Goal: Information Seeking & Learning: Learn about a topic

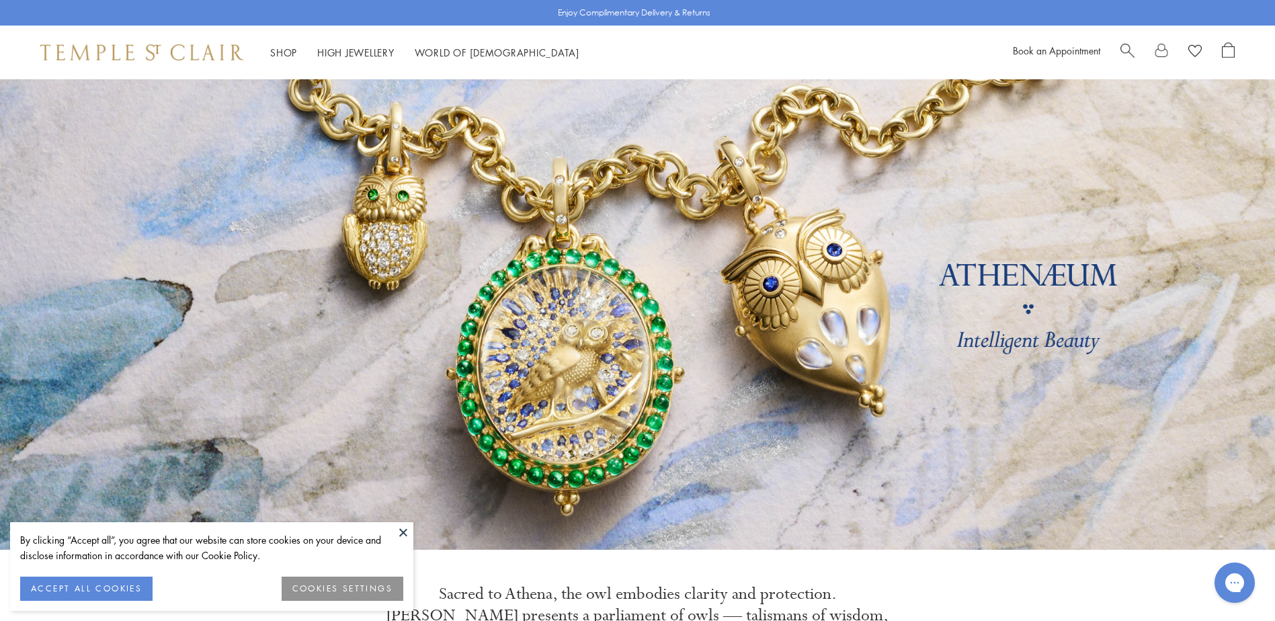
click at [404, 526] on button at bounding box center [403, 532] width 20 height 20
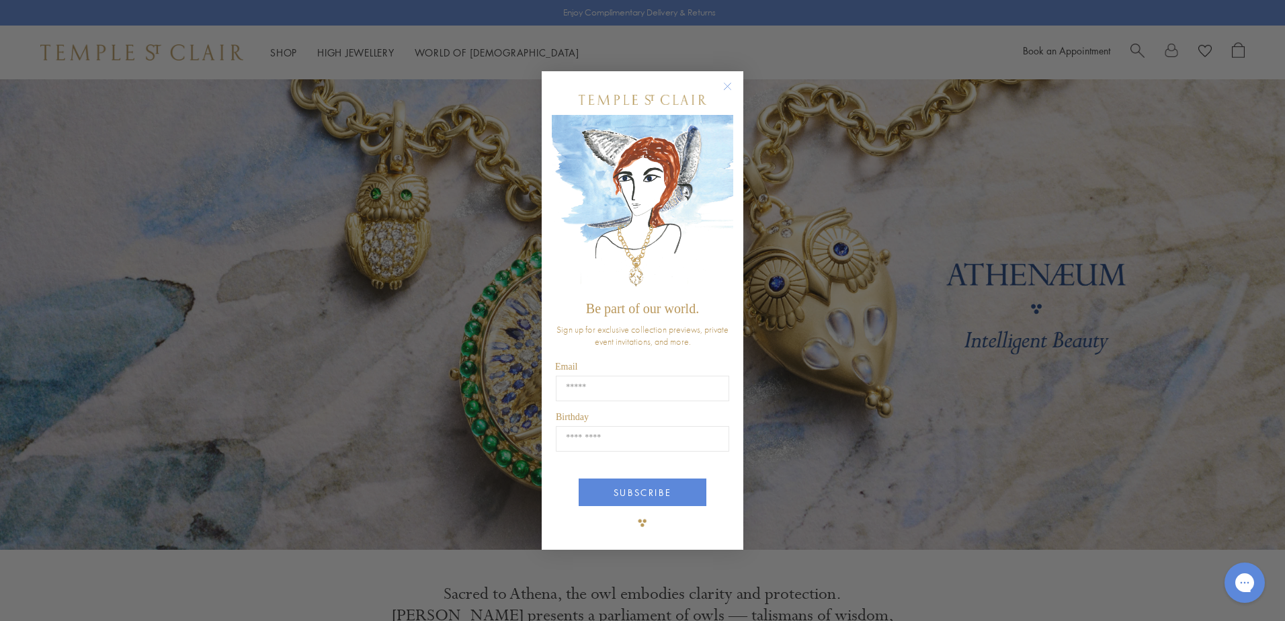
click at [727, 85] on circle "Close dialog" at bounding box center [728, 87] width 16 height 16
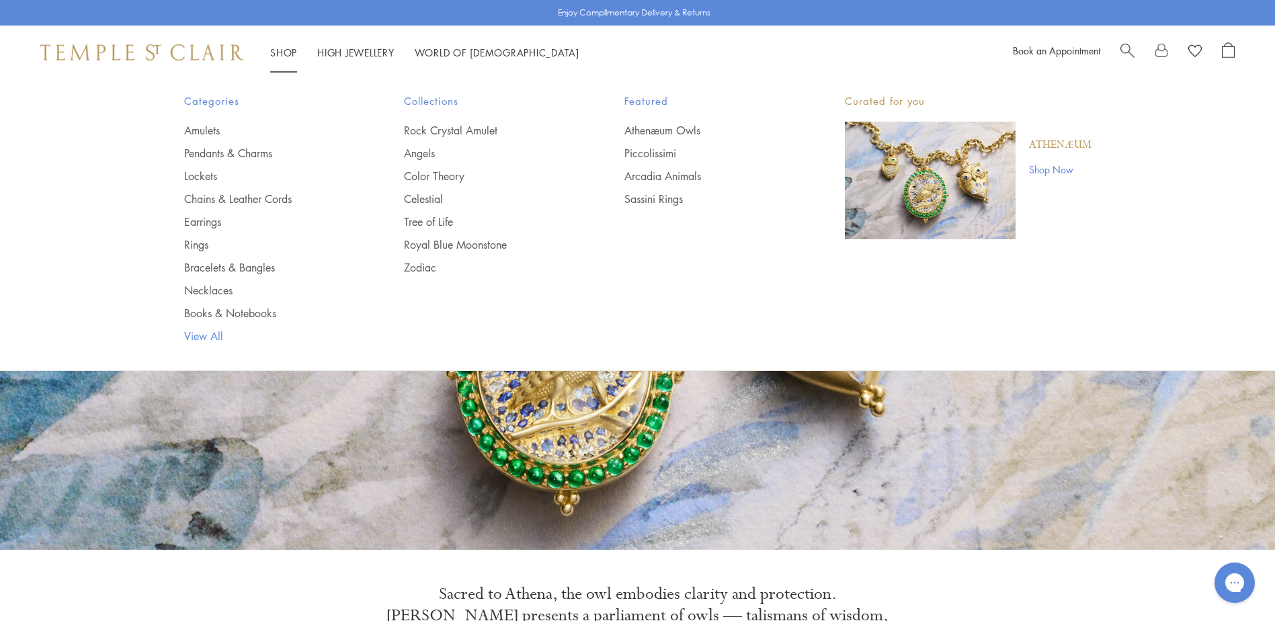
click at [207, 335] on link "View All" at bounding box center [267, 336] width 167 height 15
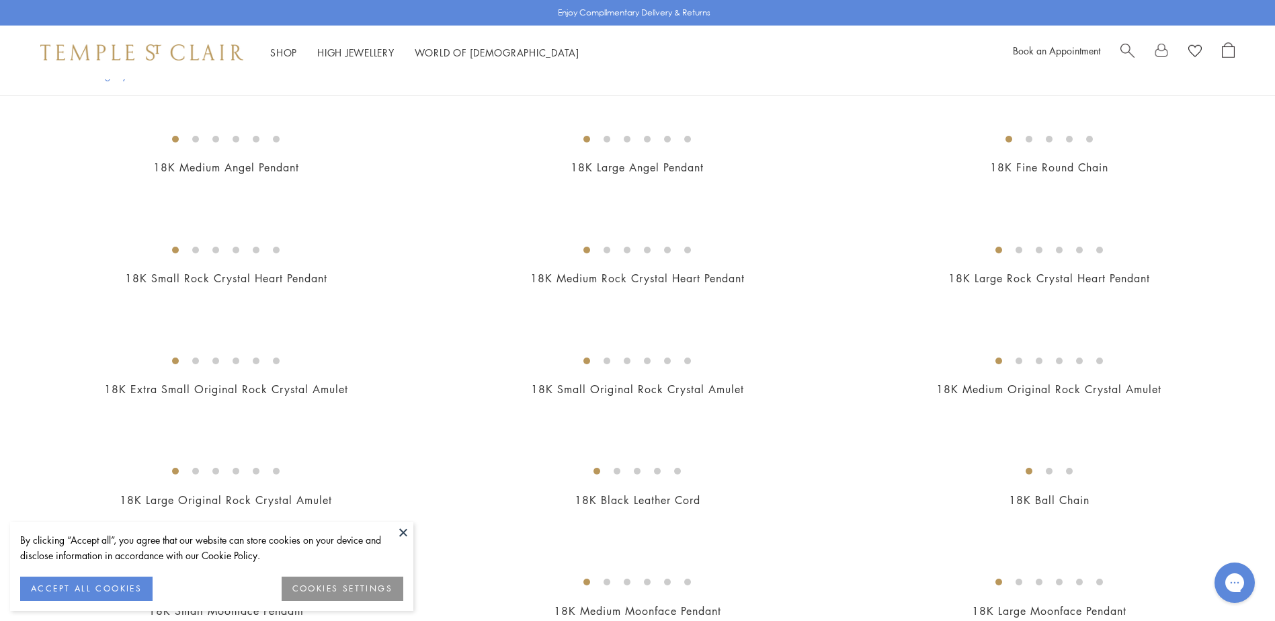
scroll to position [345, 0]
click at [400, 532] on button at bounding box center [403, 532] width 20 height 20
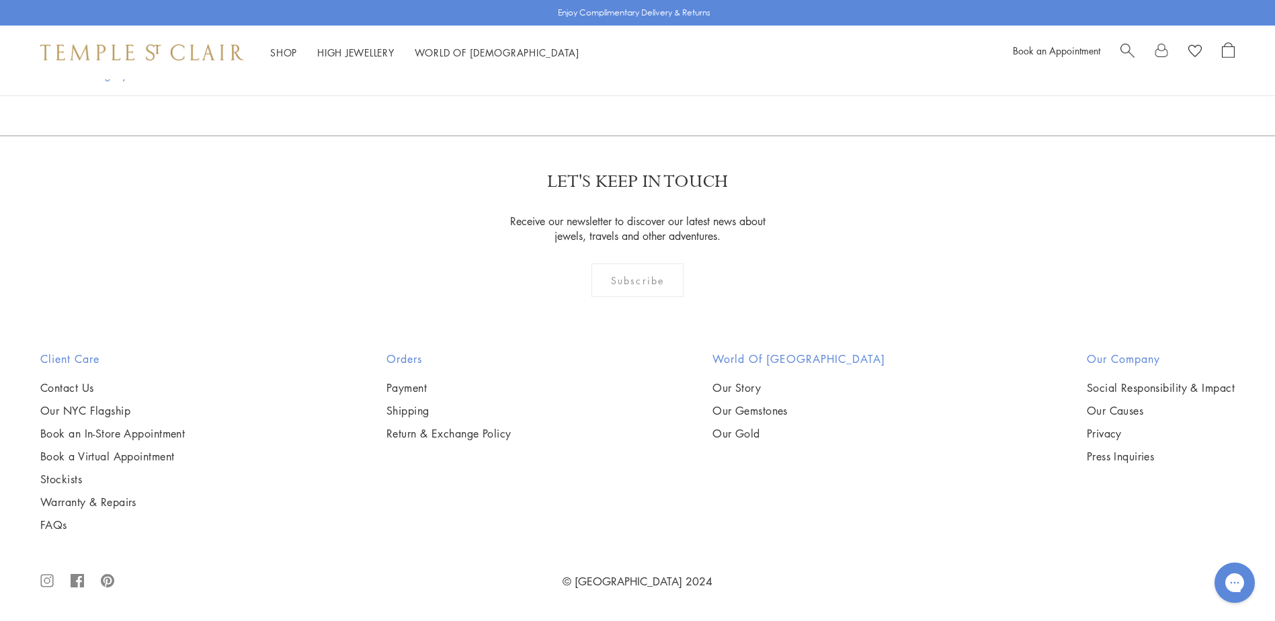
scroll to position [12577, 0]
click at [575, 81] on link "2" at bounding box center [570, 62] width 44 height 37
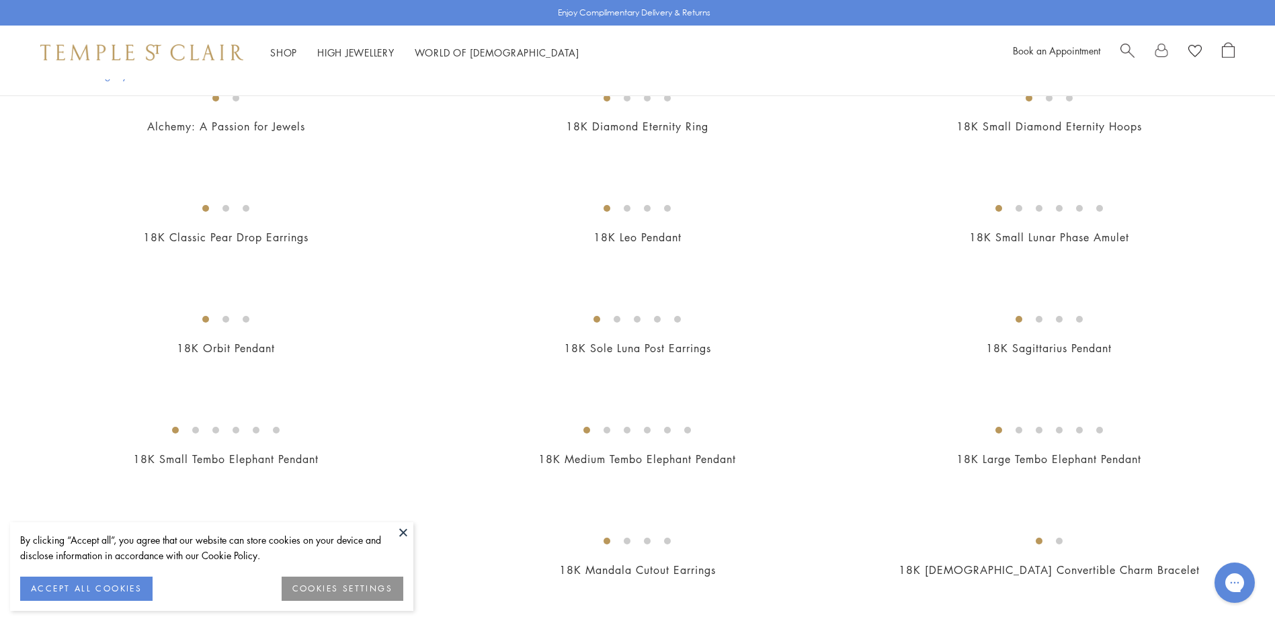
scroll to position [619, 0]
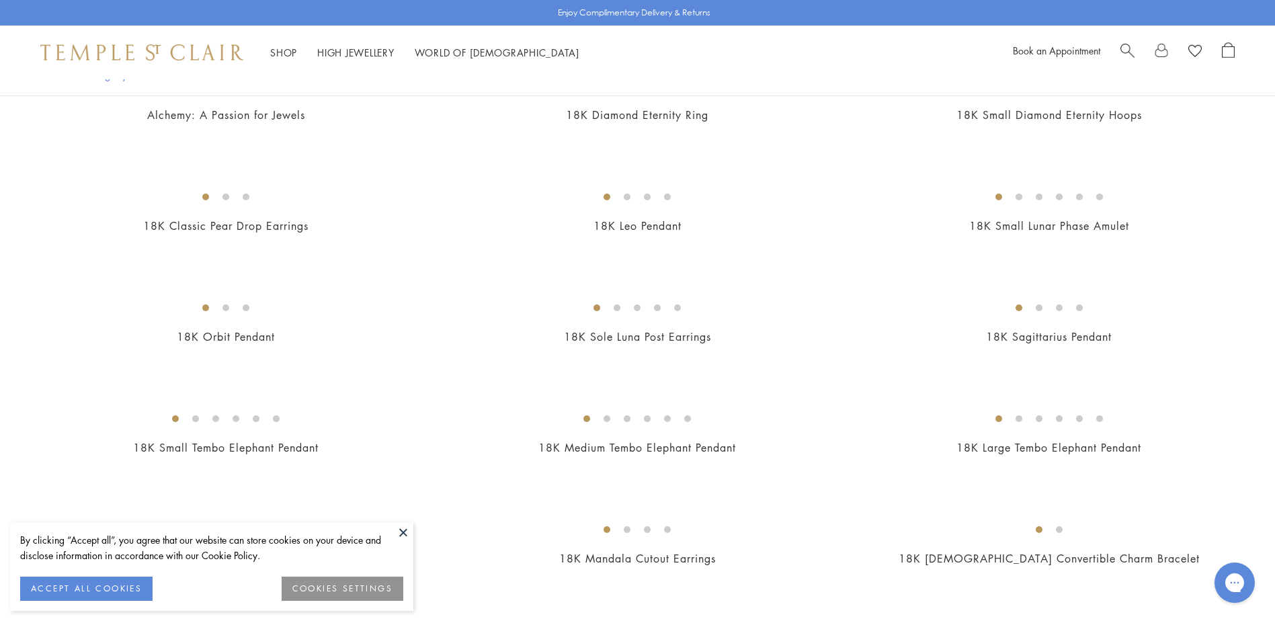
click at [403, 530] on button at bounding box center [403, 532] width 20 height 20
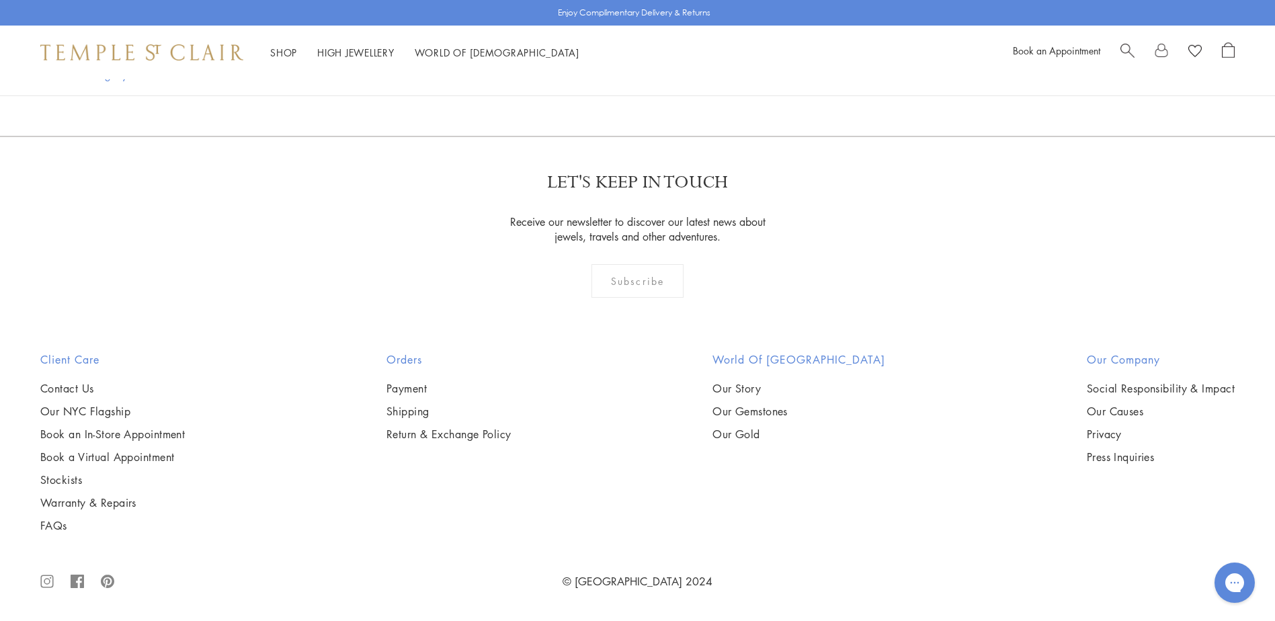
scroll to position [6810, 0]
click at [1124, 53] on span "Search" at bounding box center [1127, 49] width 14 height 14
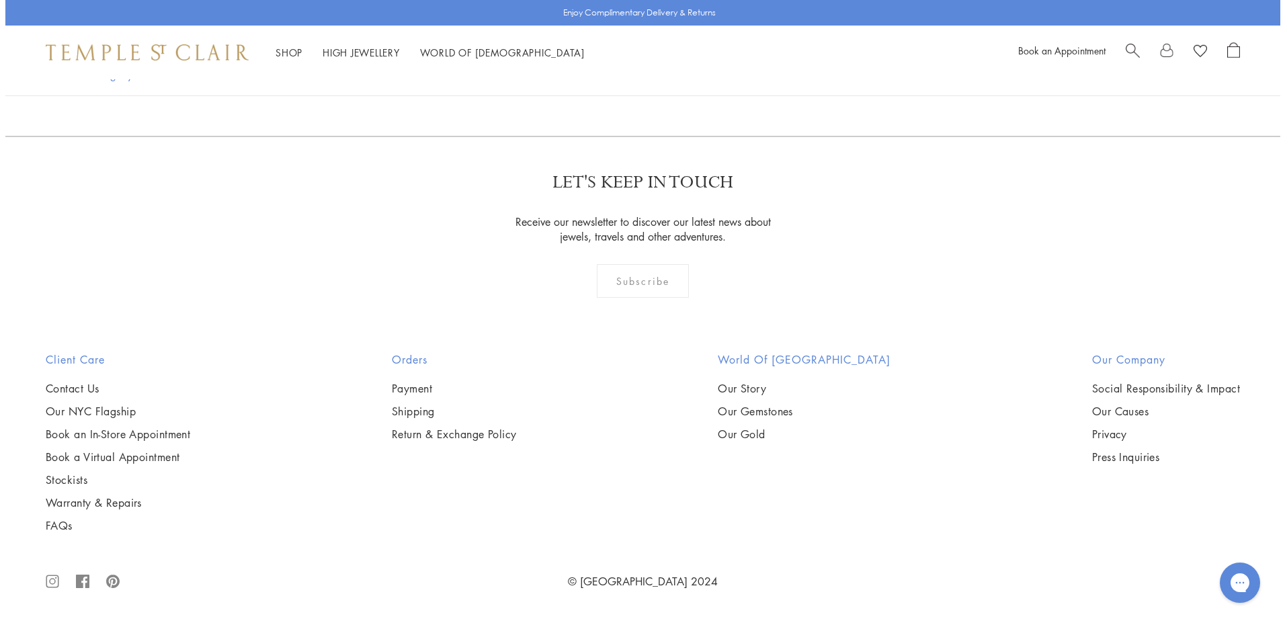
scroll to position [6857, 0]
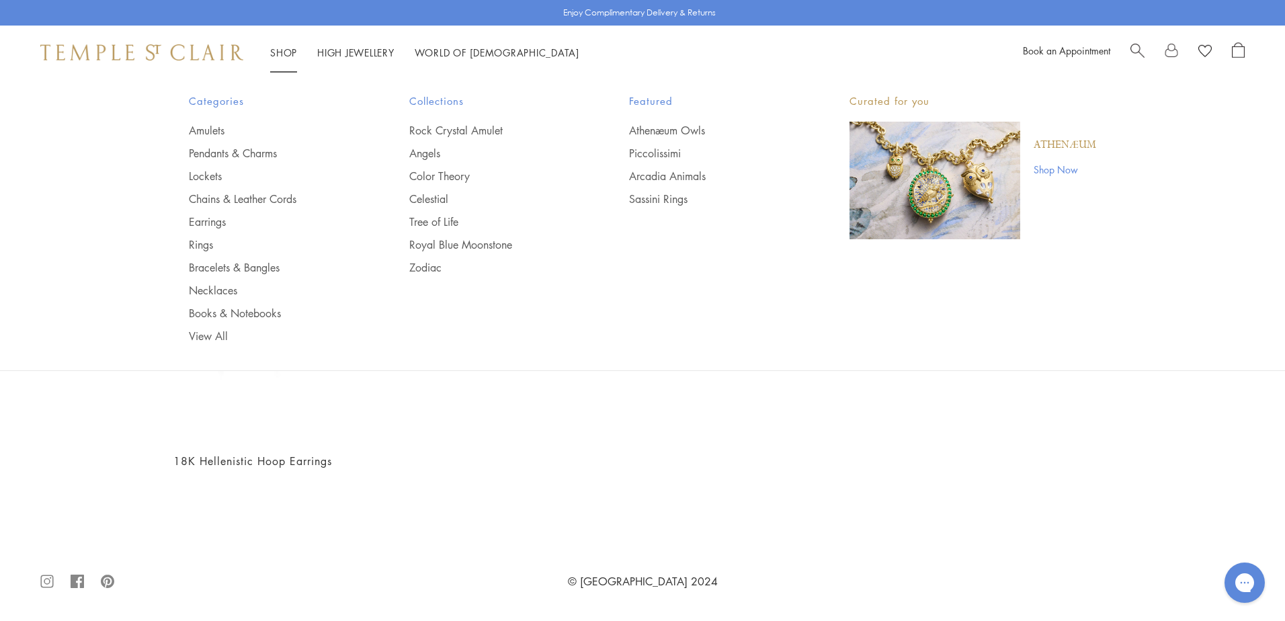
type input "********"
click at [150, 56] on img at bounding box center [141, 52] width 203 height 16
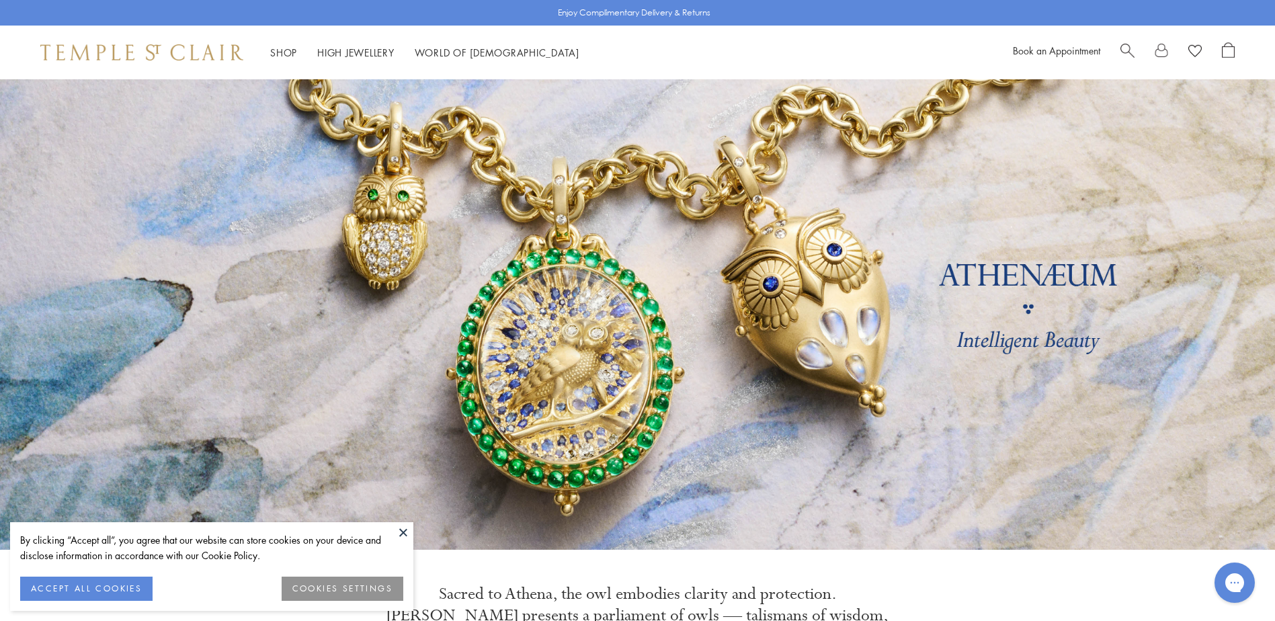
click at [398, 532] on button at bounding box center [403, 532] width 20 height 20
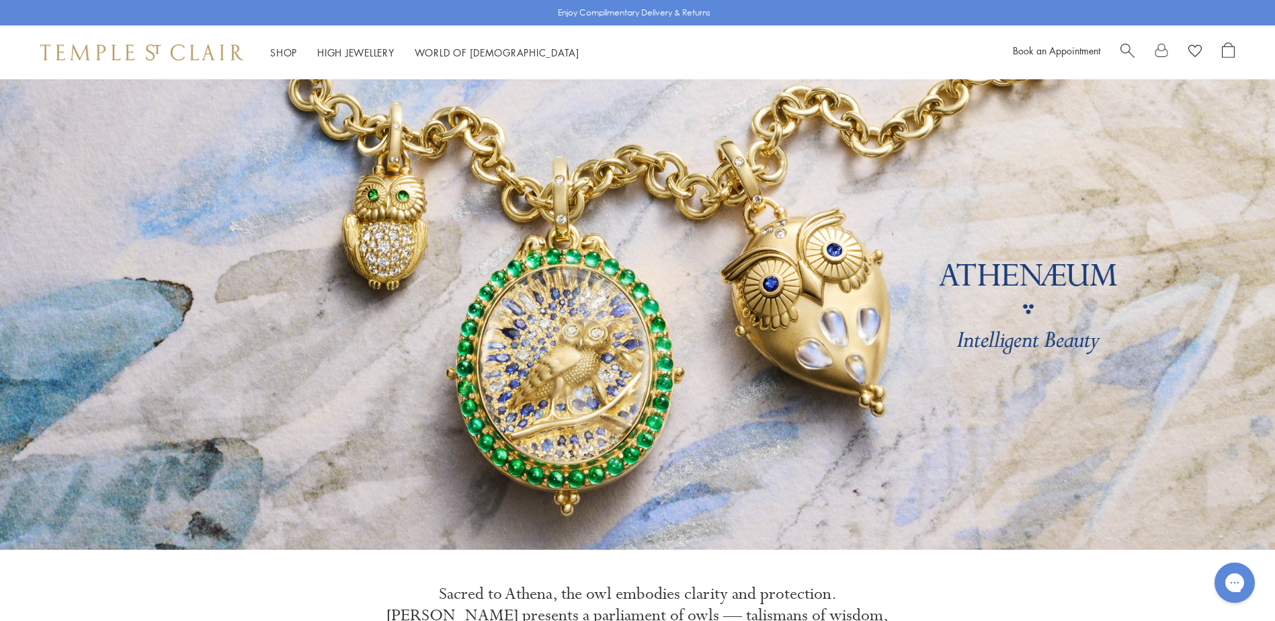
click at [1120, 49] on span "Search" at bounding box center [1127, 49] width 14 height 14
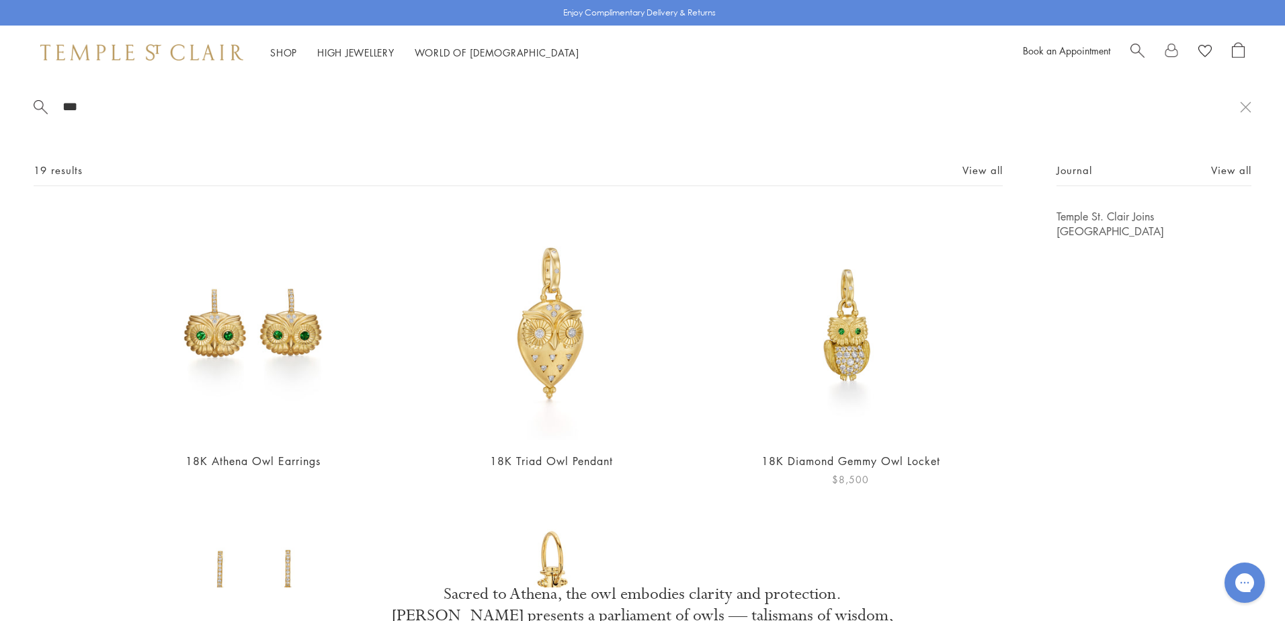
type input "***"
click at [805, 341] on img at bounding box center [850, 325] width 232 height 232
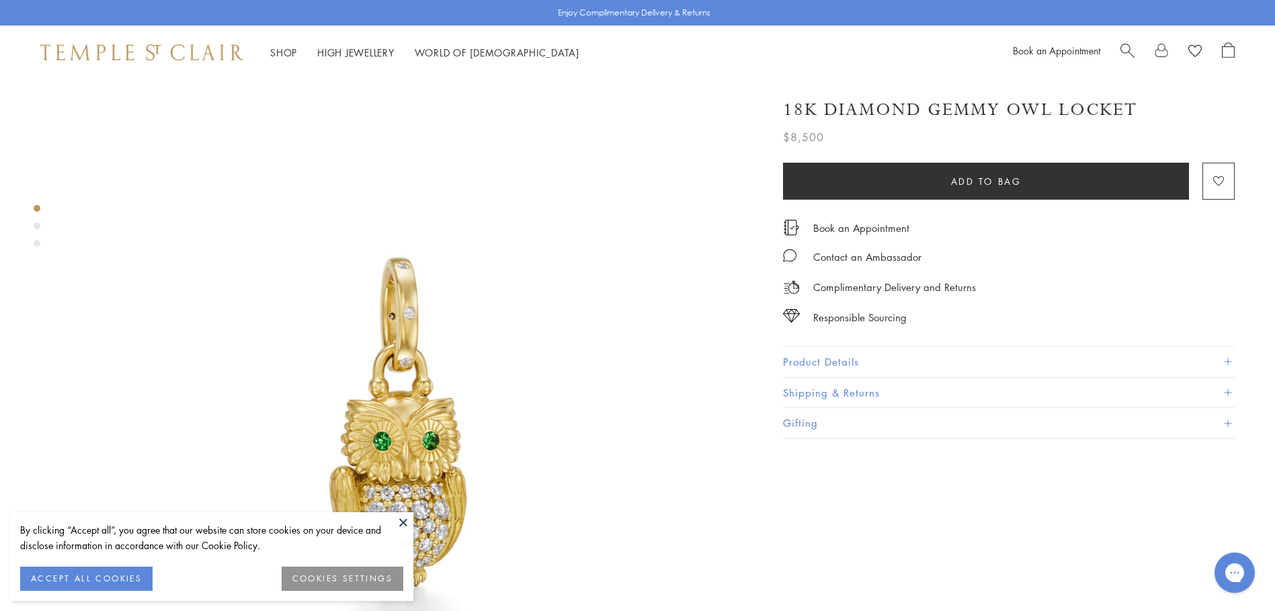
click at [399, 523] on button at bounding box center [403, 522] width 20 height 20
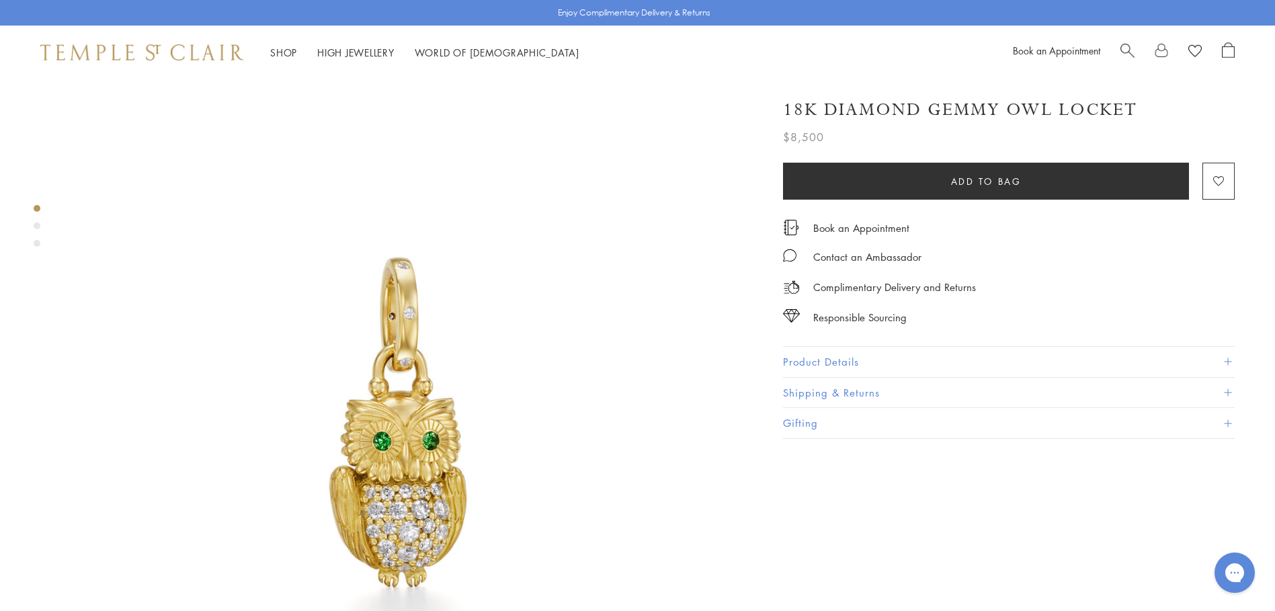
click at [36, 227] on div "Product gallery navigation" at bounding box center [37, 225] width 7 height 7
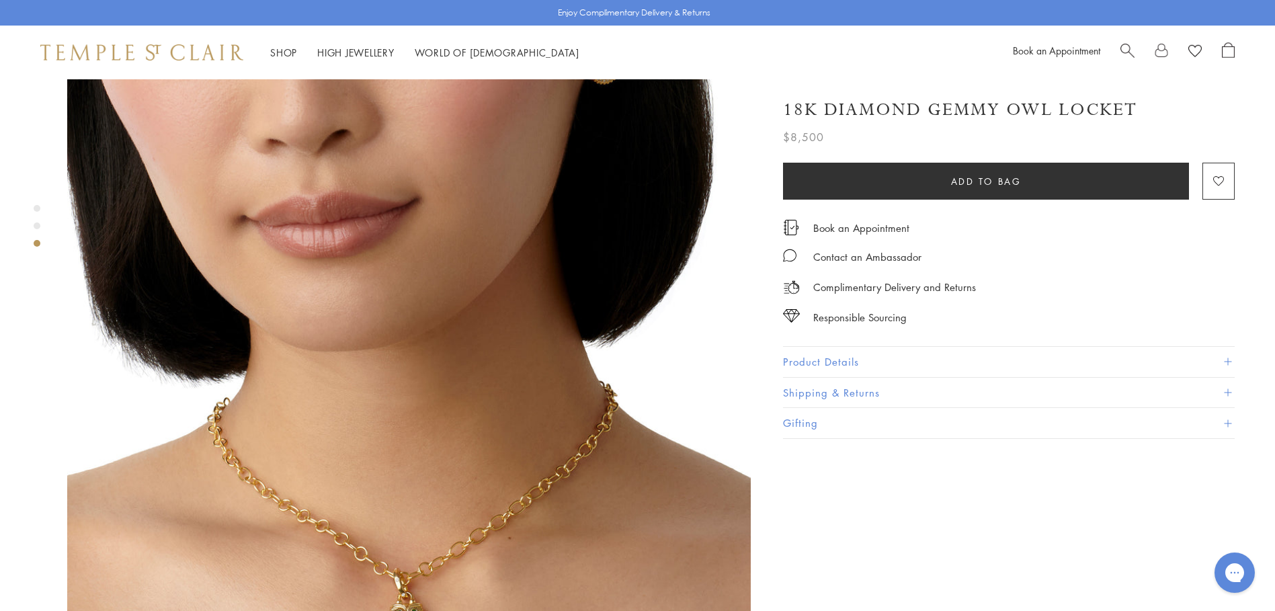
scroll to position [1623, 0]
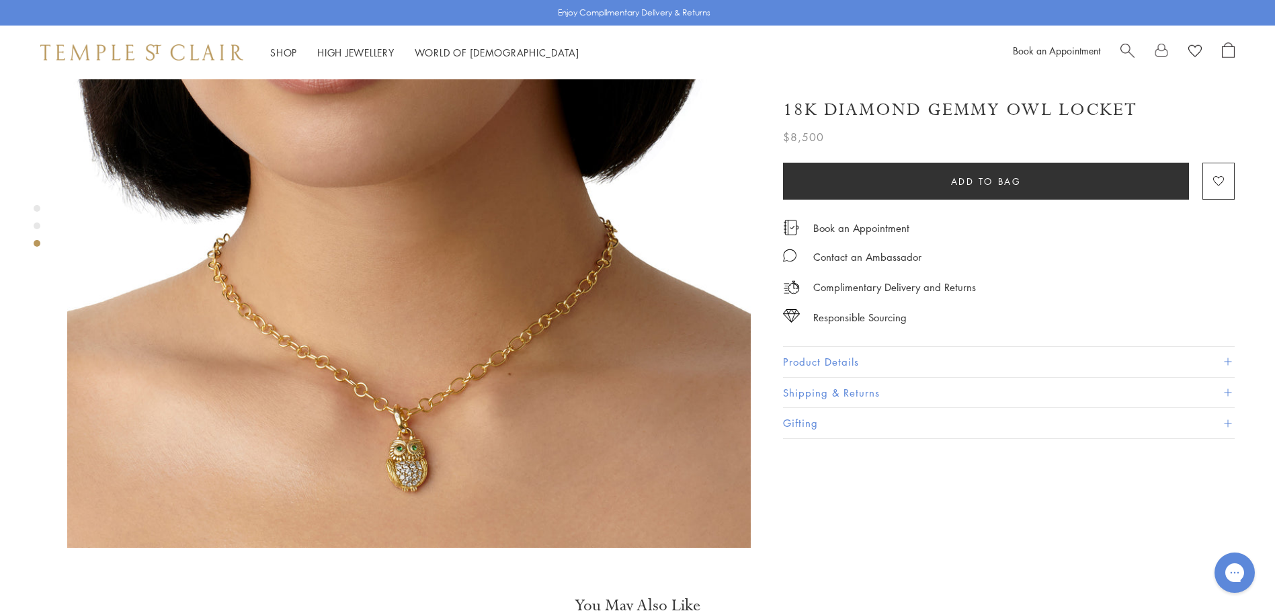
click at [38, 221] on div "Product gallery navigation" at bounding box center [37, 230] width 7 height 56
click at [35, 225] on div "Product gallery navigation" at bounding box center [37, 225] width 7 height 7
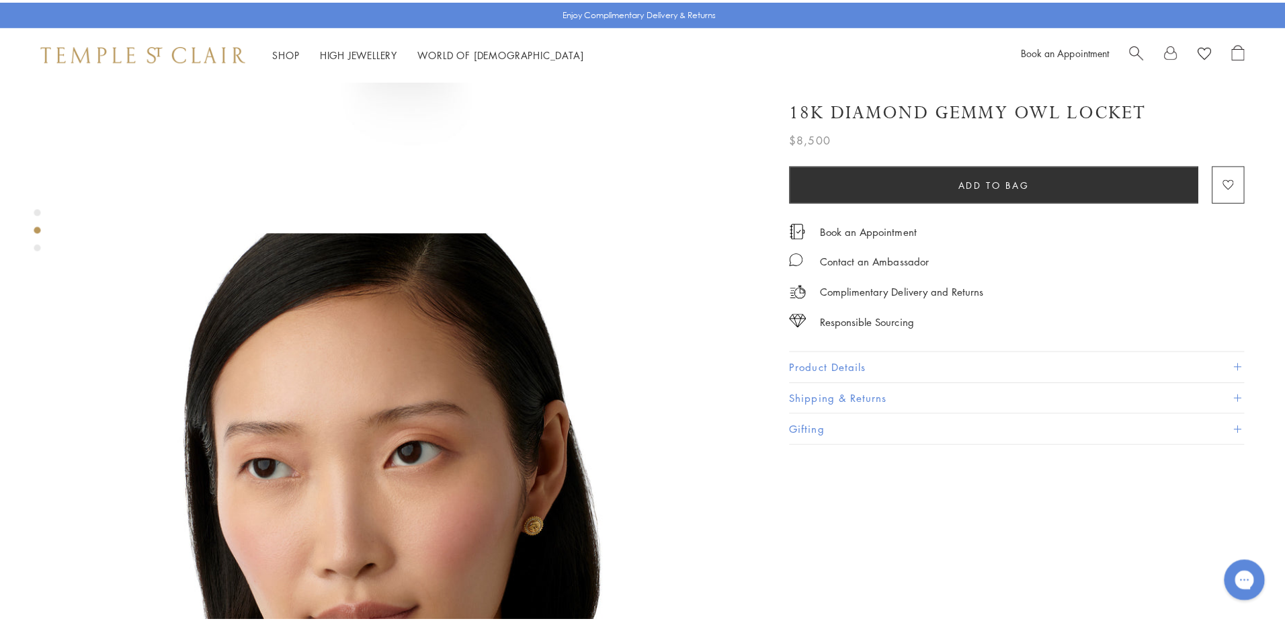
scroll to position [631, 0]
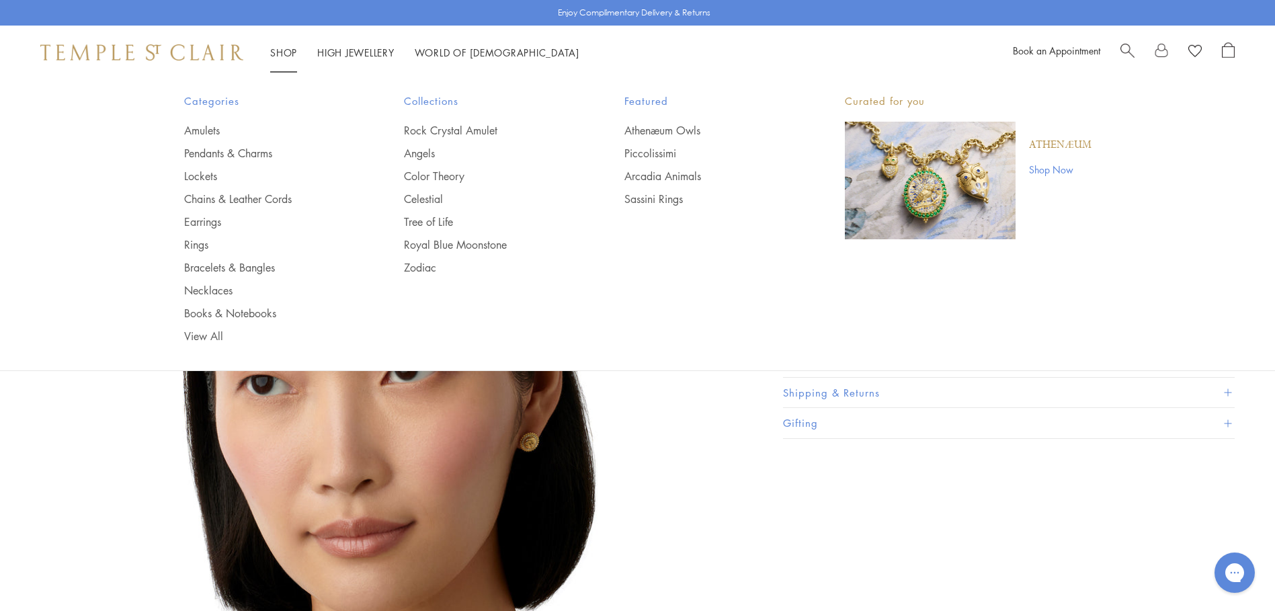
click at [1125, 56] on link "Search" at bounding box center [1127, 52] width 14 height 20
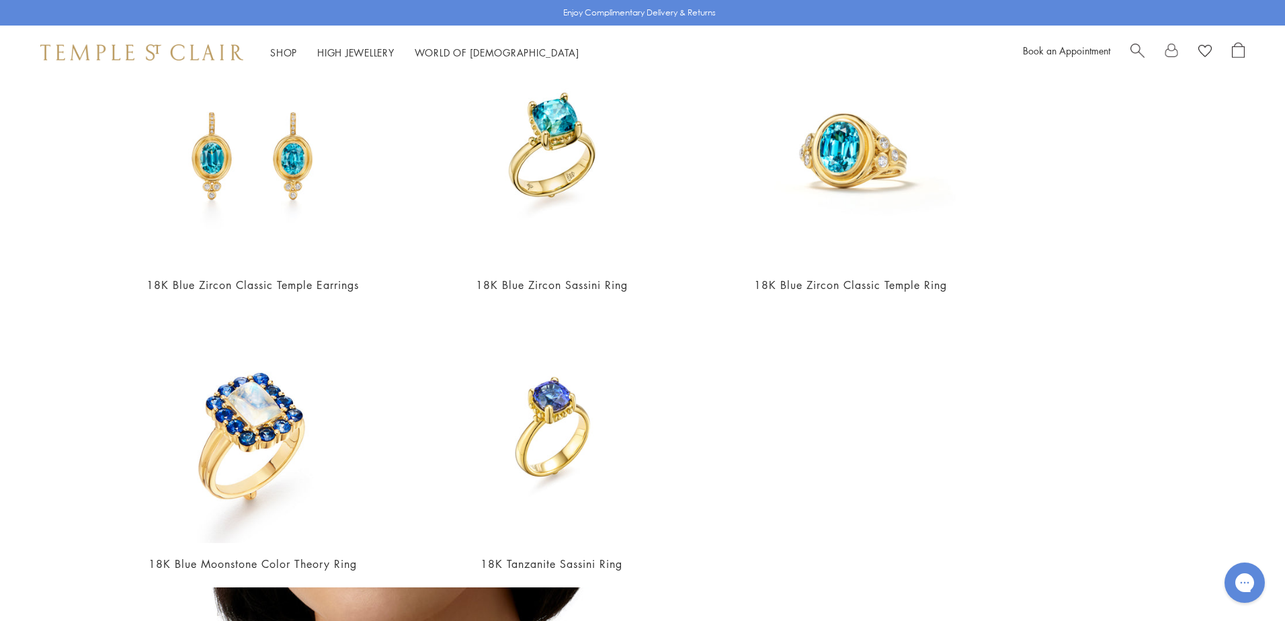
scroll to position [171, 0]
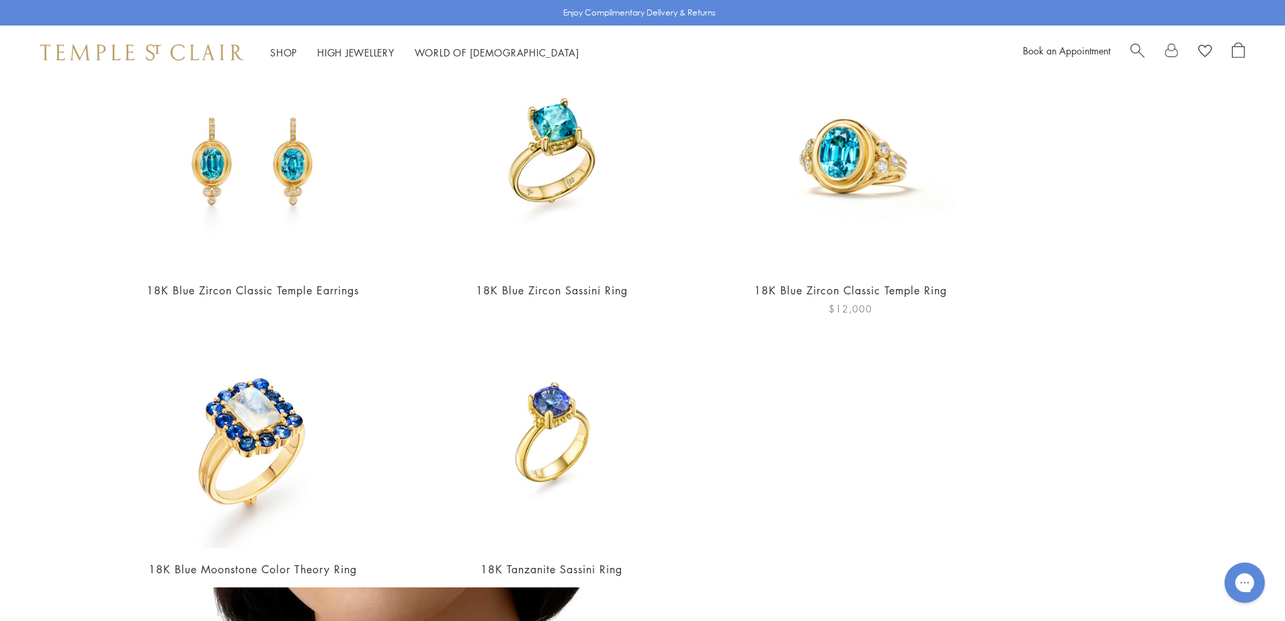
type input "**********"
click at [829, 176] on img at bounding box center [850, 154] width 232 height 232
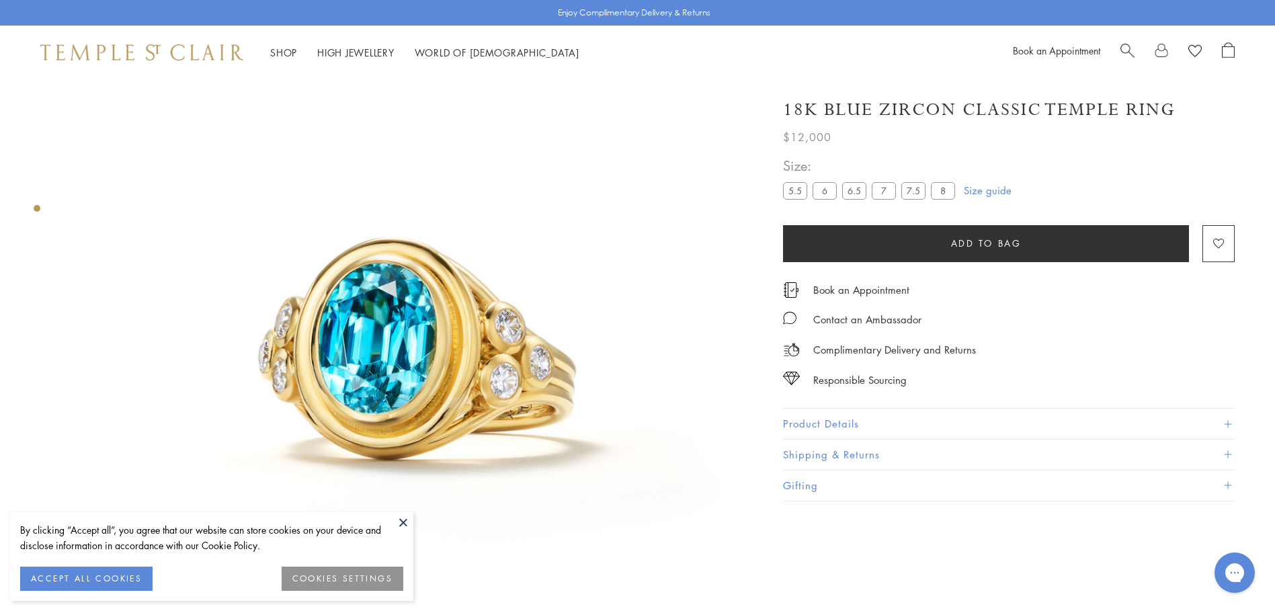
scroll to position [79, 0]
click at [401, 525] on button at bounding box center [403, 522] width 20 height 20
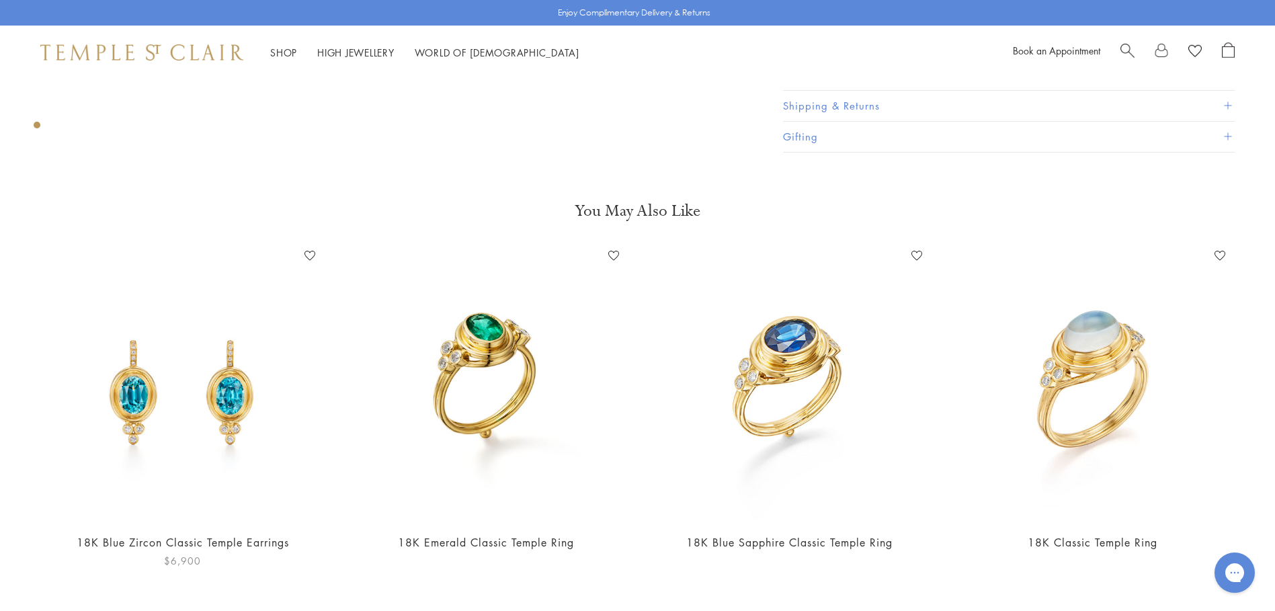
scroll to position [609, 0]
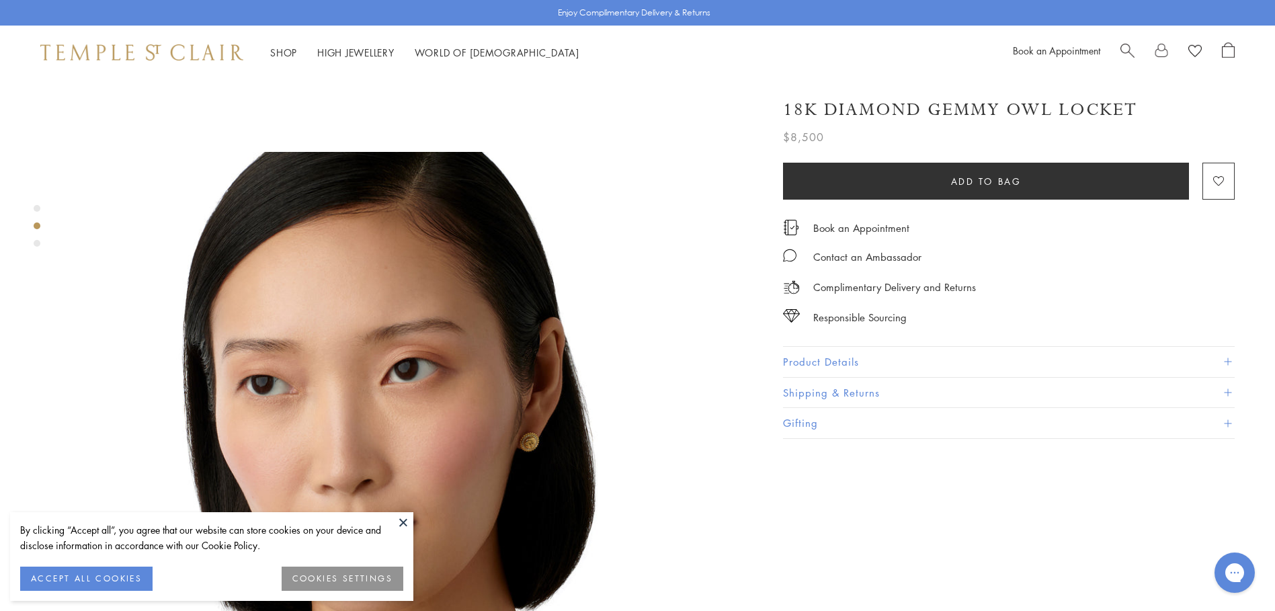
click at [408, 521] on button at bounding box center [403, 522] width 20 height 20
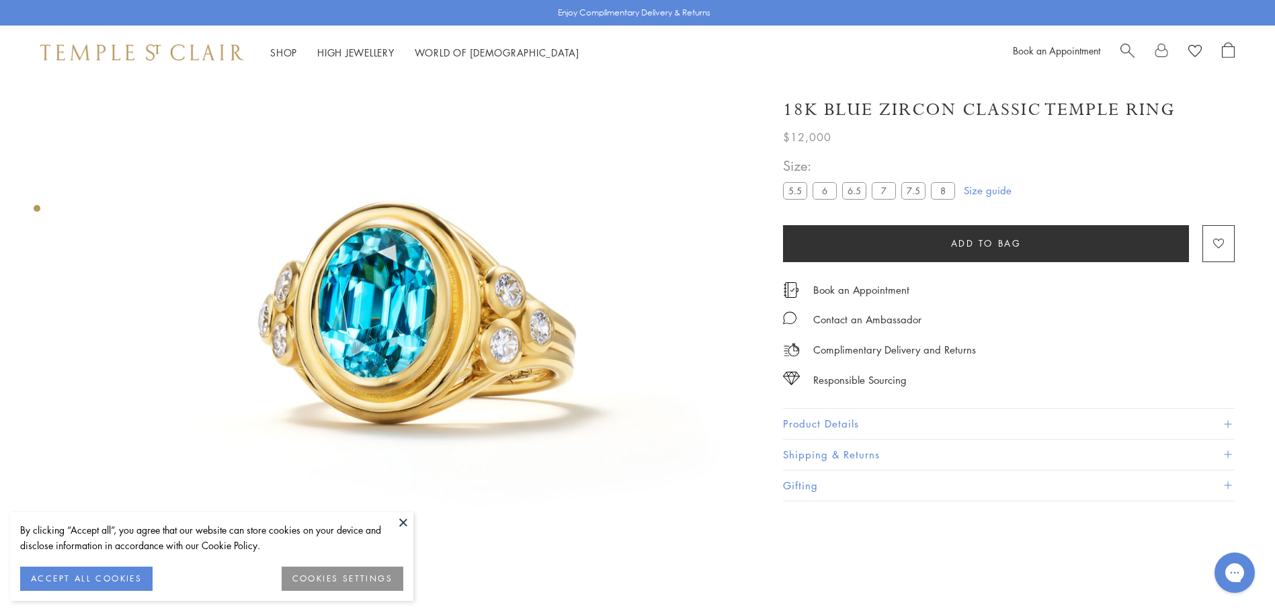
scroll to position [79, 0]
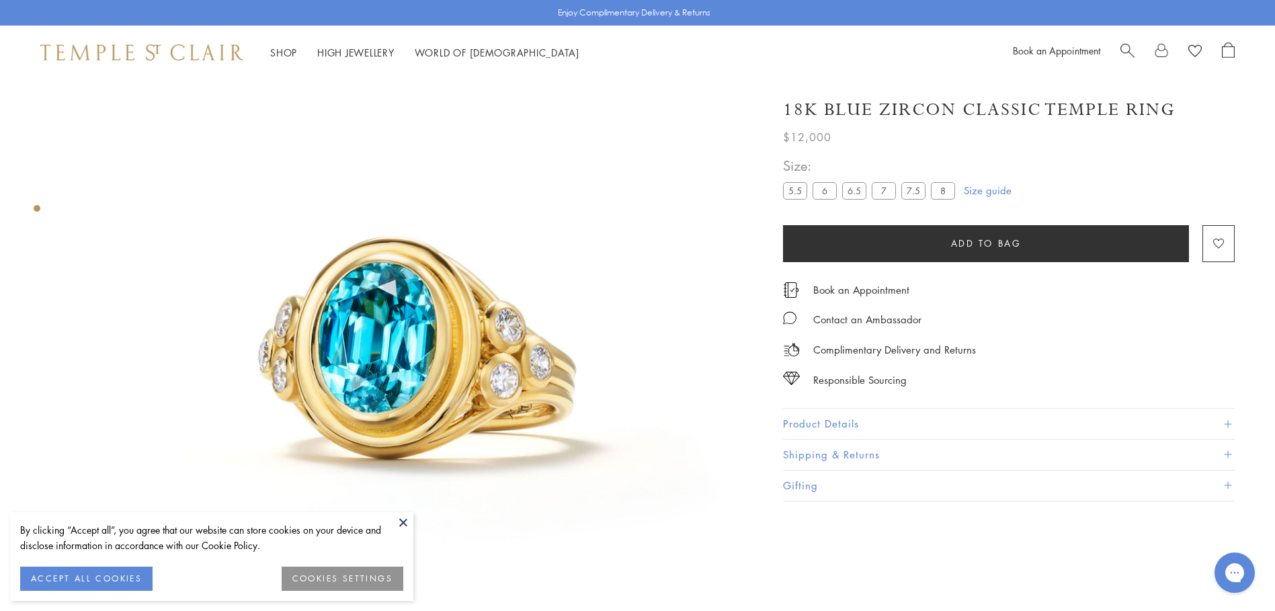
click at [397, 515] on button at bounding box center [403, 522] width 20 height 20
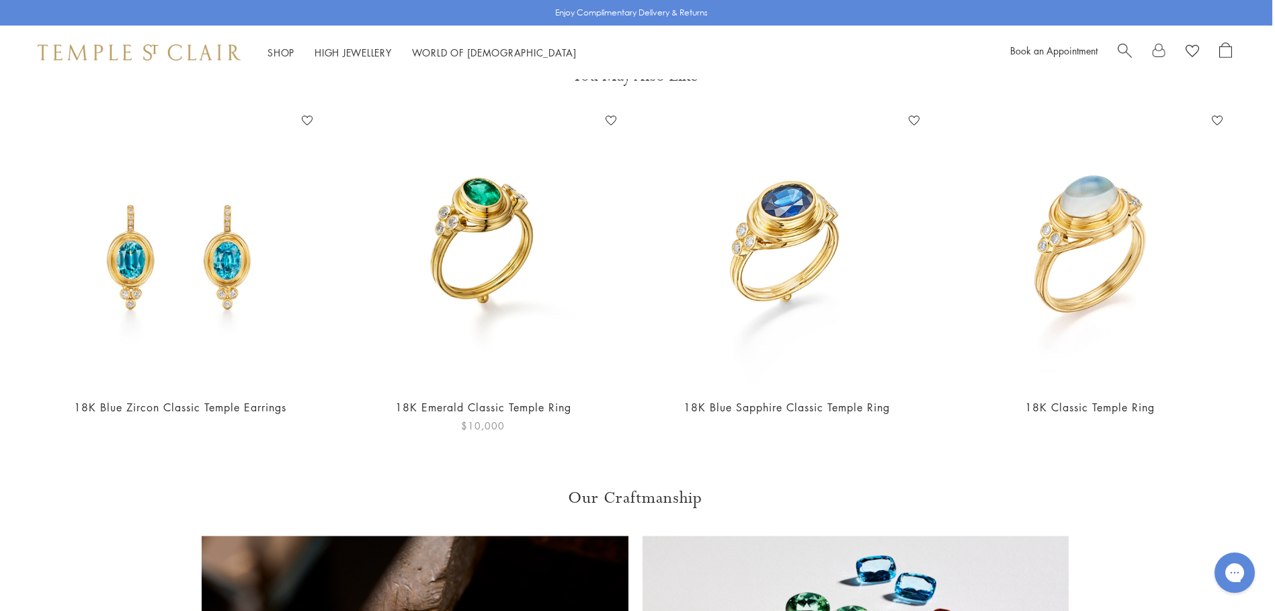
scroll to position [744, 3]
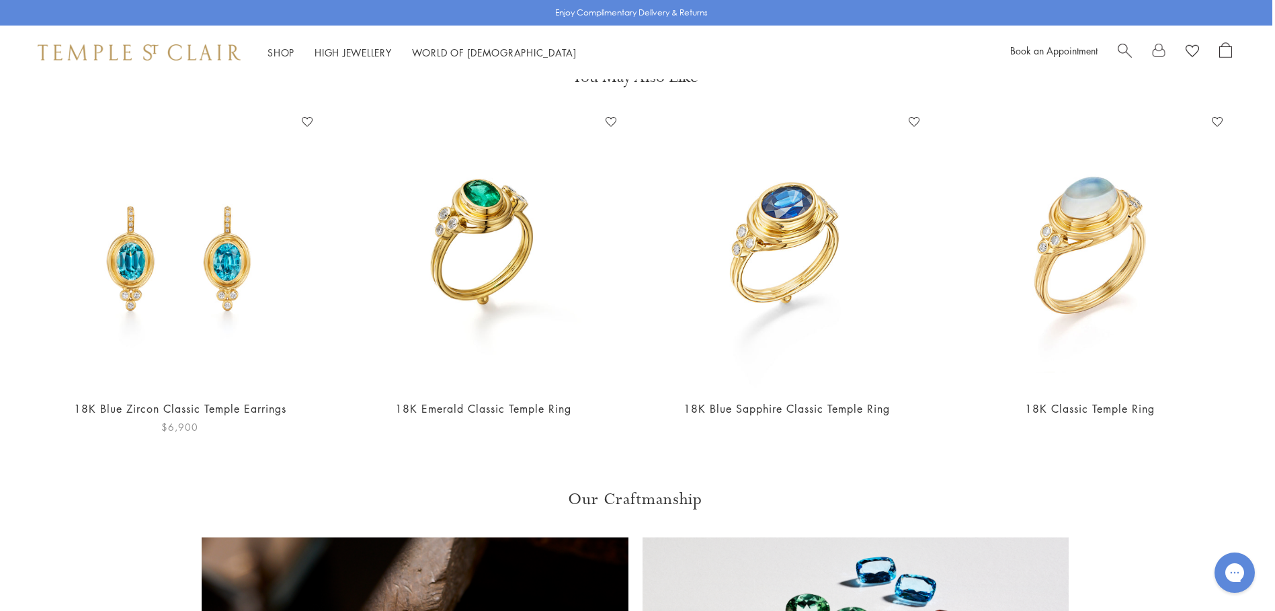
click at [251, 227] on img at bounding box center [180, 250] width 276 height 276
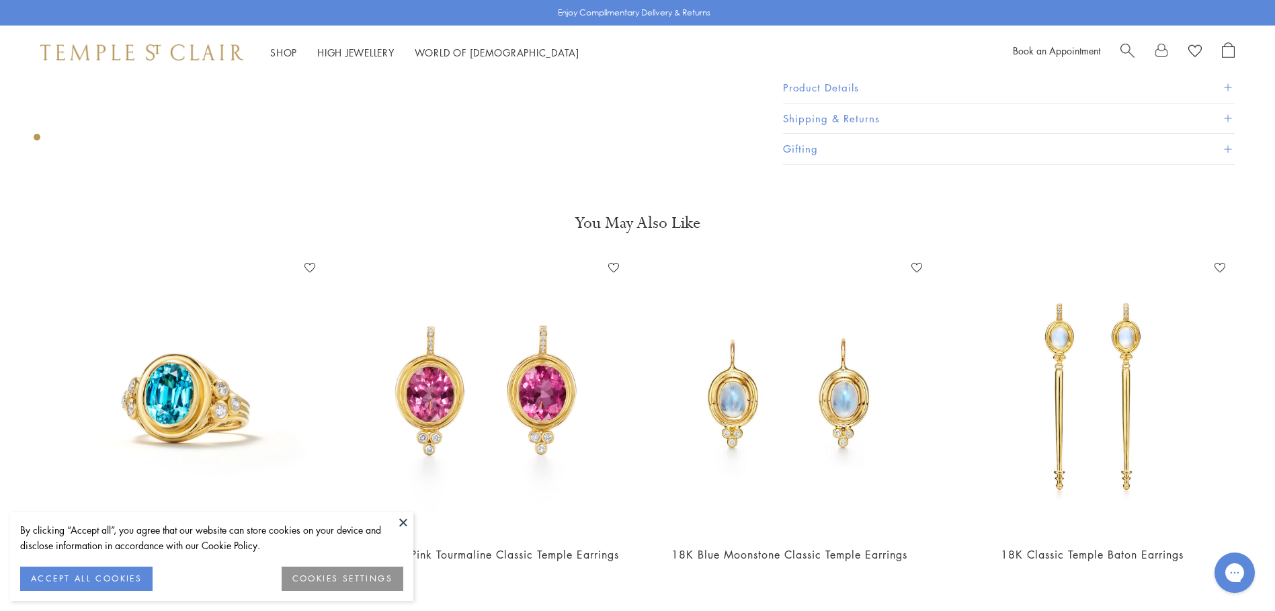
scroll to position [599, 0]
click at [509, 409] on img at bounding box center [485, 395] width 276 height 276
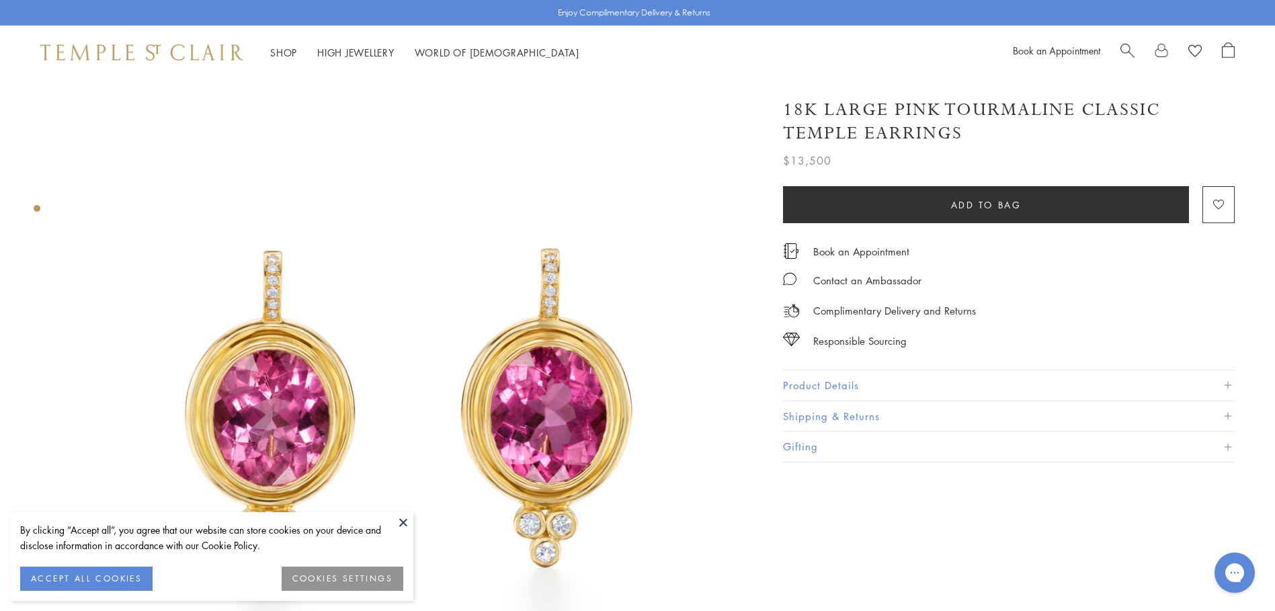
click at [837, 384] on button "Product Details" at bounding box center [1009, 385] width 452 height 30
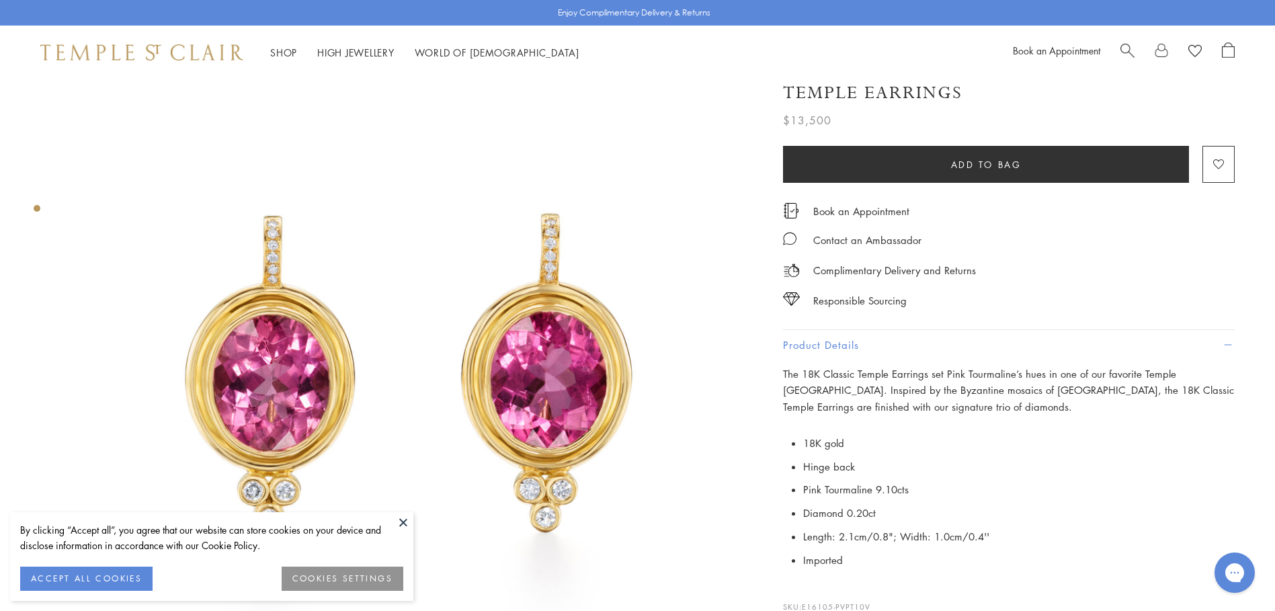
scroll to position [36, 0]
click at [401, 523] on button at bounding box center [403, 522] width 20 height 20
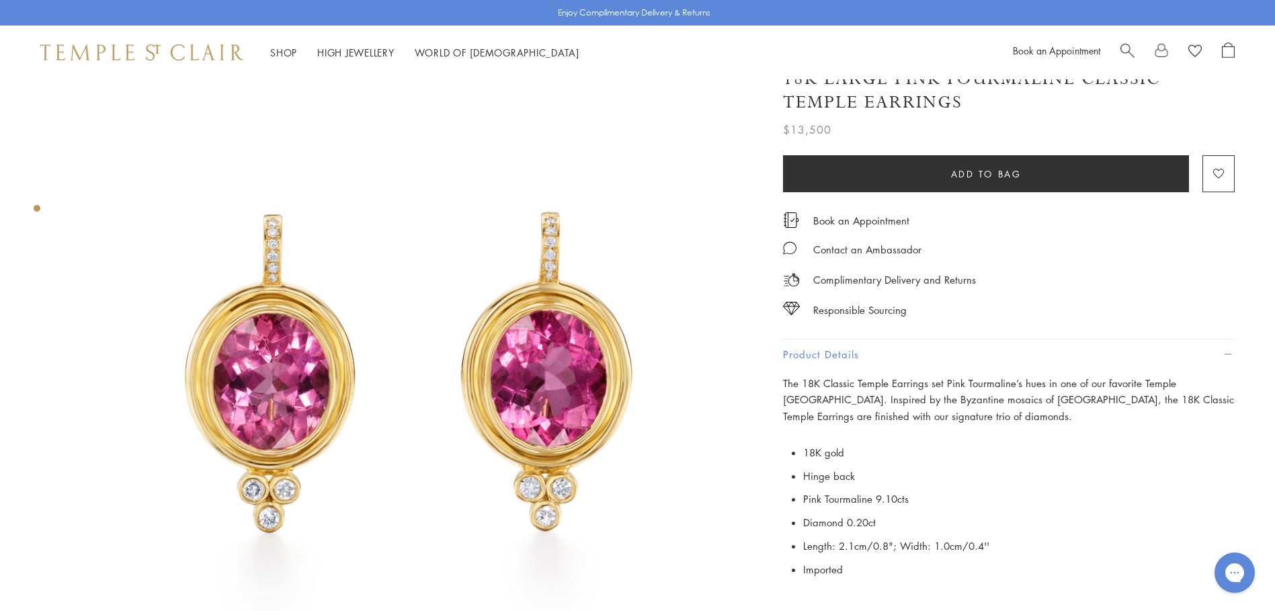
scroll to position [25, 0]
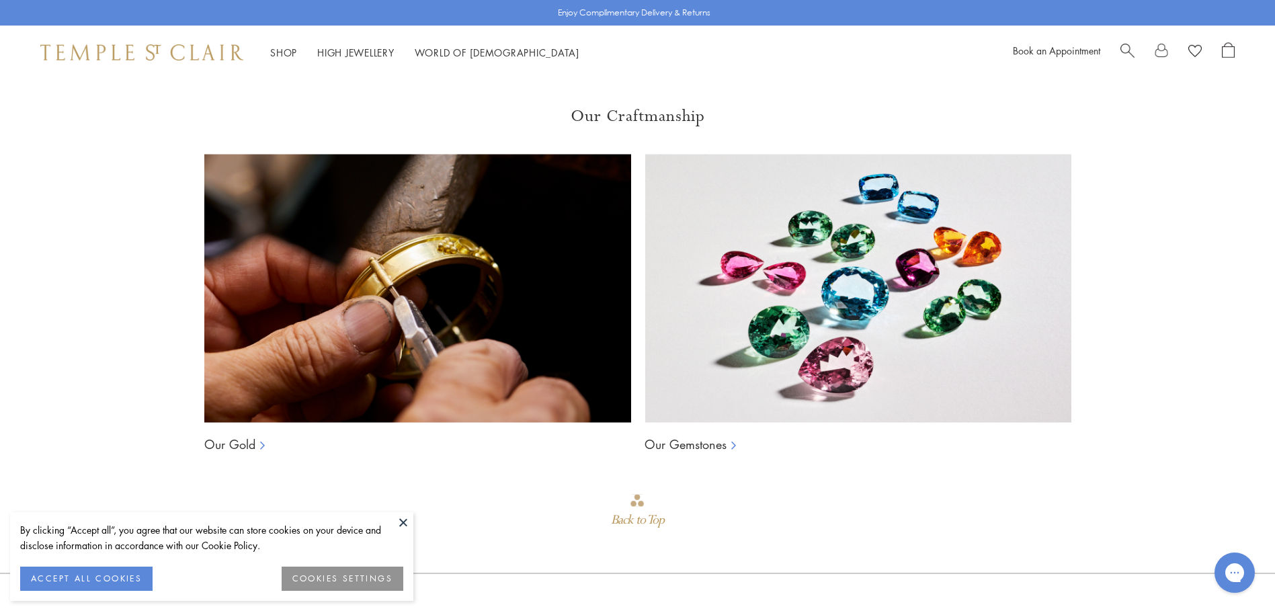
scroll to position [1126, 0]
click at [805, 341] on img at bounding box center [857, 289] width 427 height 269
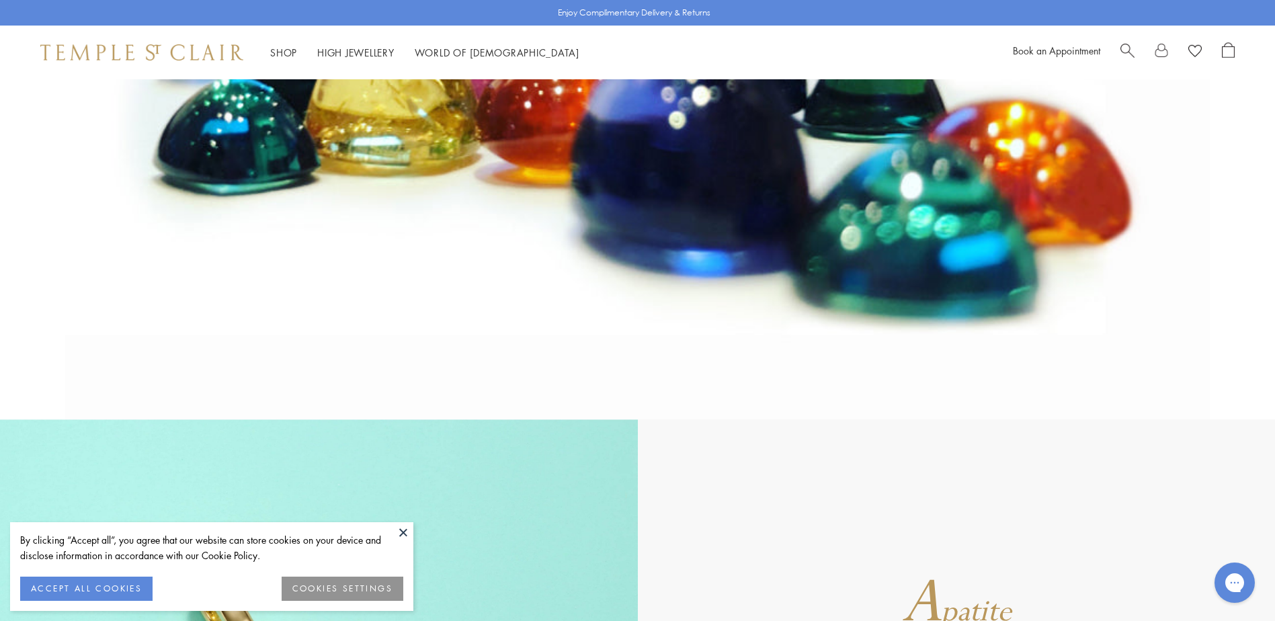
scroll to position [366, 0]
click at [400, 533] on button at bounding box center [403, 532] width 20 height 20
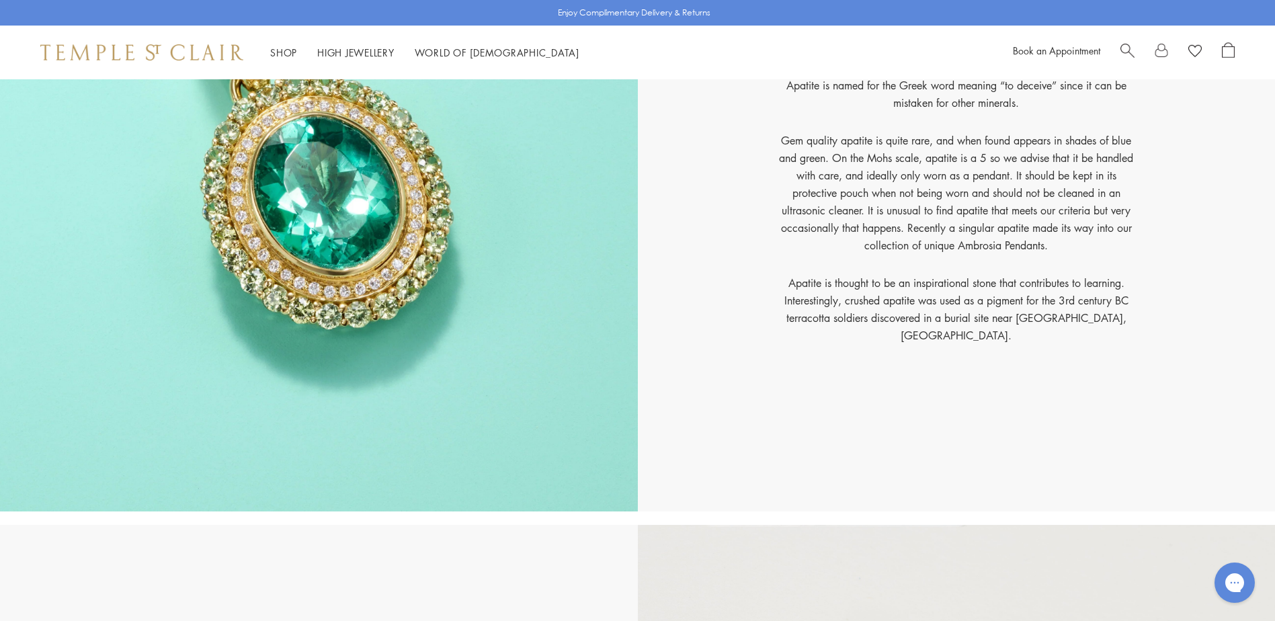
scroll to position [943, 0]
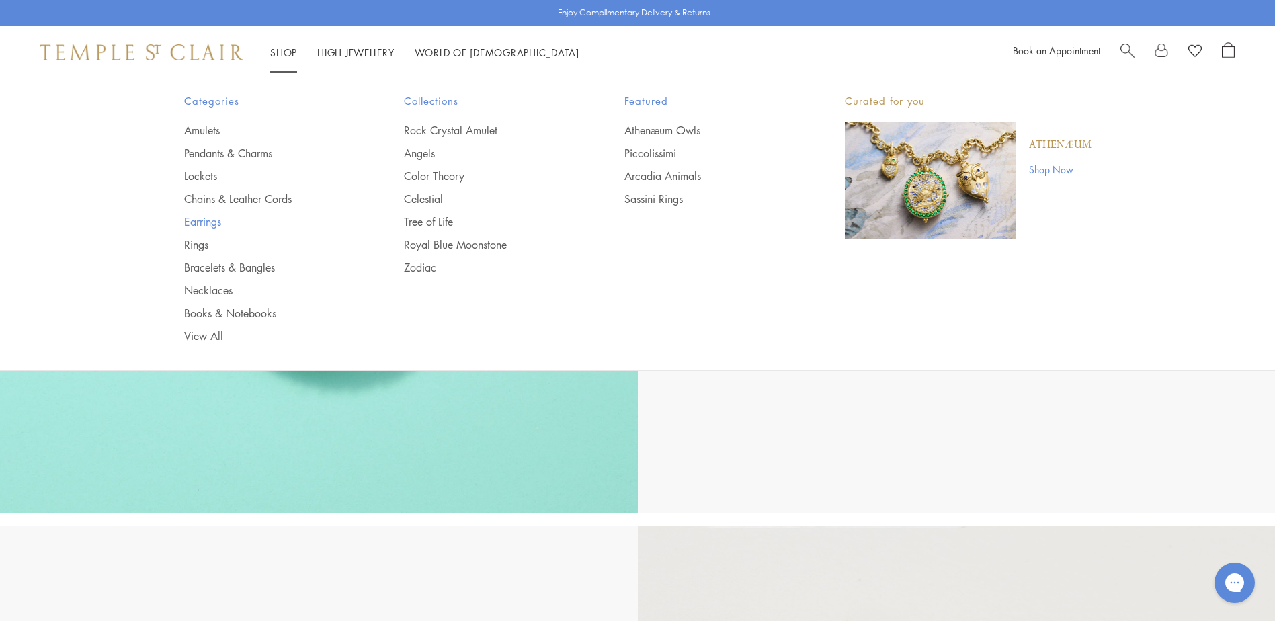
click at [200, 222] on link "Earrings" at bounding box center [267, 221] width 167 height 15
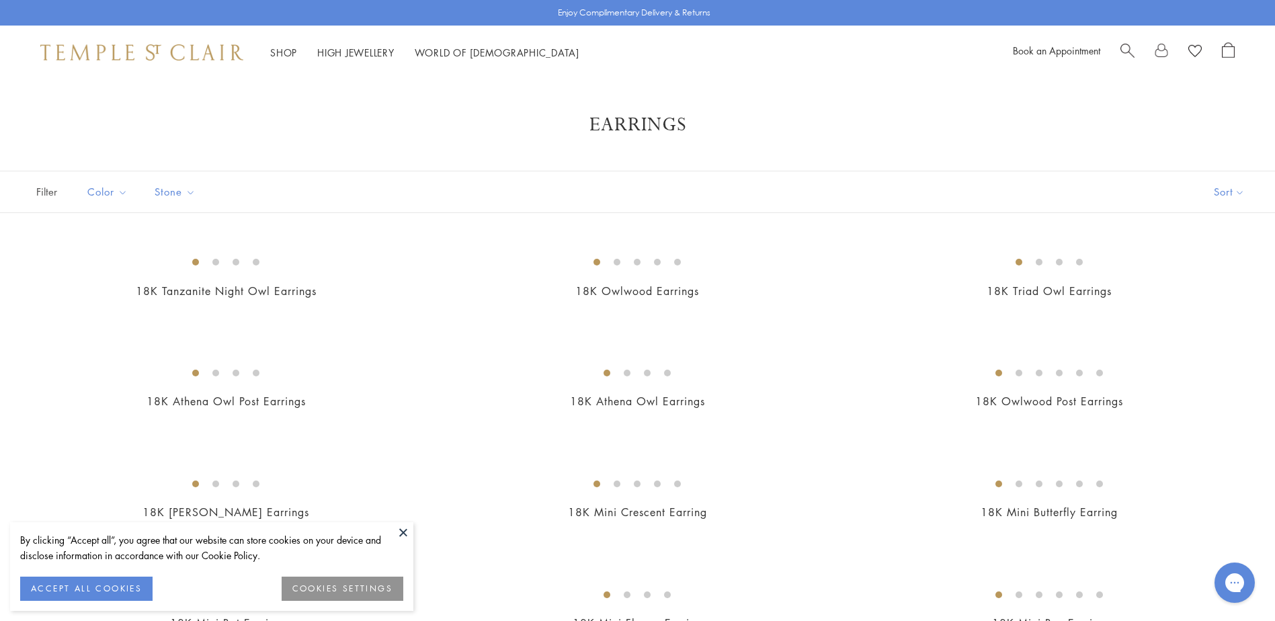
click at [404, 530] on button at bounding box center [403, 532] width 20 height 20
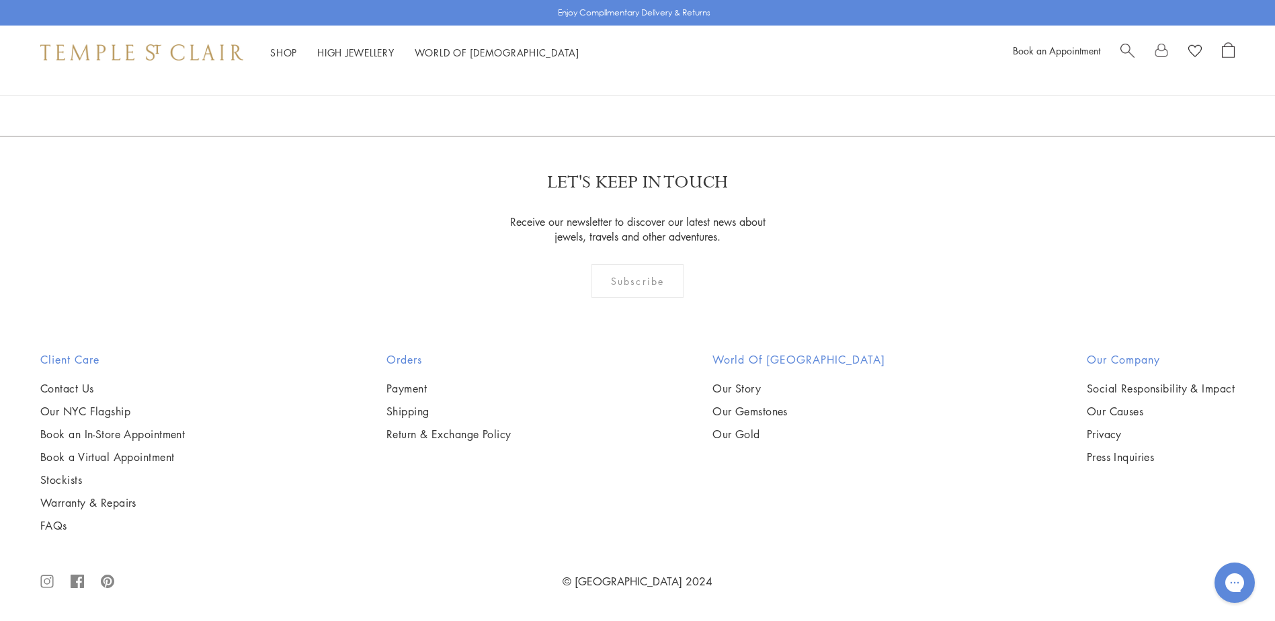
scroll to position [8203, 0]
click at [618, 82] on link "2" at bounding box center [616, 63] width 44 height 37
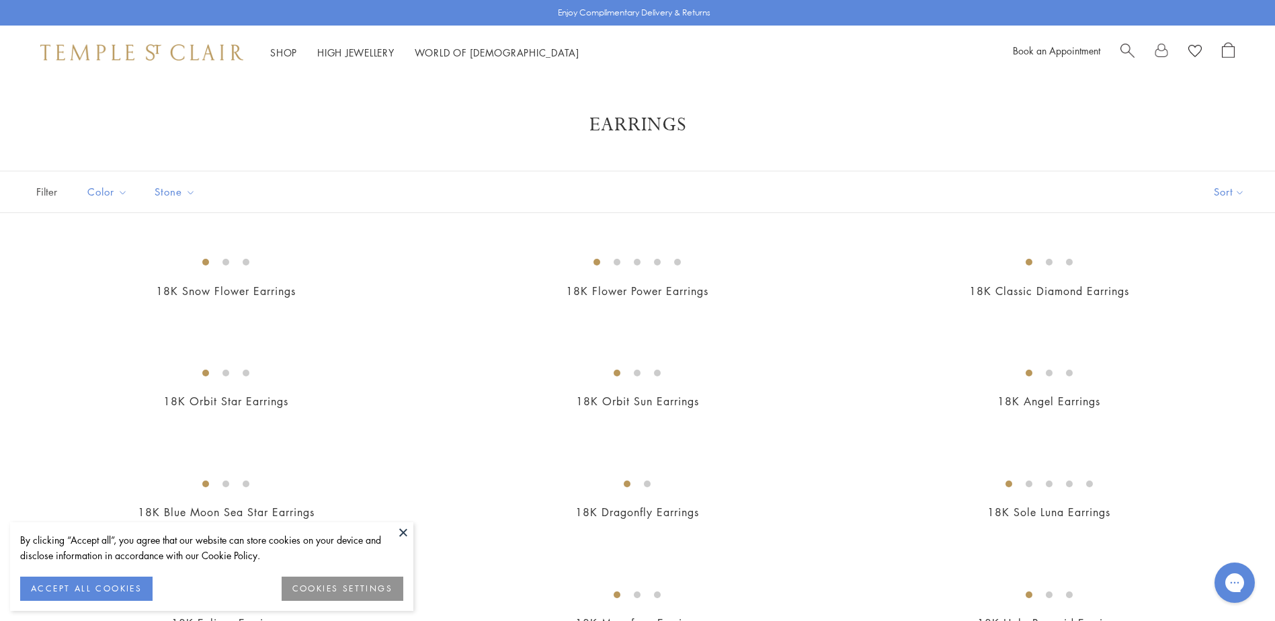
scroll to position [178, 0]
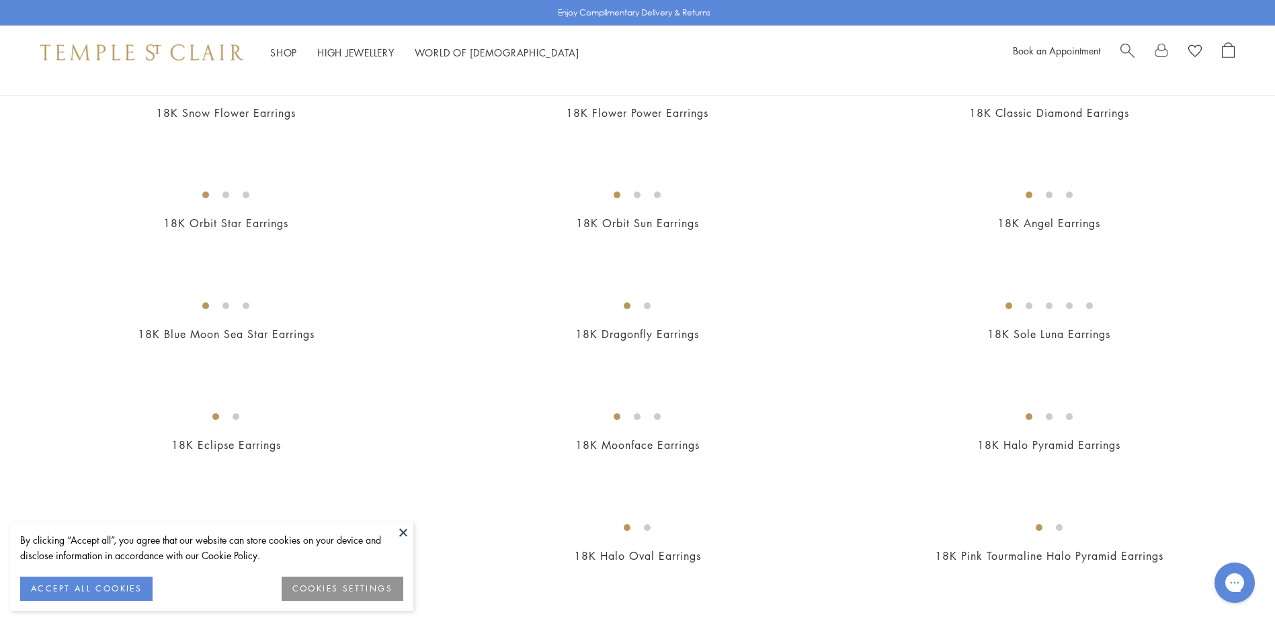
click at [404, 531] on button at bounding box center [403, 532] width 20 height 20
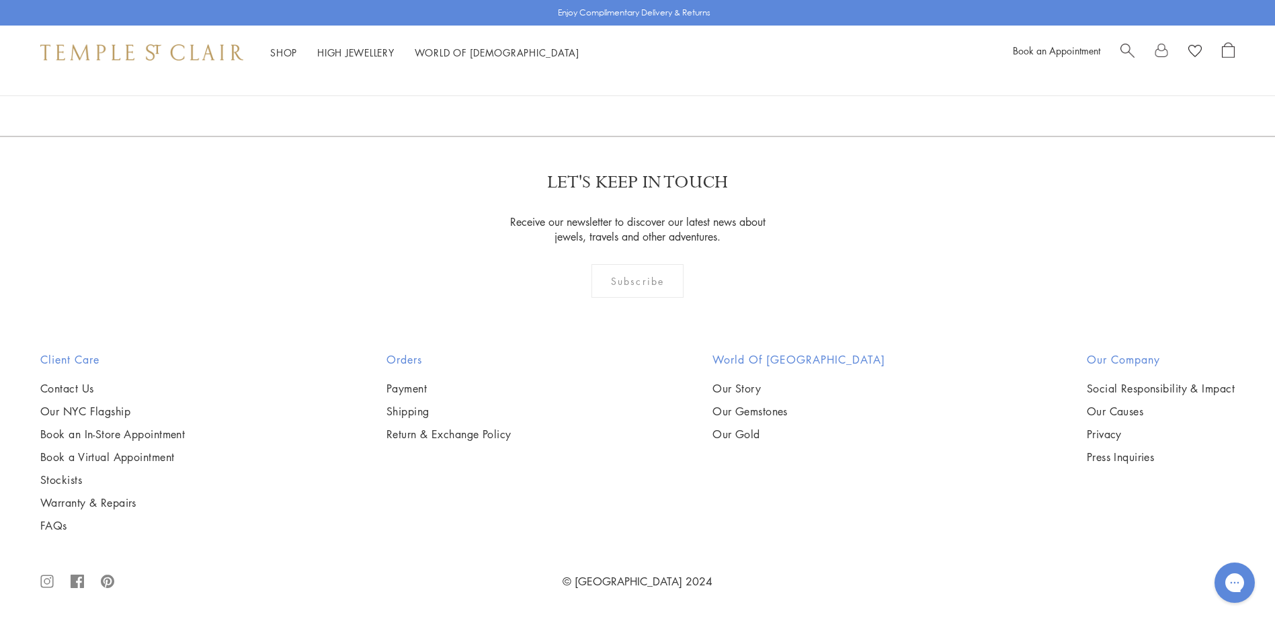
scroll to position [7911, 0]
click at [682, 82] on link "3" at bounding box center [681, 63] width 44 height 37
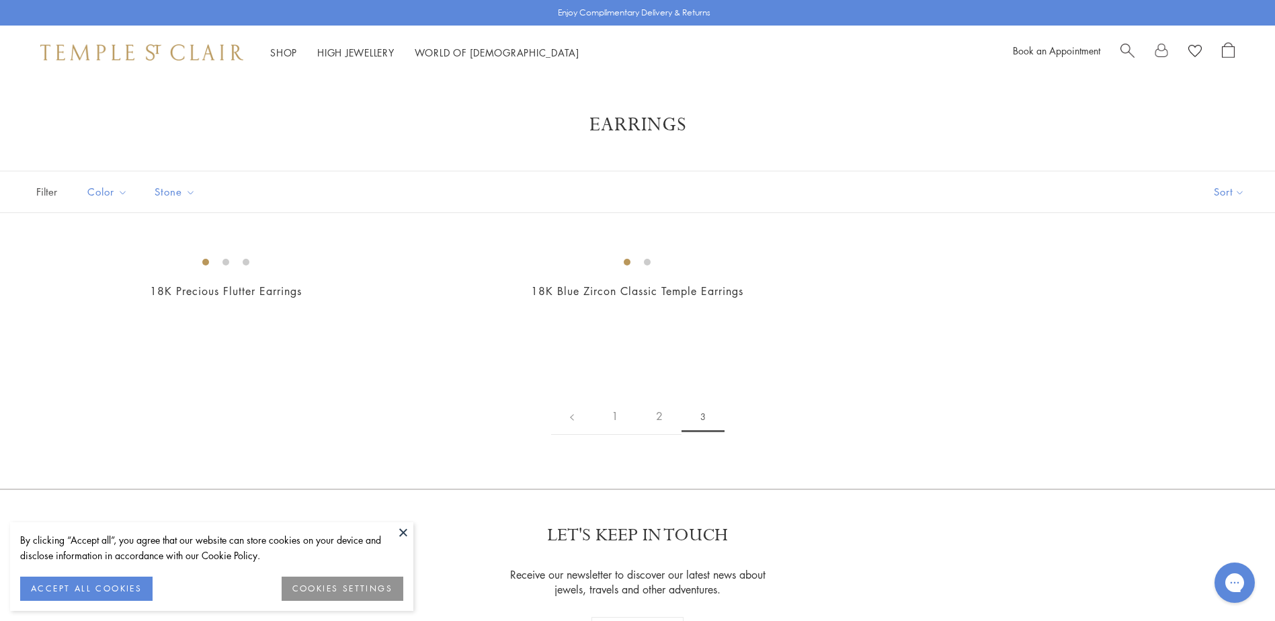
click at [402, 531] on button at bounding box center [403, 532] width 20 height 20
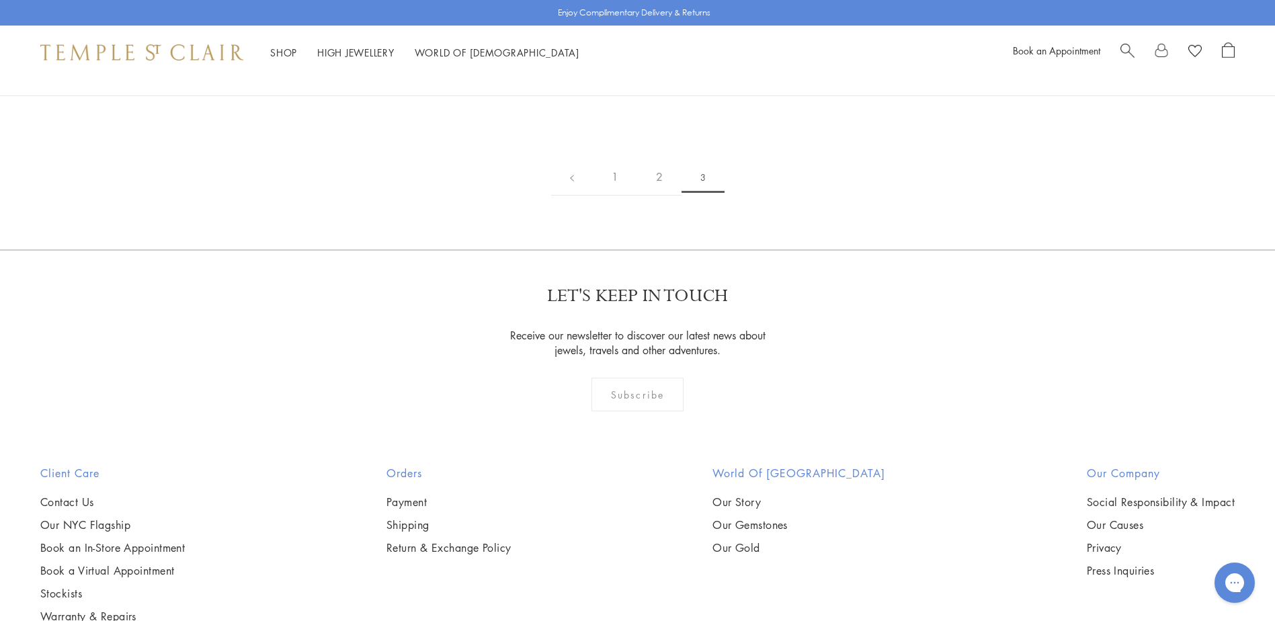
scroll to position [240, 0]
click at [660, 195] on link "2" at bounding box center [659, 176] width 44 height 37
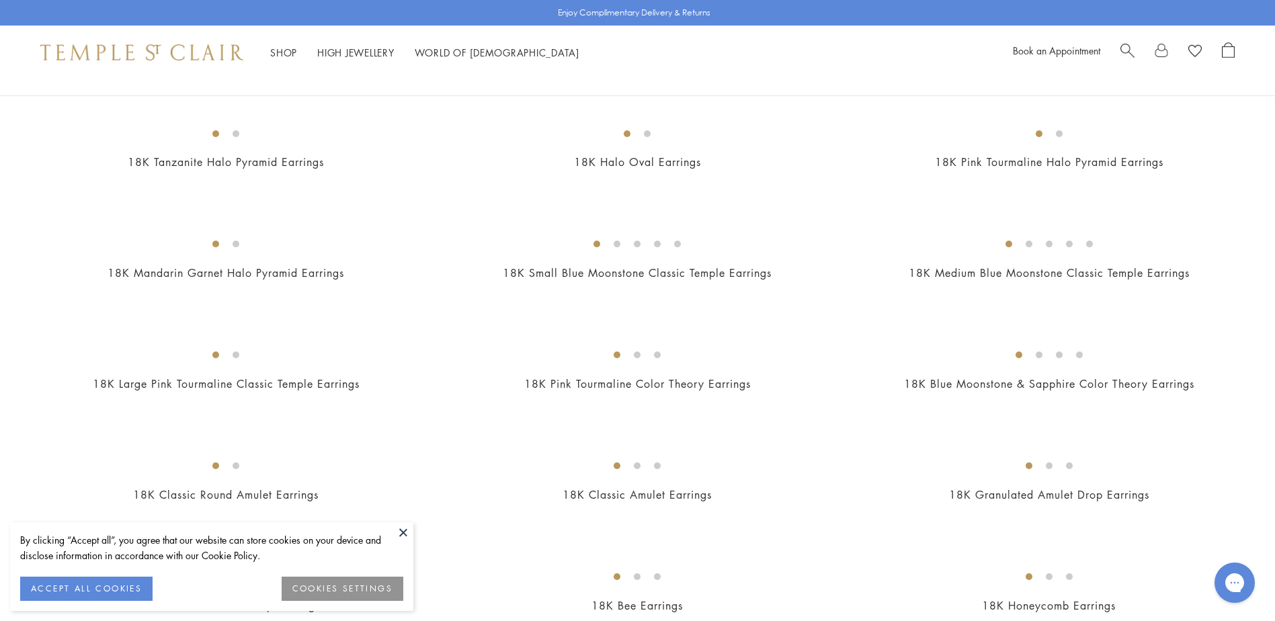
scroll to position [576, 0]
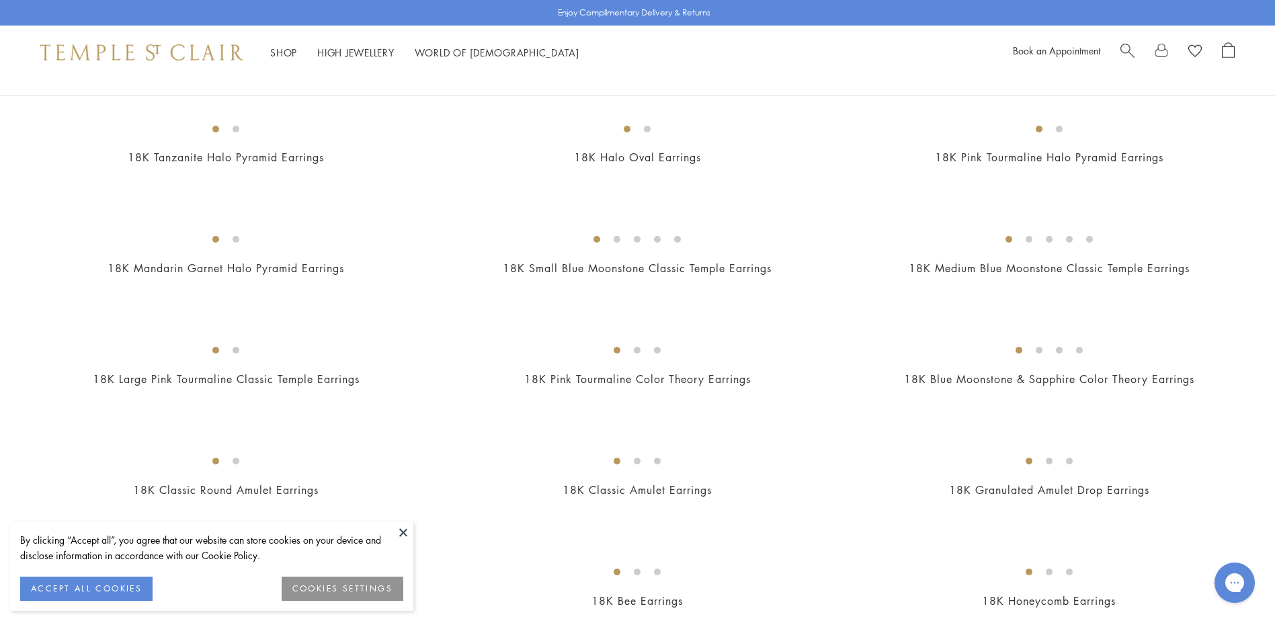
click at [402, 531] on button at bounding box center [403, 532] width 20 height 20
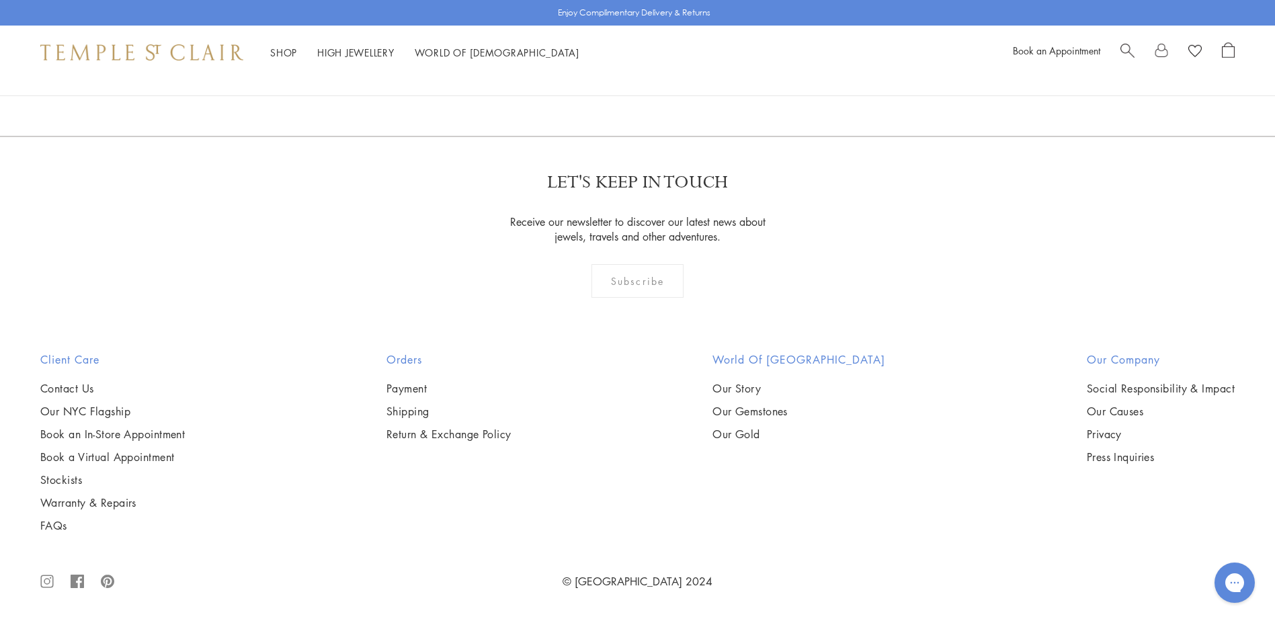
scroll to position [2963, 0]
click at [0, 0] on img at bounding box center [0, 0] width 0 height 0
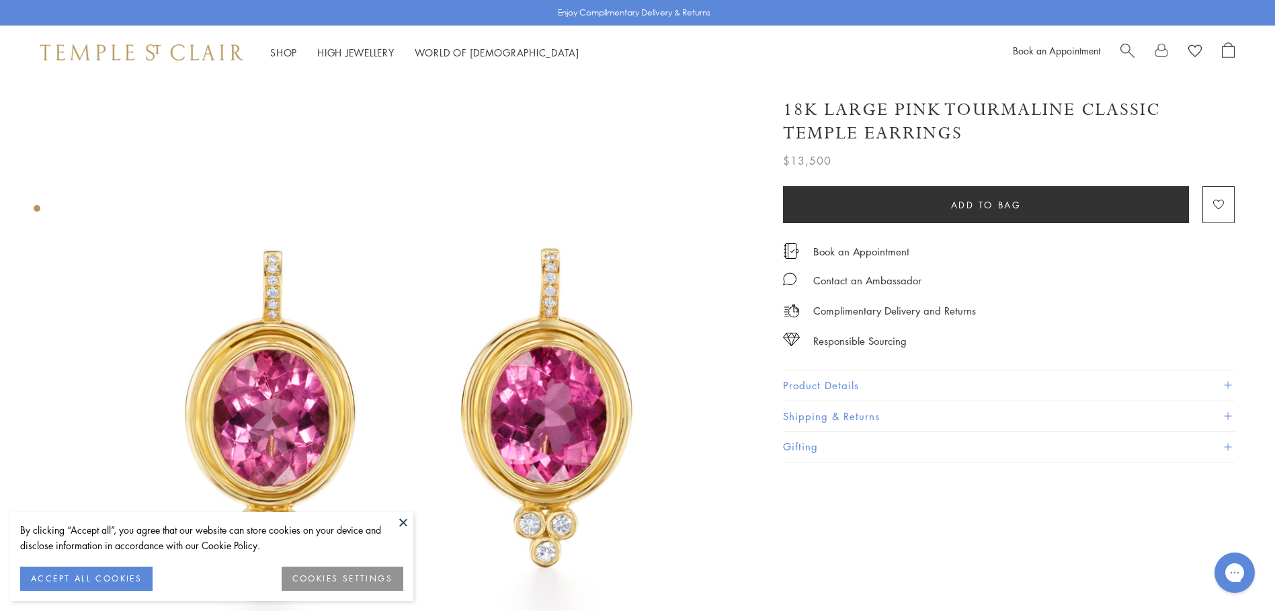
click at [406, 527] on button at bounding box center [403, 522] width 20 height 20
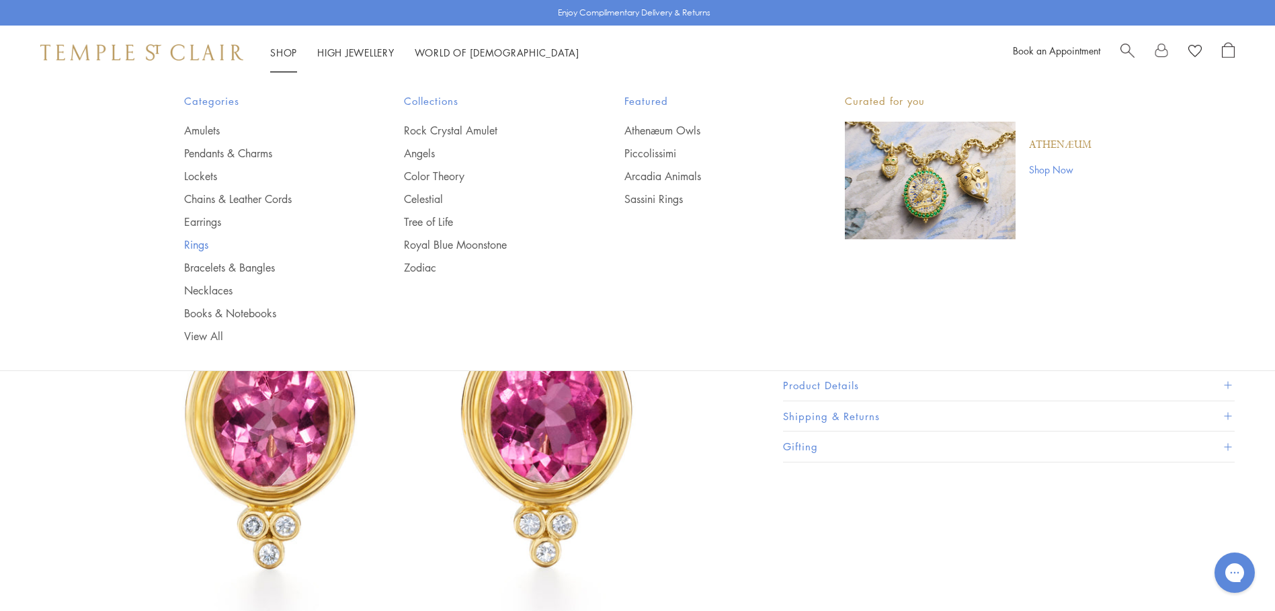
click at [190, 244] on link "Rings" at bounding box center [267, 244] width 167 height 15
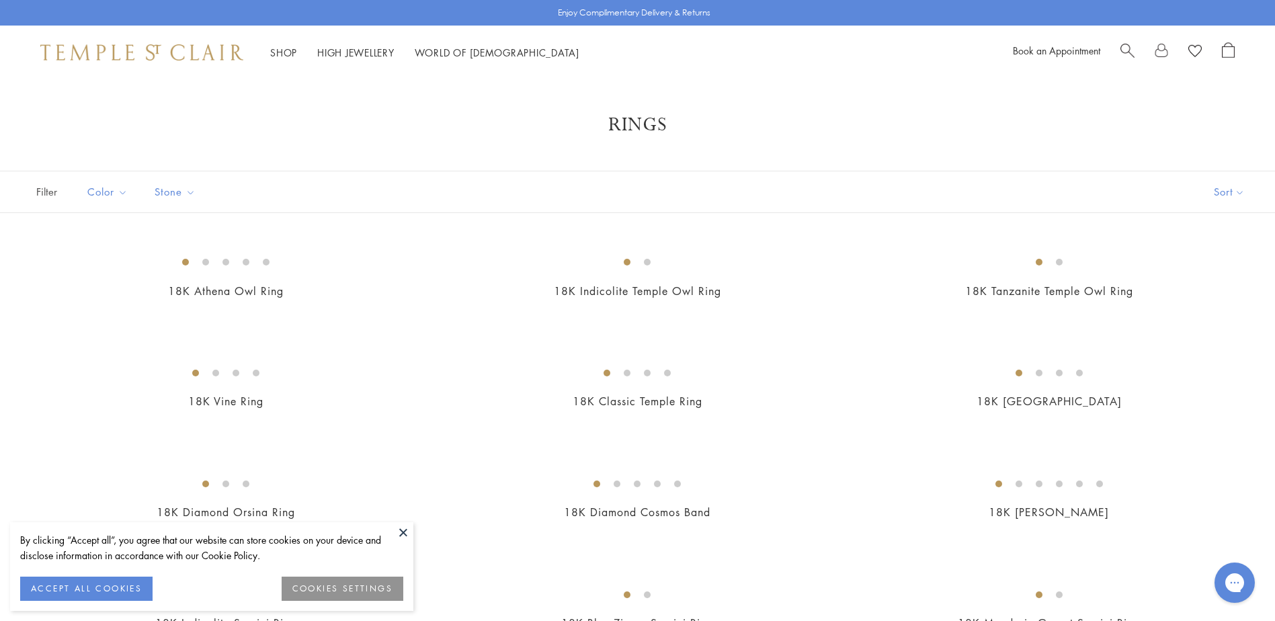
click at [404, 534] on button at bounding box center [403, 532] width 20 height 20
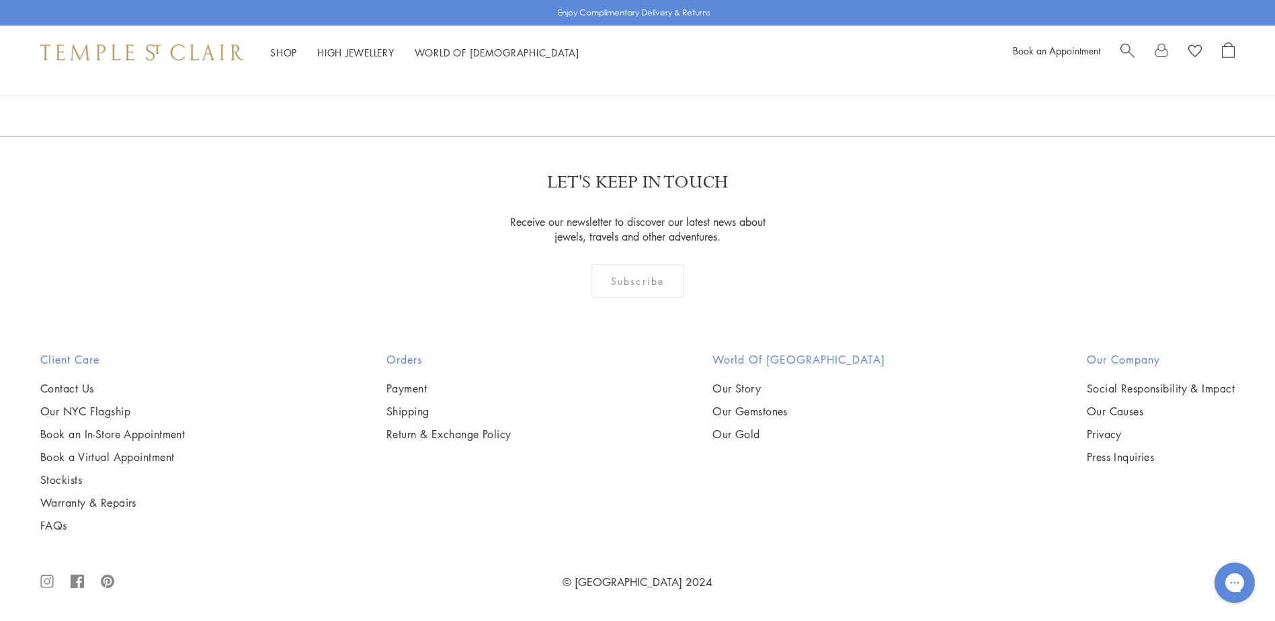
scroll to position [7433, 0]
click at [0, 0] on img at bounding box center [0, 0] width 0 height 0
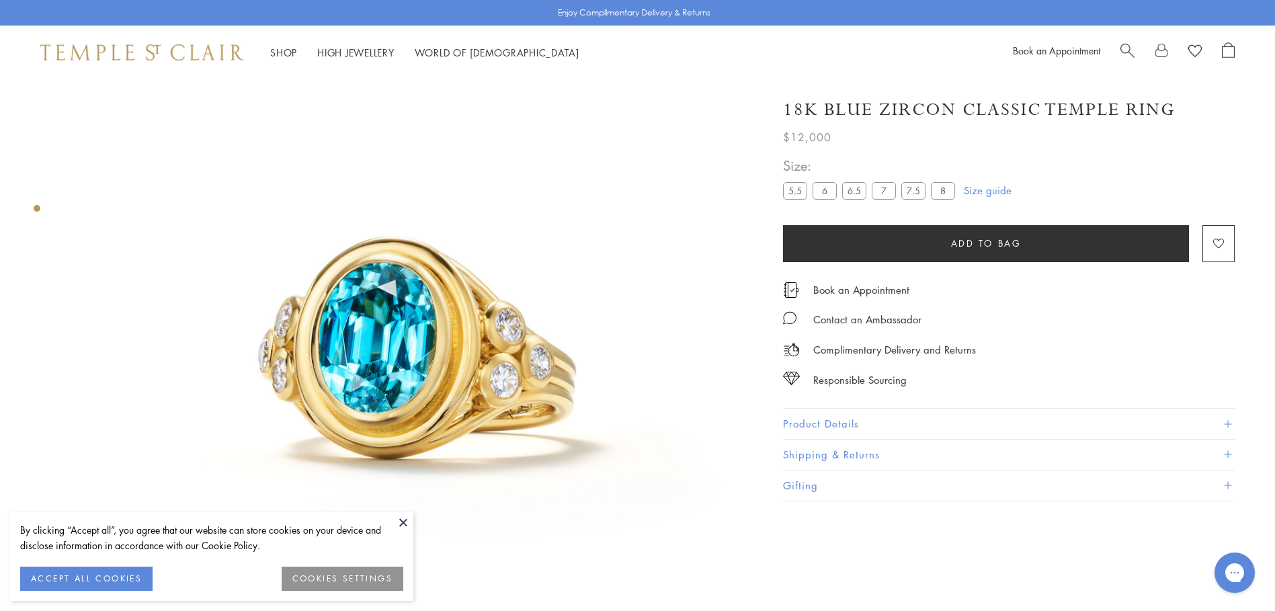
click at [400, 521] on button at bounding box center [403, 522] width 20 height 20
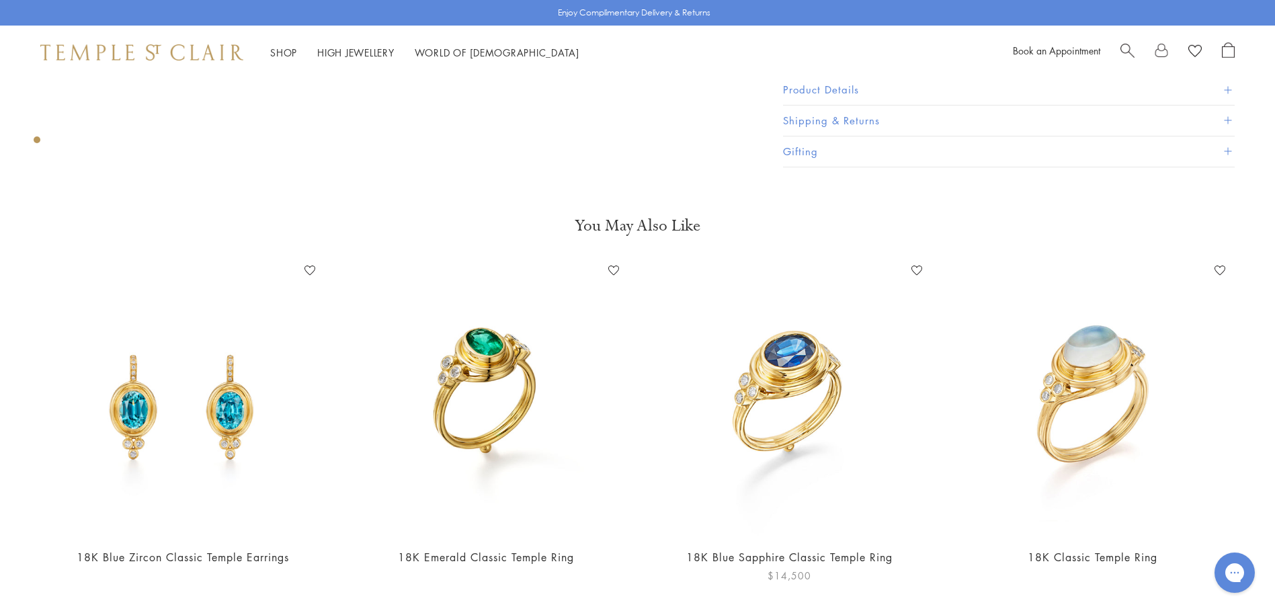
scroll to position [1129, 0]
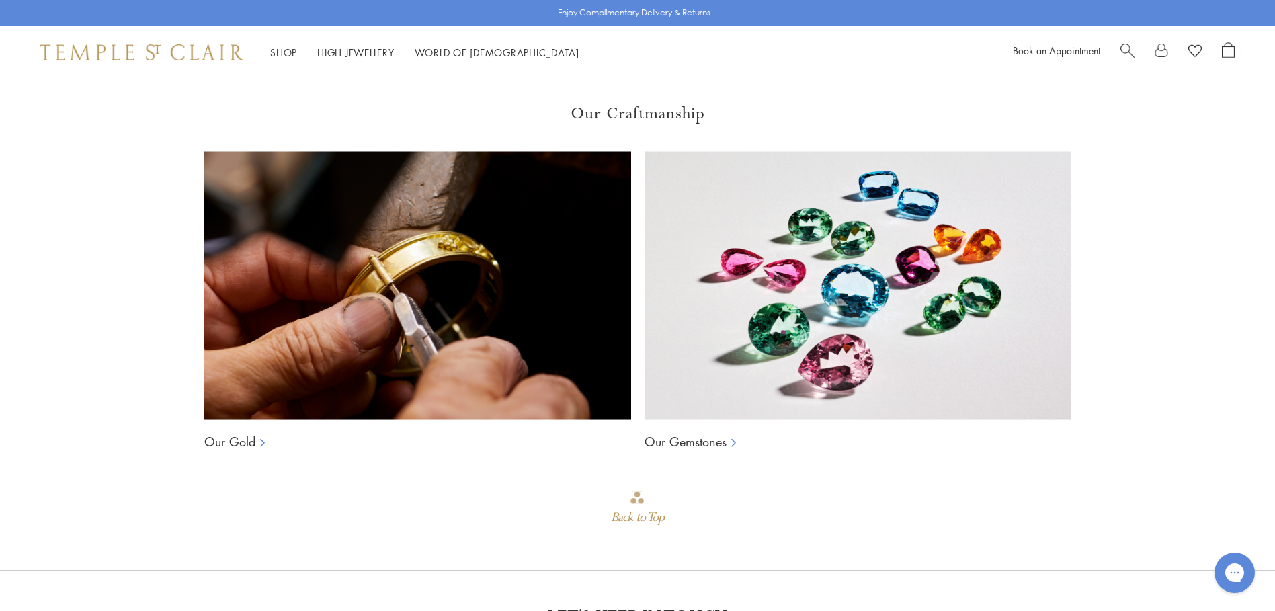
click at [1121, 54] on span "Search" at bounding box center [1127, 49] width 14 height 14
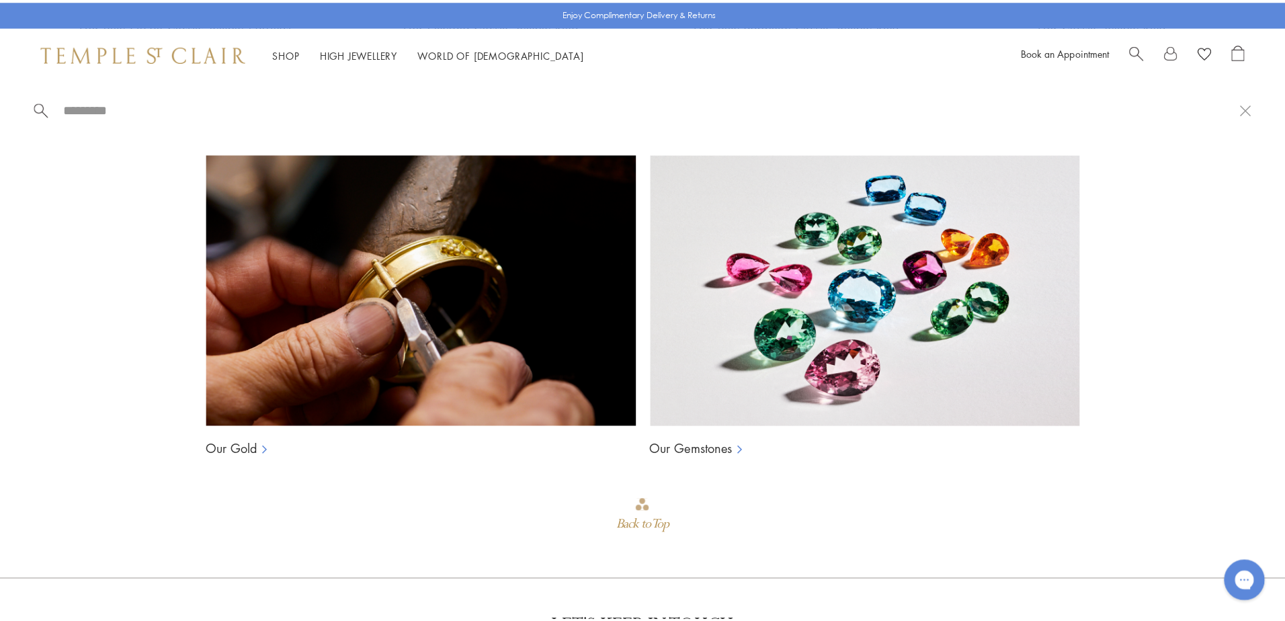
scroll to position [1140, 0]
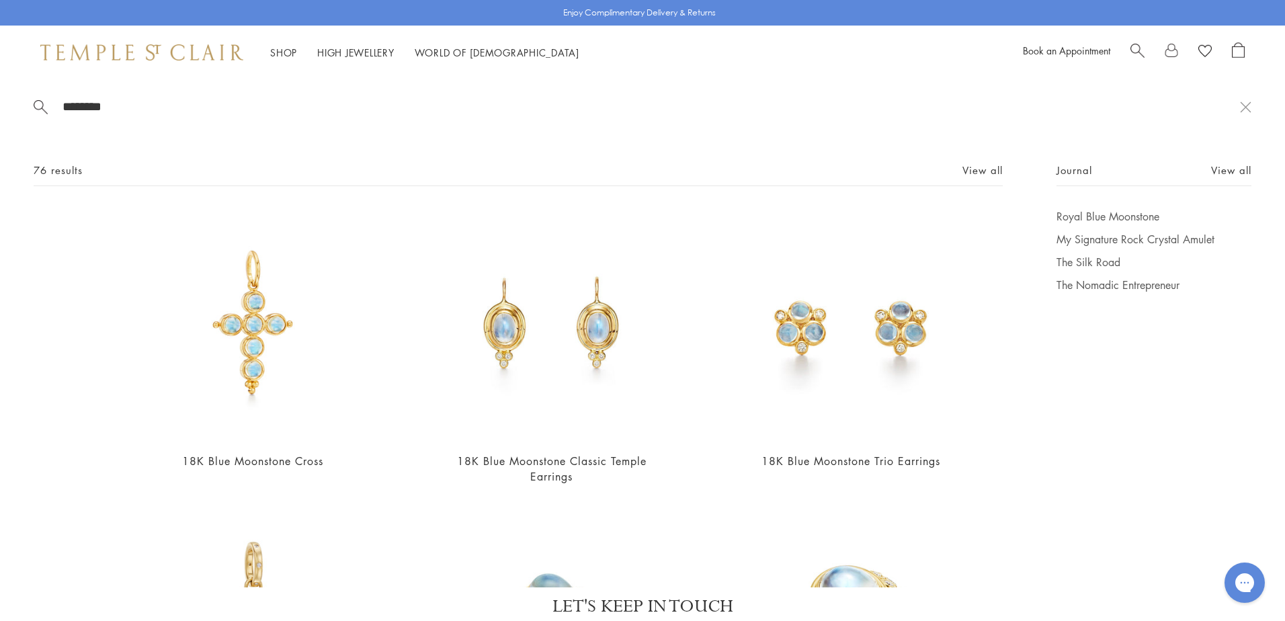
type input "********"
click at [971, 161] on div "******** 76 results View all 18K Blue Moonstone Cross $2,200 18K Blue Moonstone…" at bounding box center [642, 333] width 1285 height 508
click at [966, 167] on link "View all" at bounding box center [982, 170] width 40 height 15
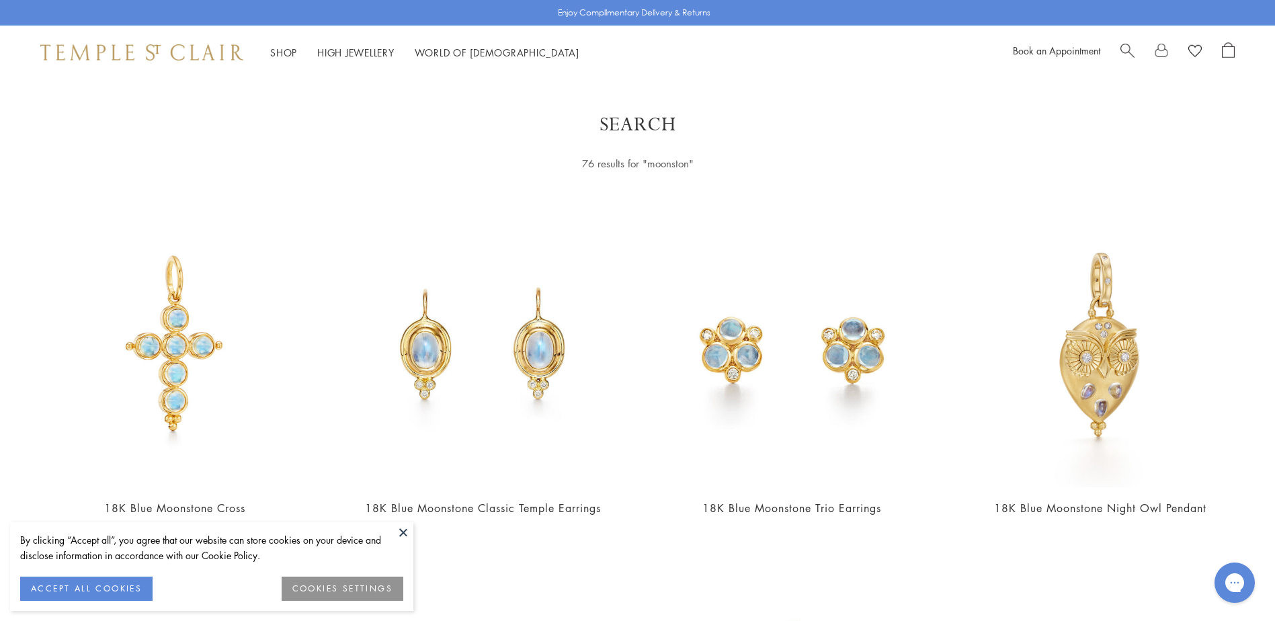
click at [396, 533] on button at bounding box center [403, 532] width 20 height 20
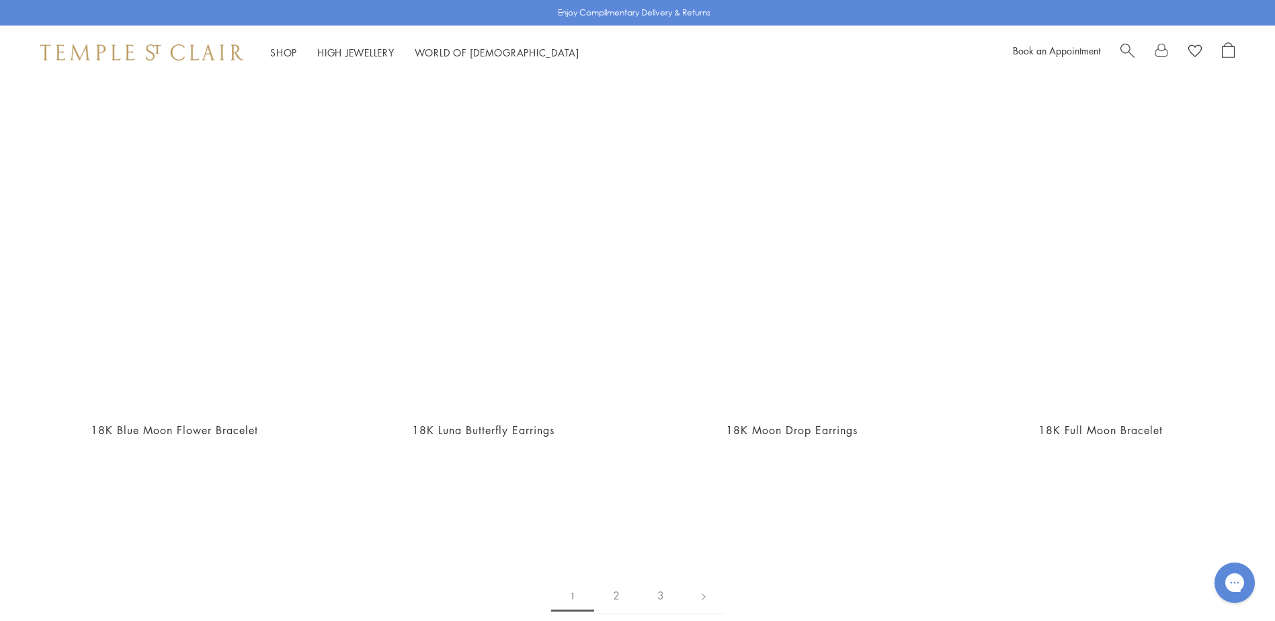
scroll to position [3047, 0]
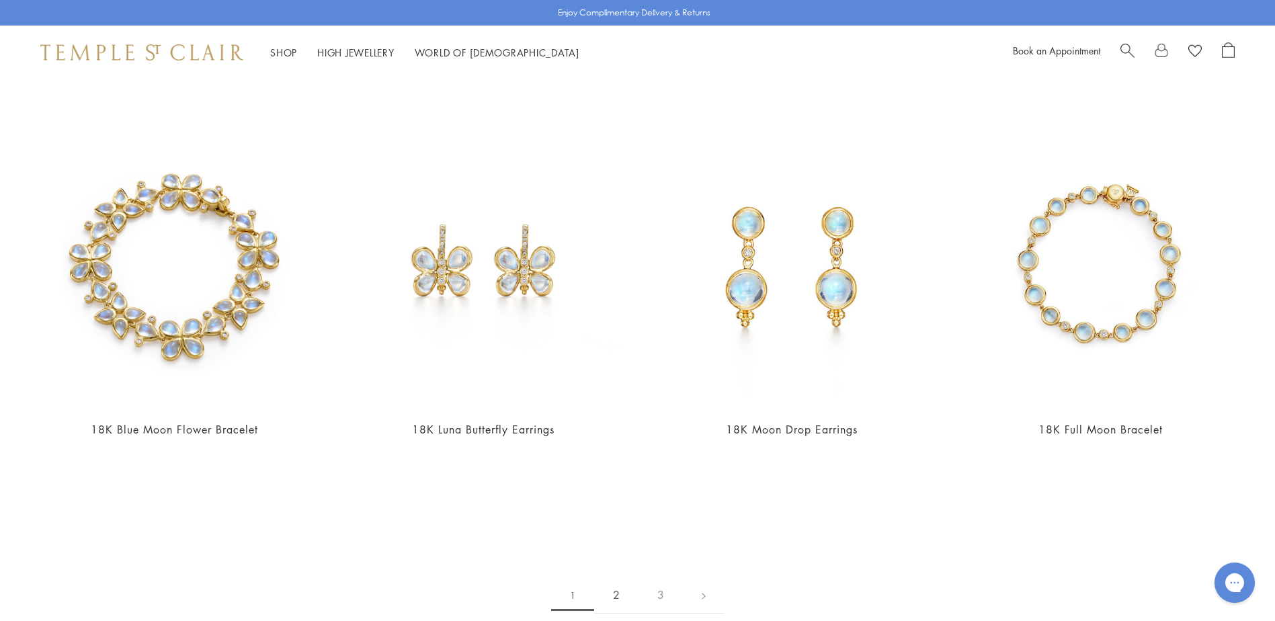
click at [616, 592] on link "2" at bounding box center [616, 594] width 44 height 37
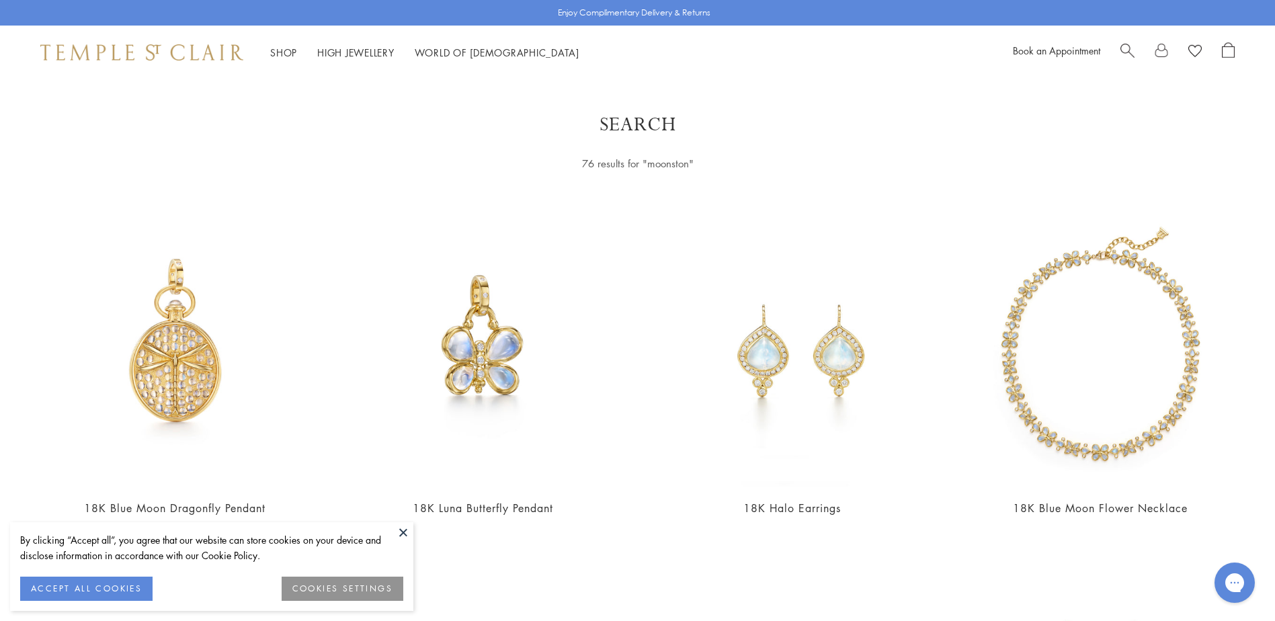
click at [400, 538] on button at bounding box center [403, 532] width 20 height 20
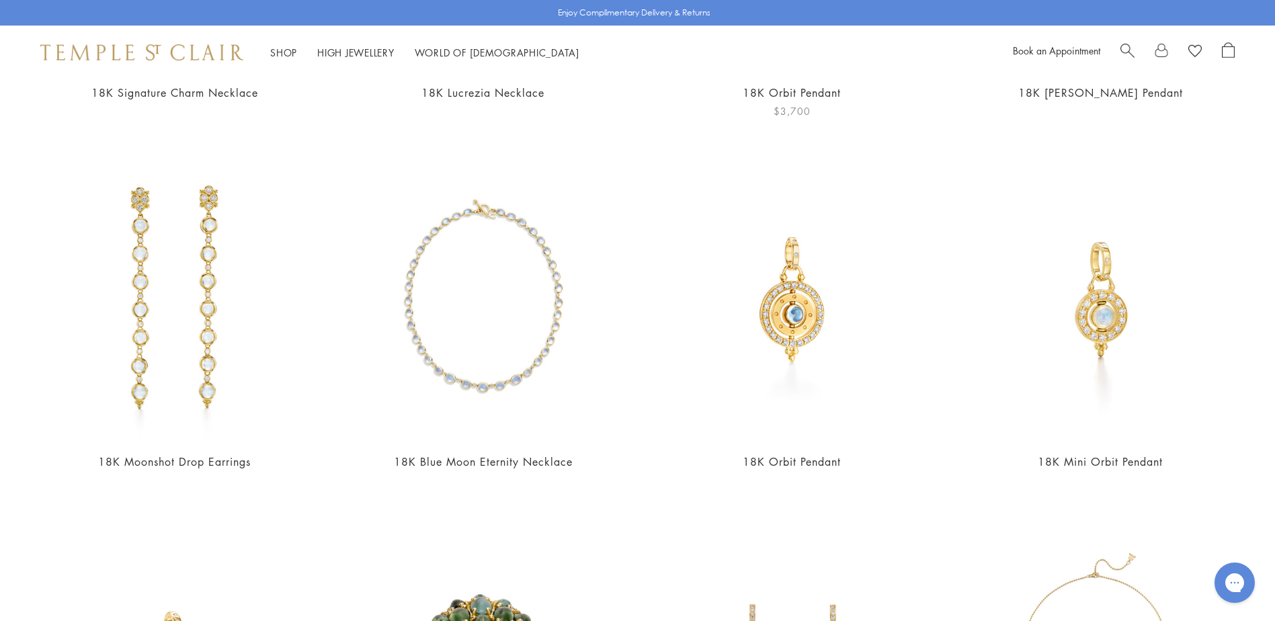
scroll to position [1570, 0]
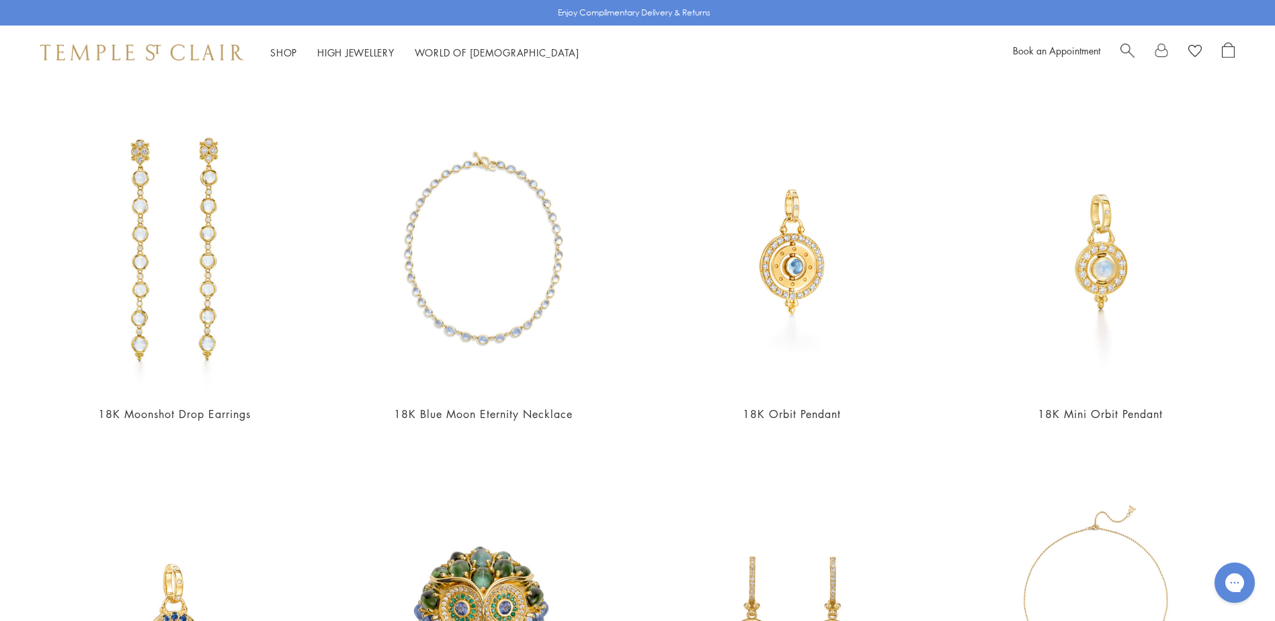
click at [1121, 50] on span "Search" at bounding box center [1127, 49] width 14 height 14
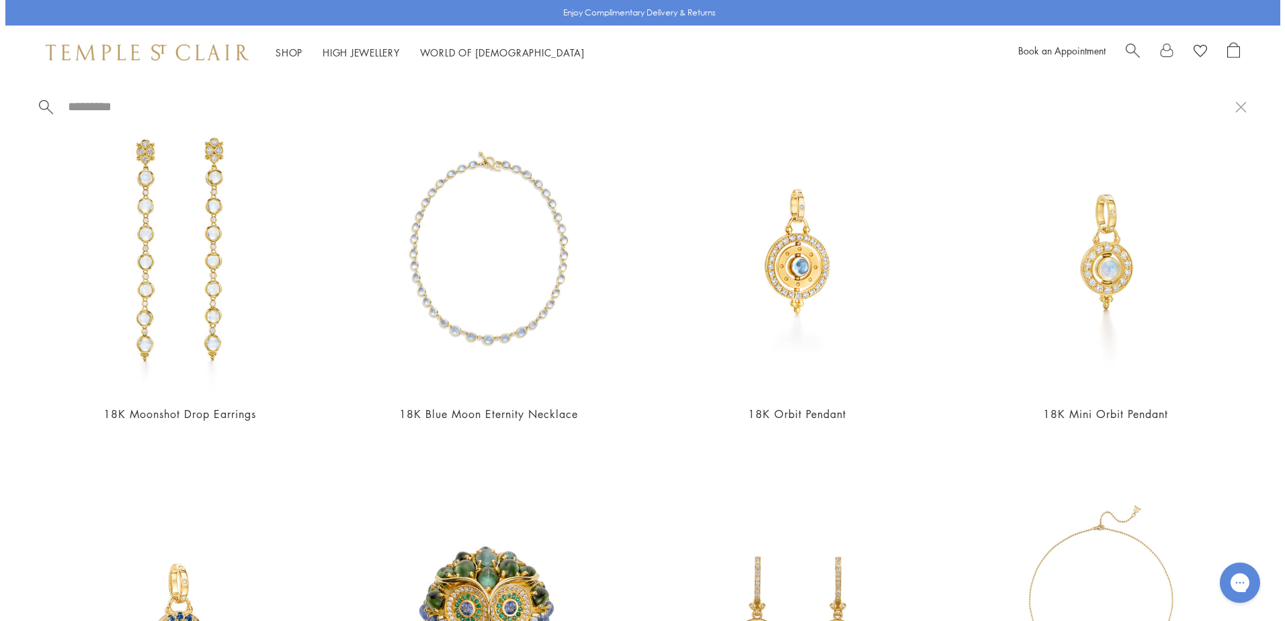
scroll to position [1578, 0]
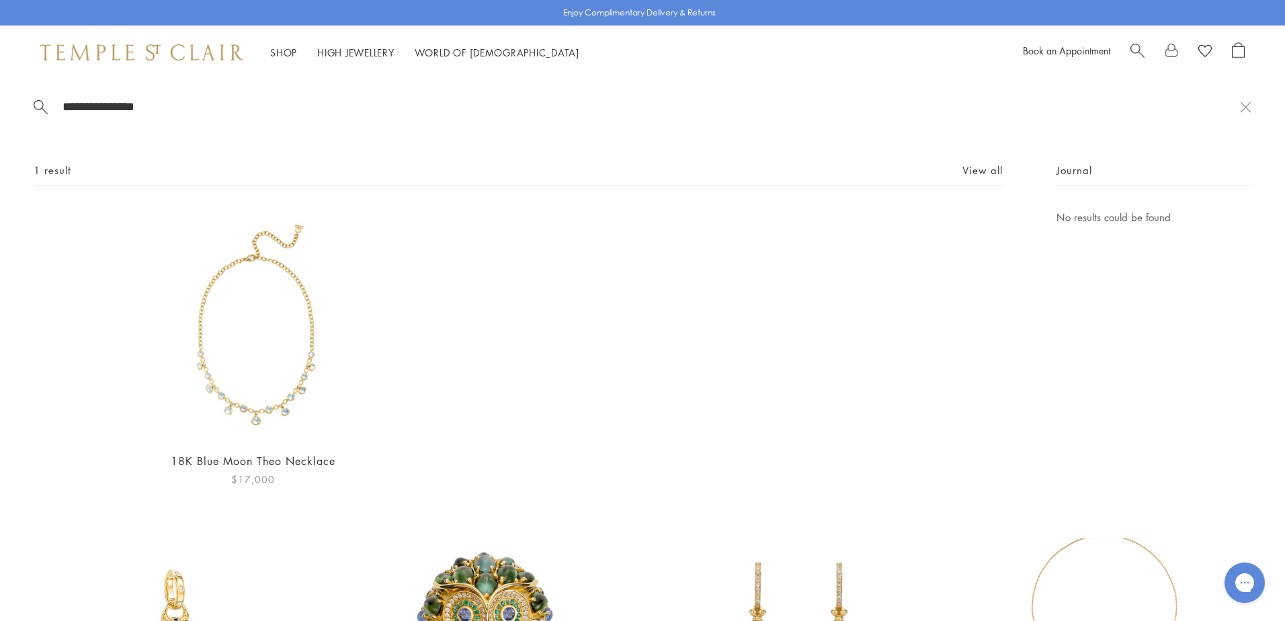
type input "**********"
click at [263, 341] on img at bounding box center [253, 325] width 232 height 232
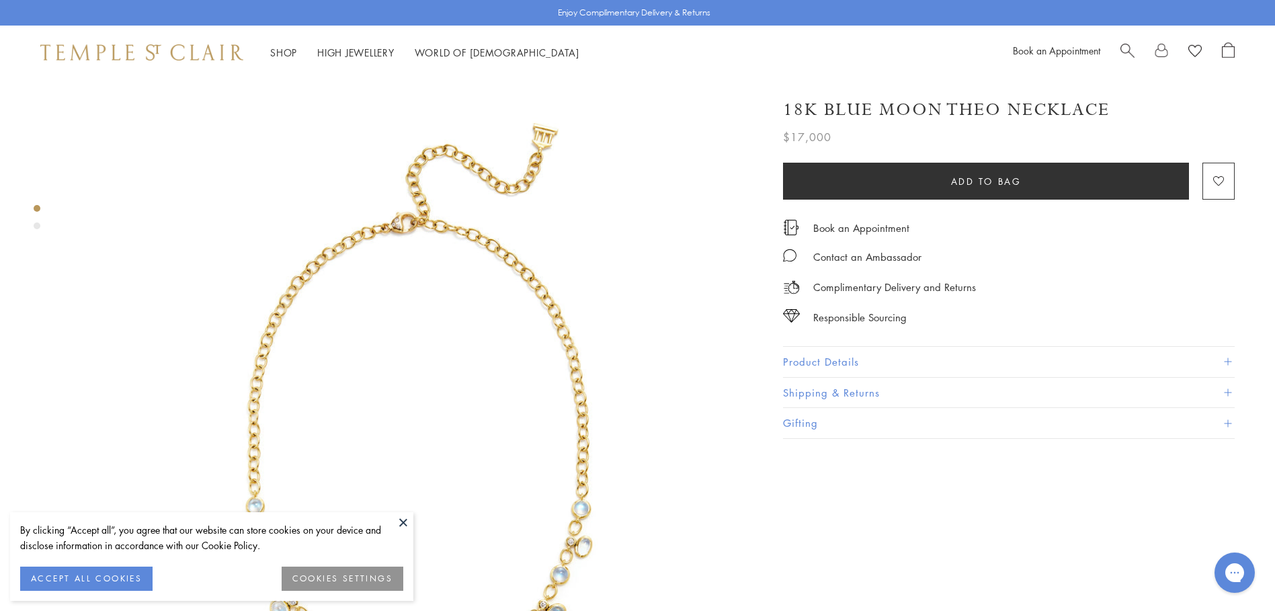
click at [406, 518] on button at bounding box center [403, 522] width 20 height 20
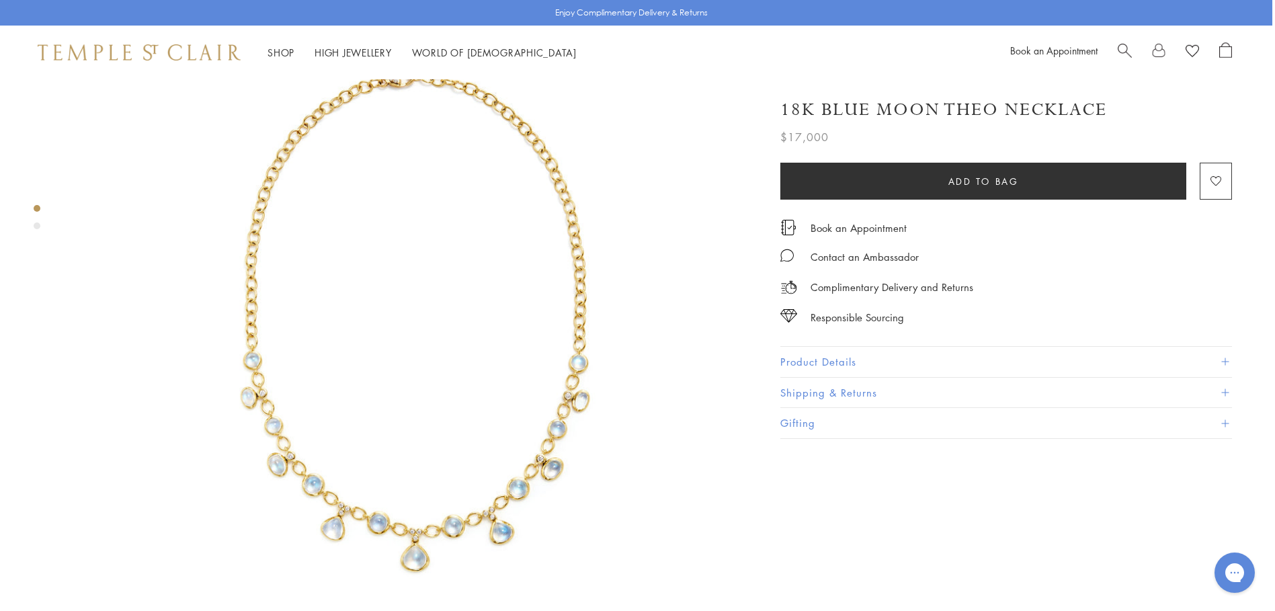
scroll to position [147, 3]
click at [34, 228] on div "Product gallery navigation" at bounding box center [37, 225] width 7 height 7
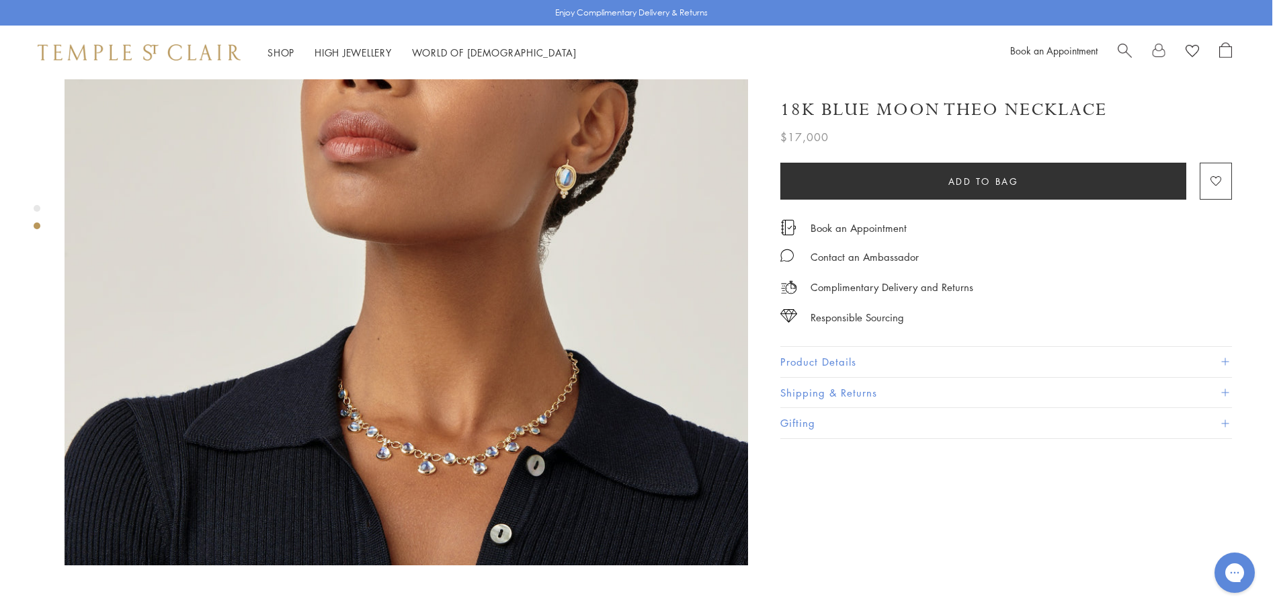
scroll to position [905, 3]
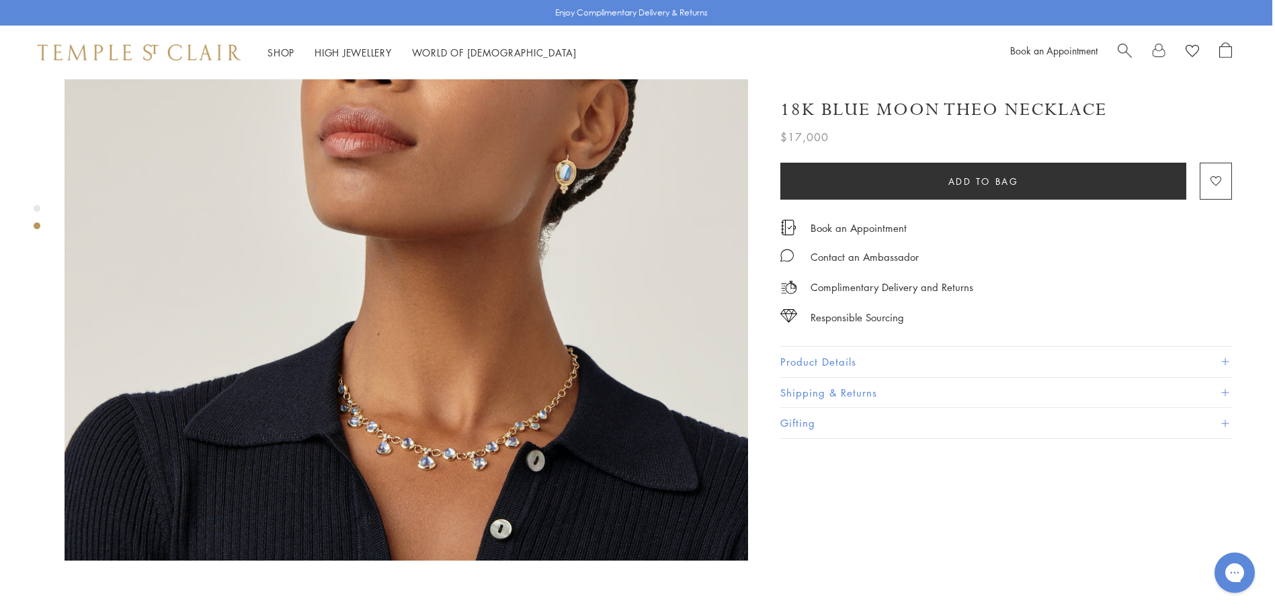
click at [1128, 45] on span "Search" at bounding box center [1124, 49] width 14 height 14
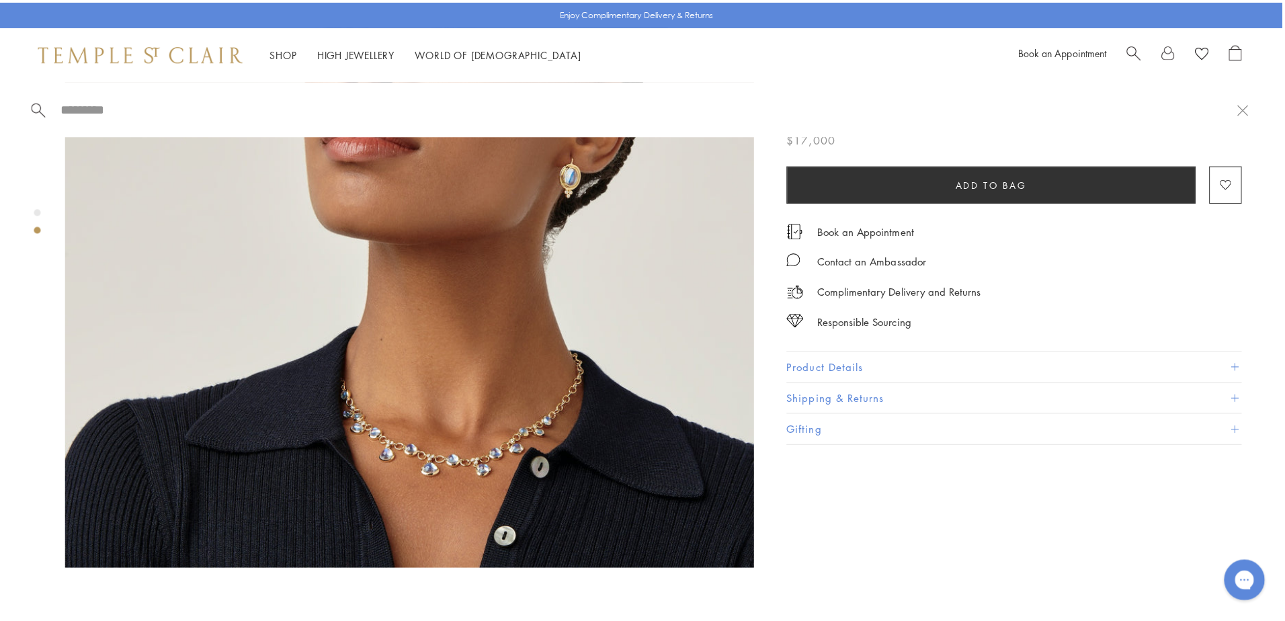
scroll to position [915, 3]
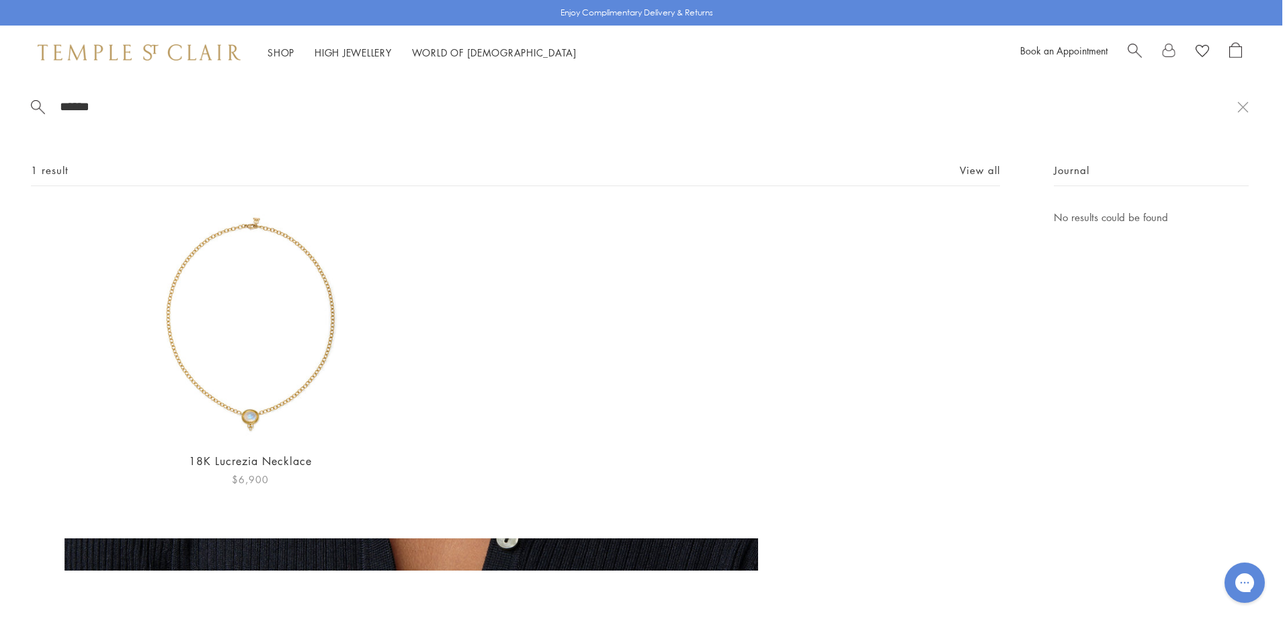
type input "******"
click at [279, 301] on img at bounding box center [250, 325] width 232 height 232
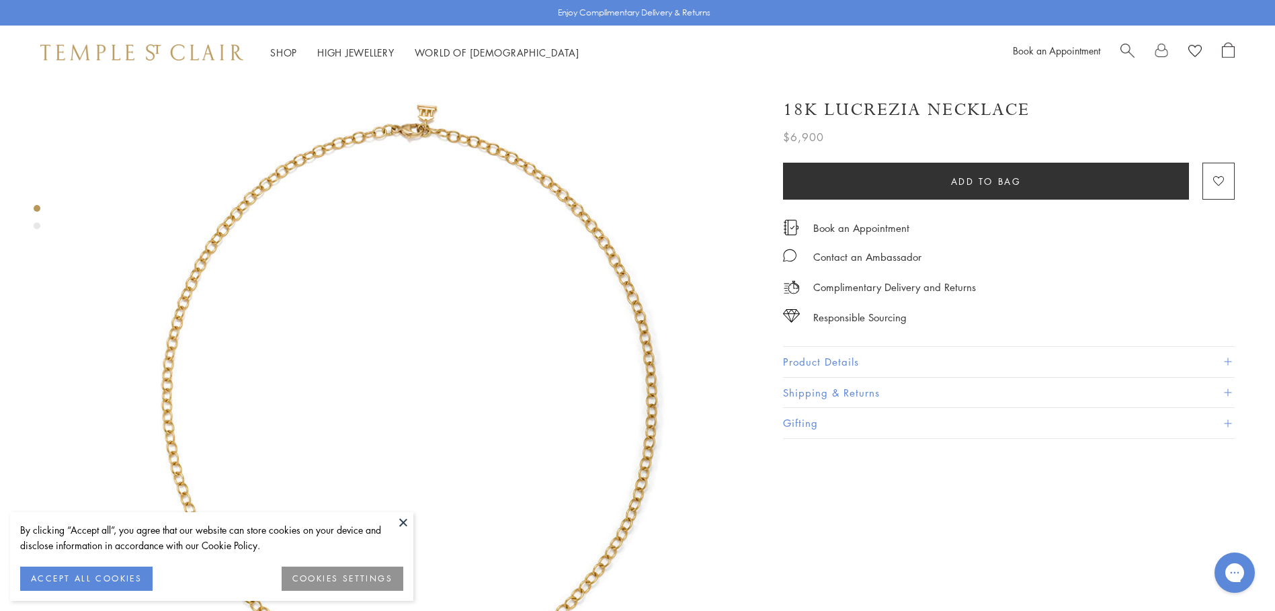
click at [399, 519] on button at bounding box center [403, 522] width 20 height 20
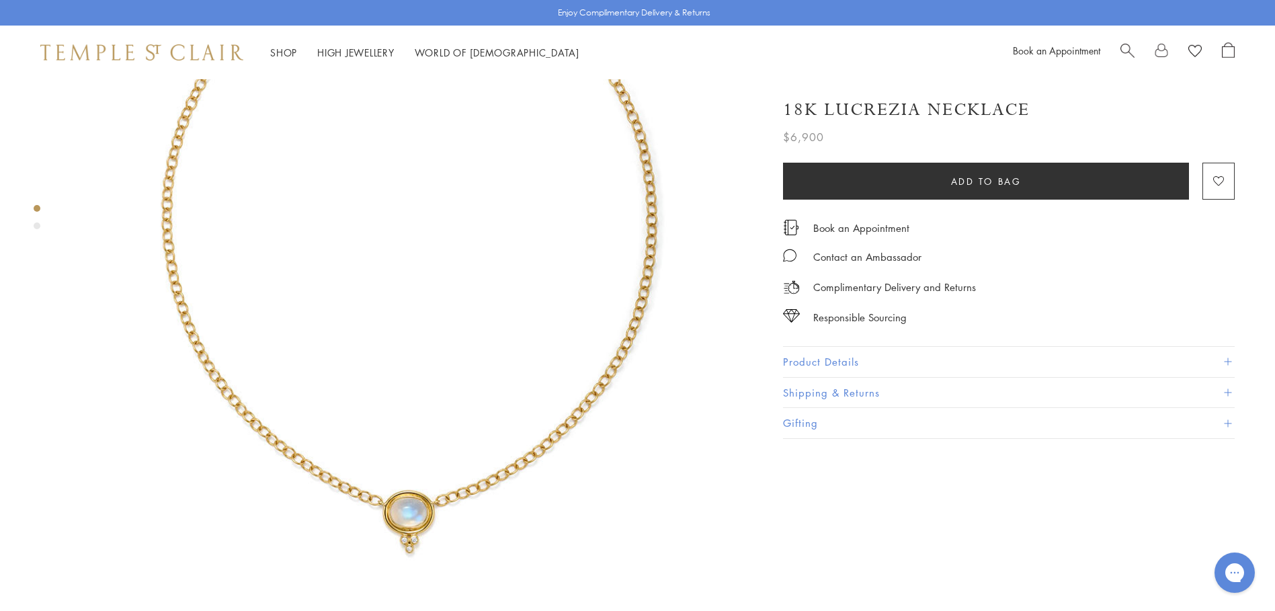
scroll to position [181, 0]
click at [34, 224] on div "Product gallery navigation" at bounding box center [37, 225] width 7 height 7
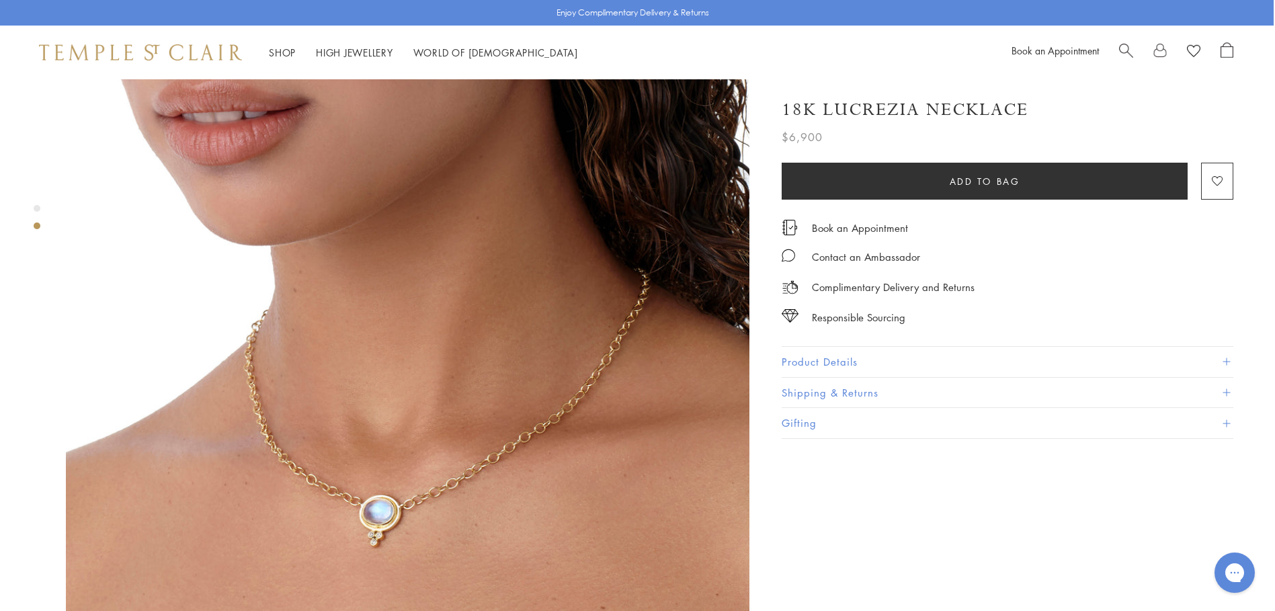
scroll to position [844, 0]
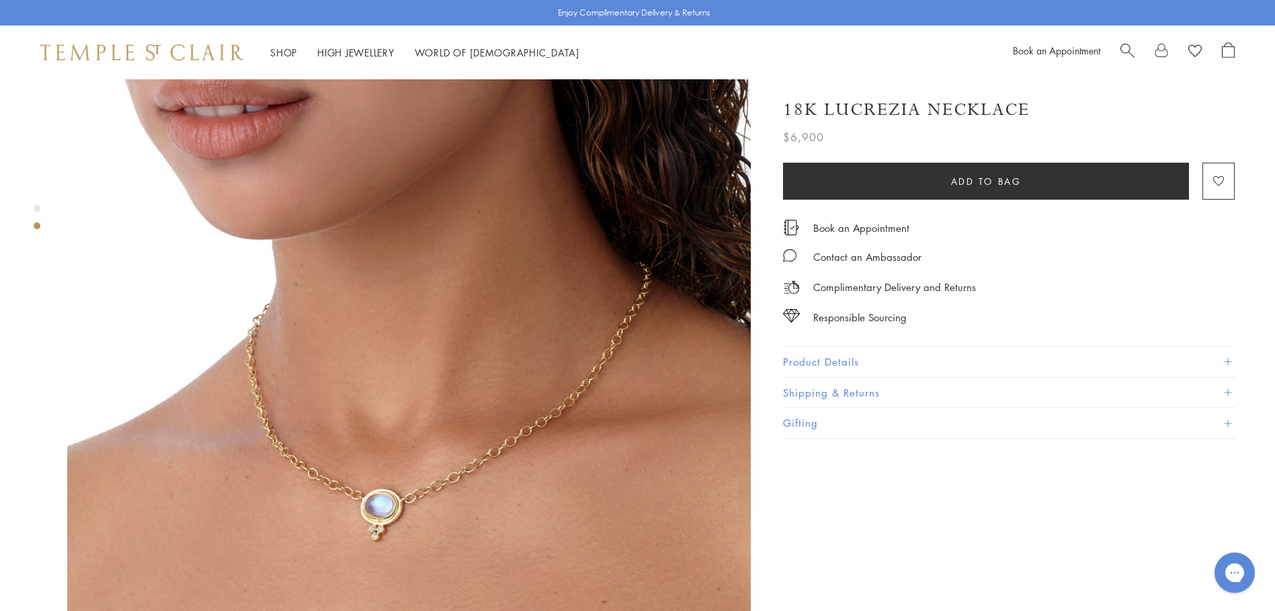
click at [1125, 48] on span "Search" at bounding box center [1127, 49] width 14 height 14
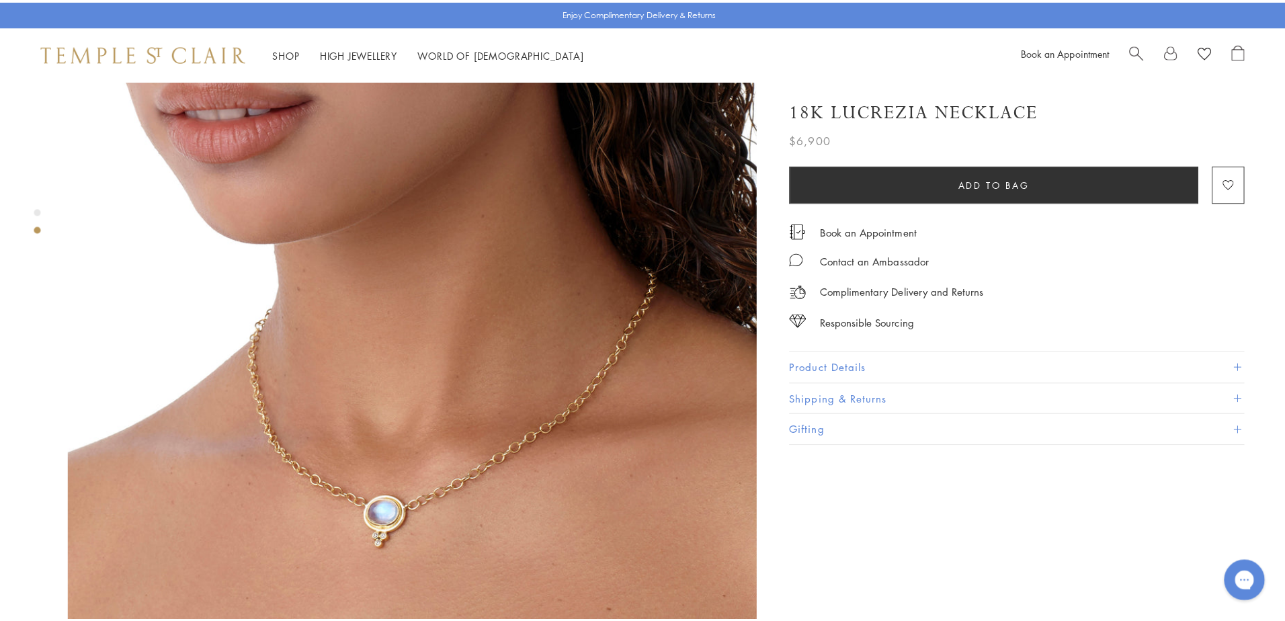
scroll to position [854, 0]
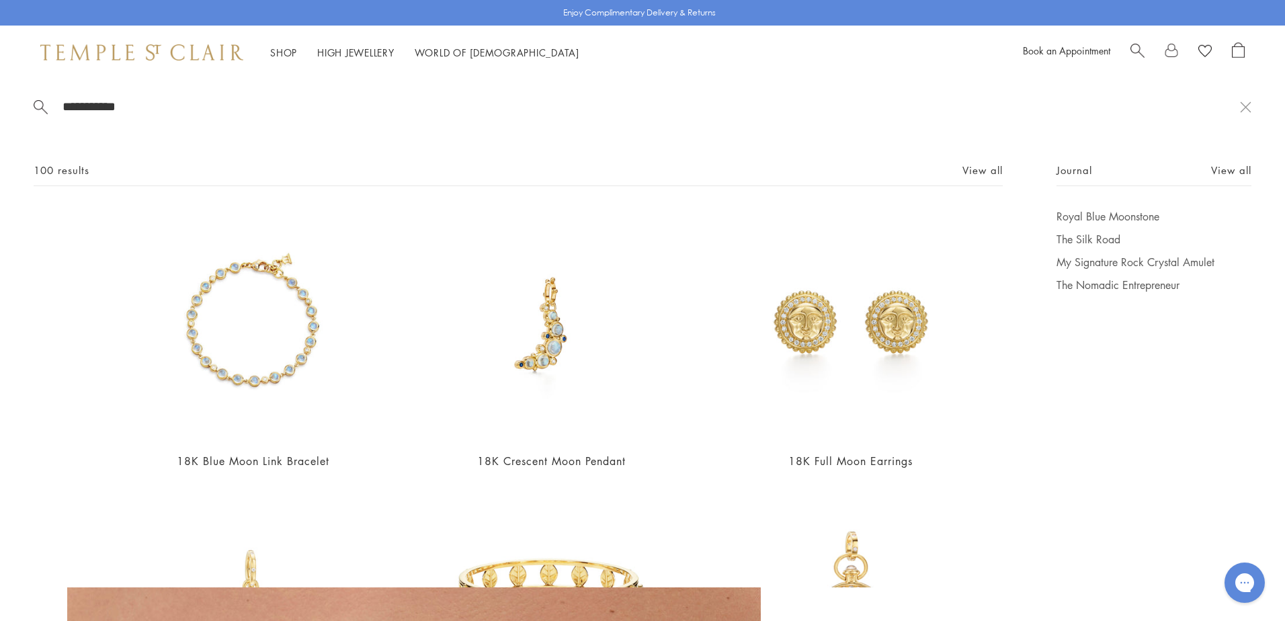
type input "**********"
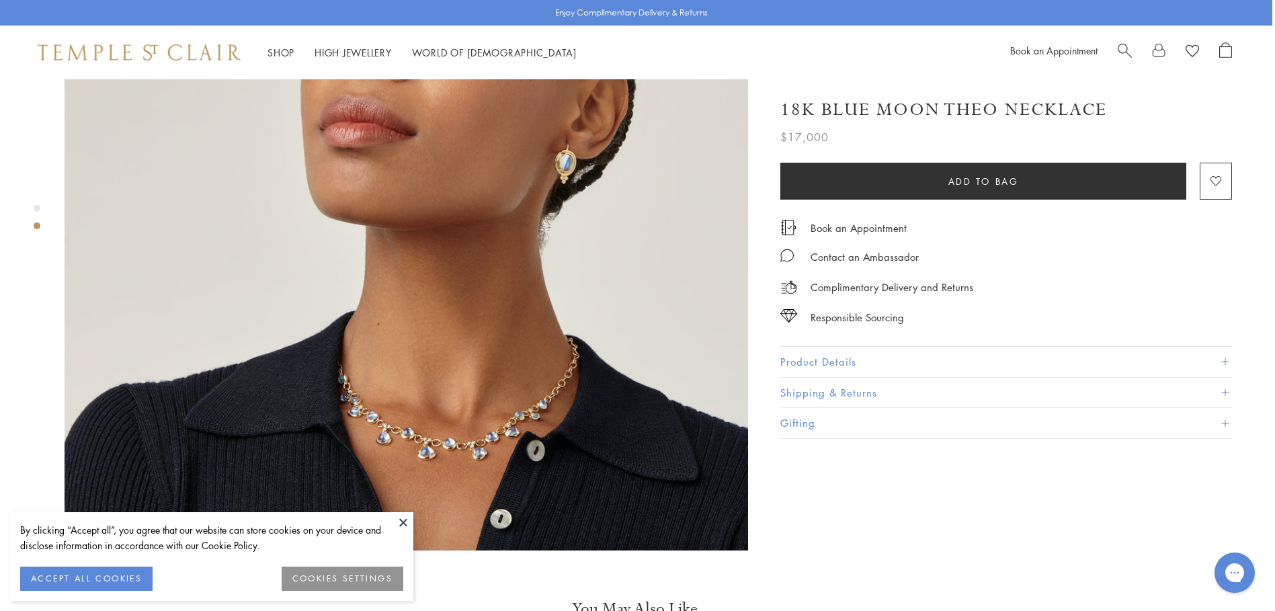
click at [407, 521] on button at bounding box center [403, 522] width 20 height 20
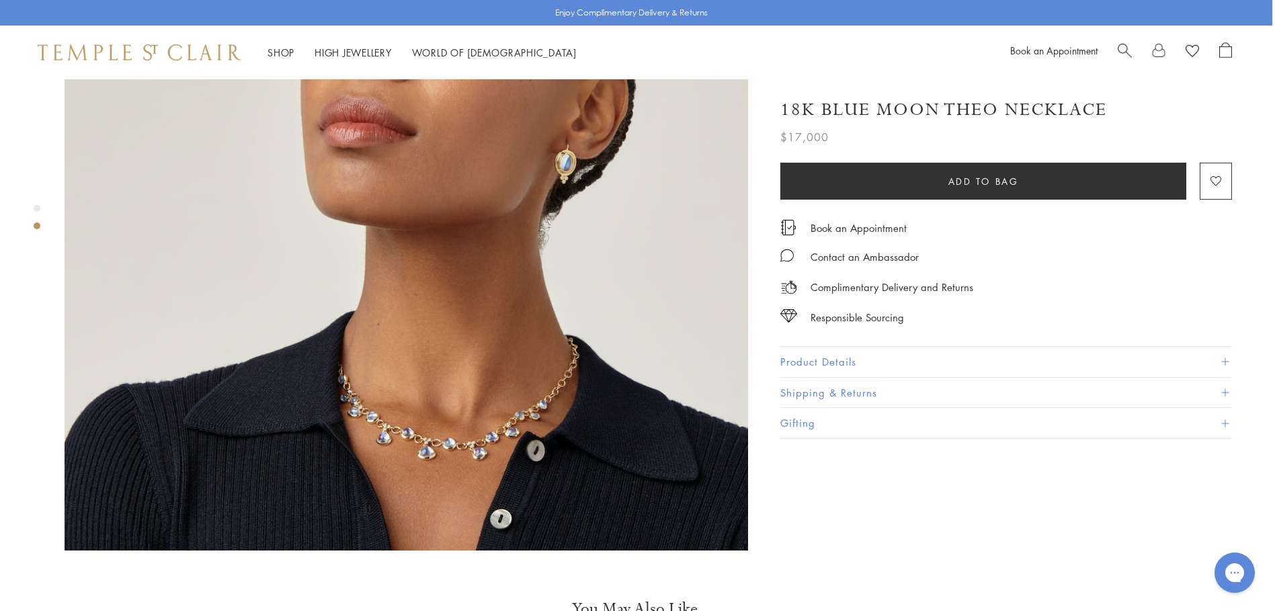
click at [35, 208] on div "Product gallery navigation" at bounding box center [37, 208] width 7 height 7
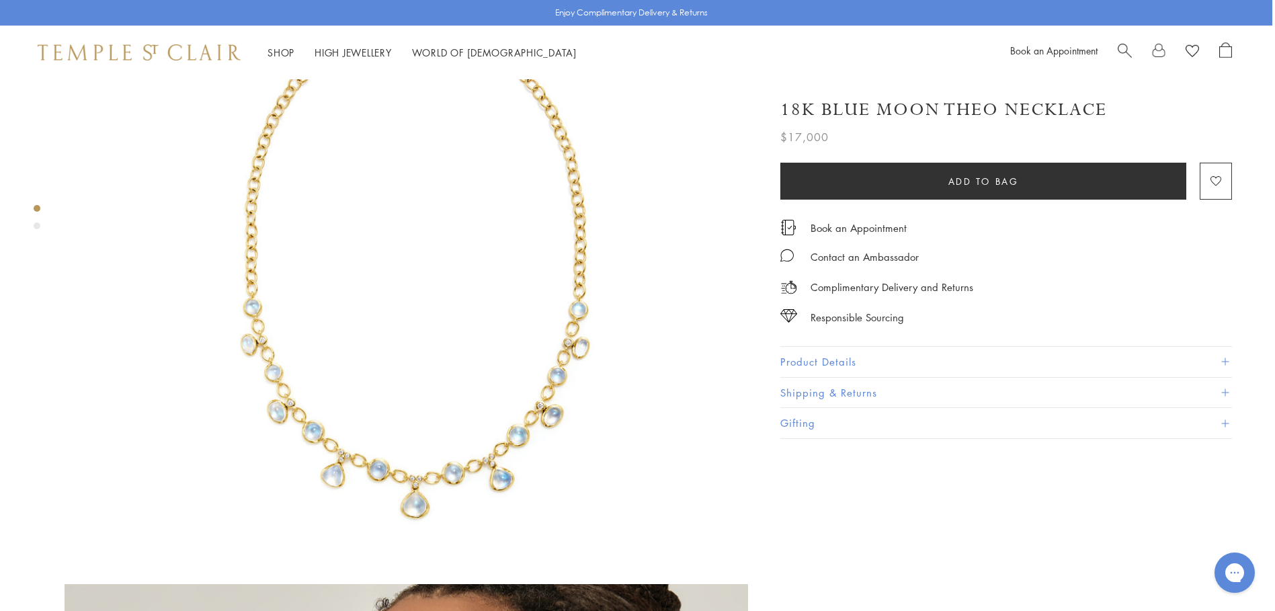
scroll to position [200, 3]
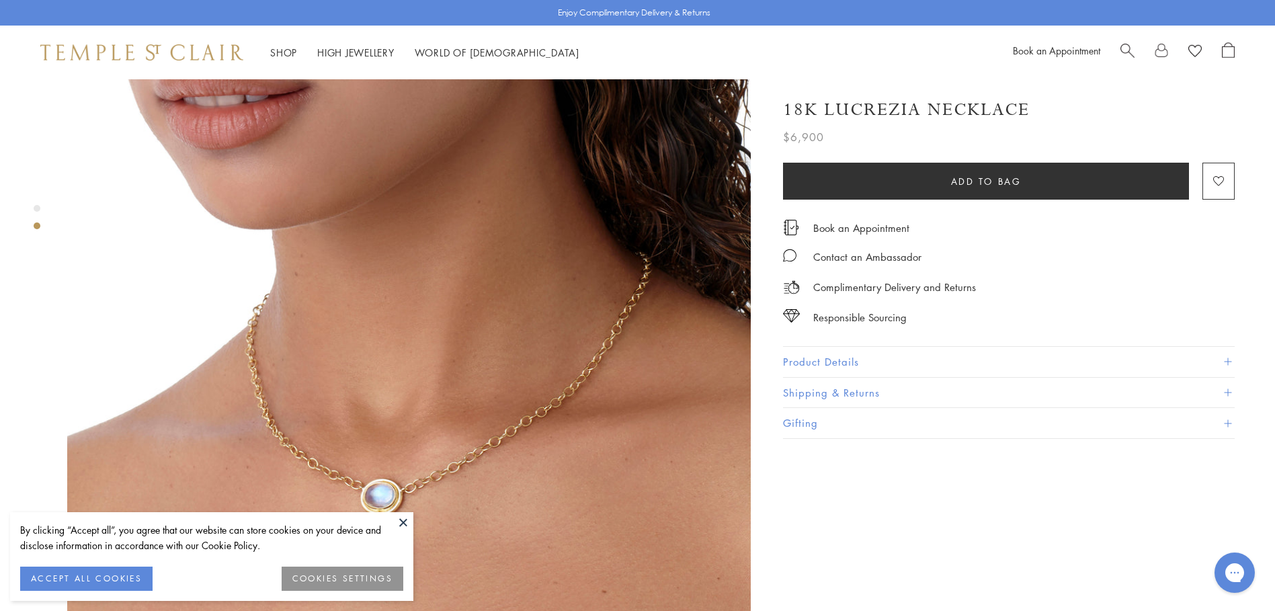
click at [398, 523] on button at bounding box center [403, 522] width 20 height 20
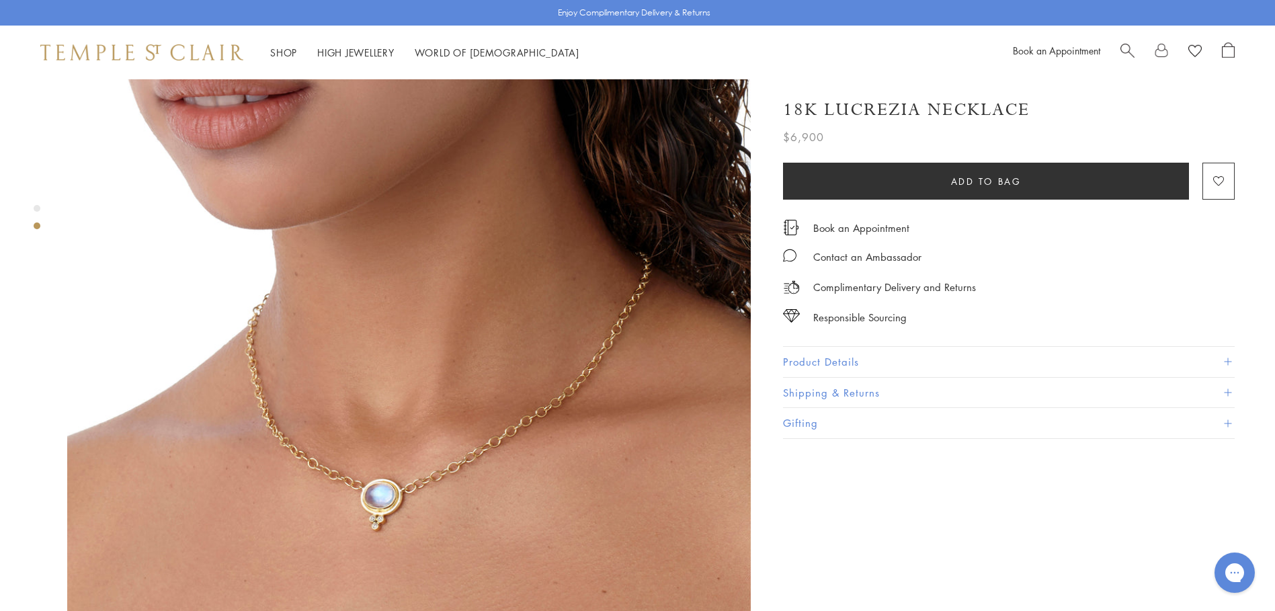
click at [36, 206] on div "Product gallery navigation" at bounding box center [37, 208] width 7 height 7
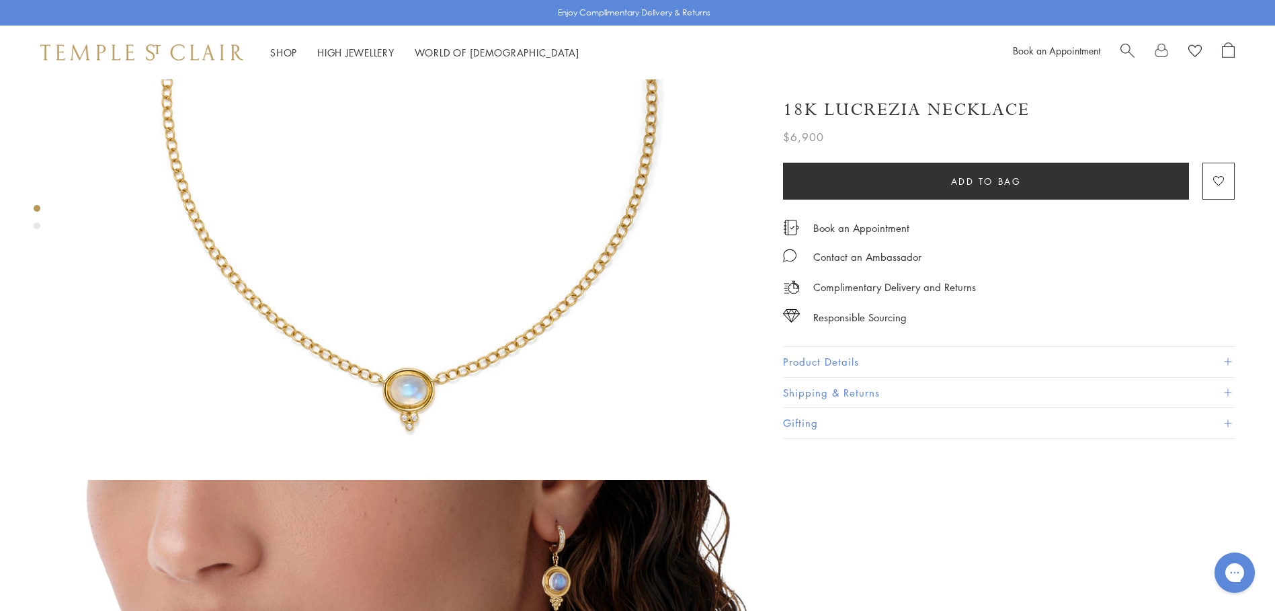
scroll to position [26, 0]
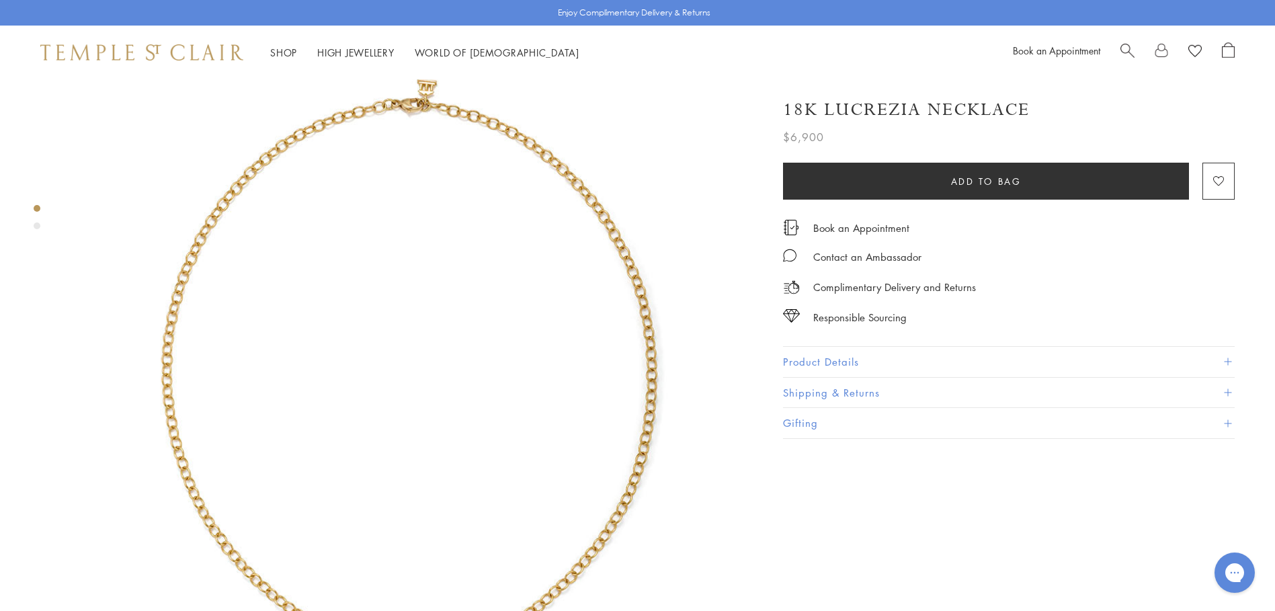
click at [38, 226] on div "Product gallery navigation" at bounding box center [37, 225] width 7 height 7
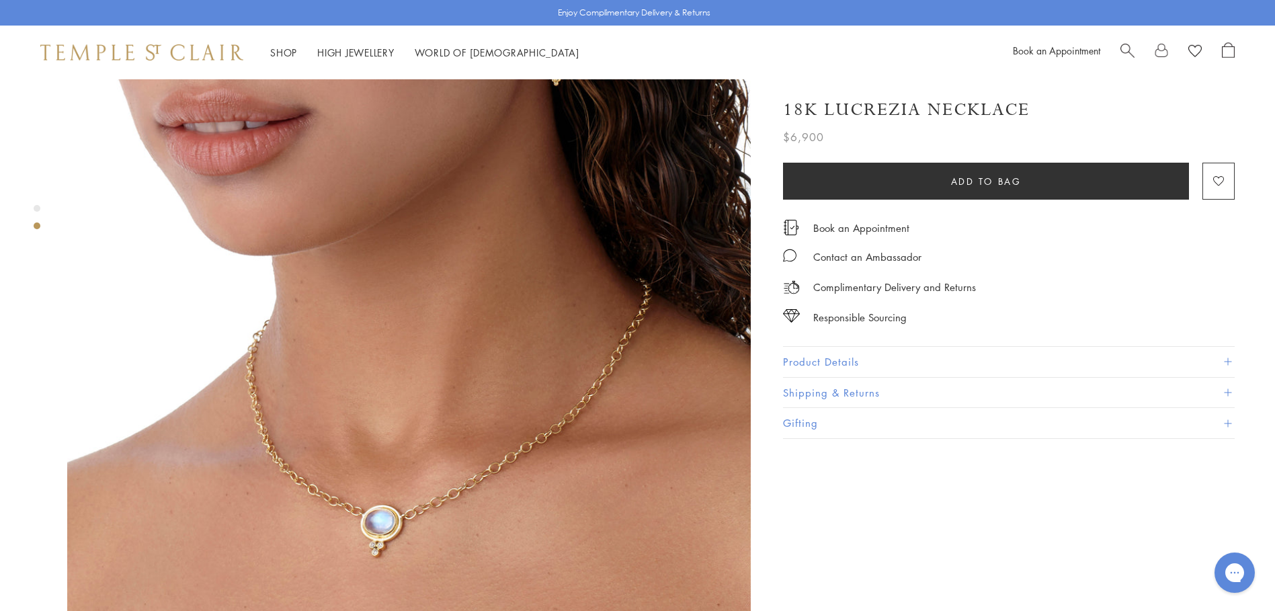
scroll to position [830, 0]
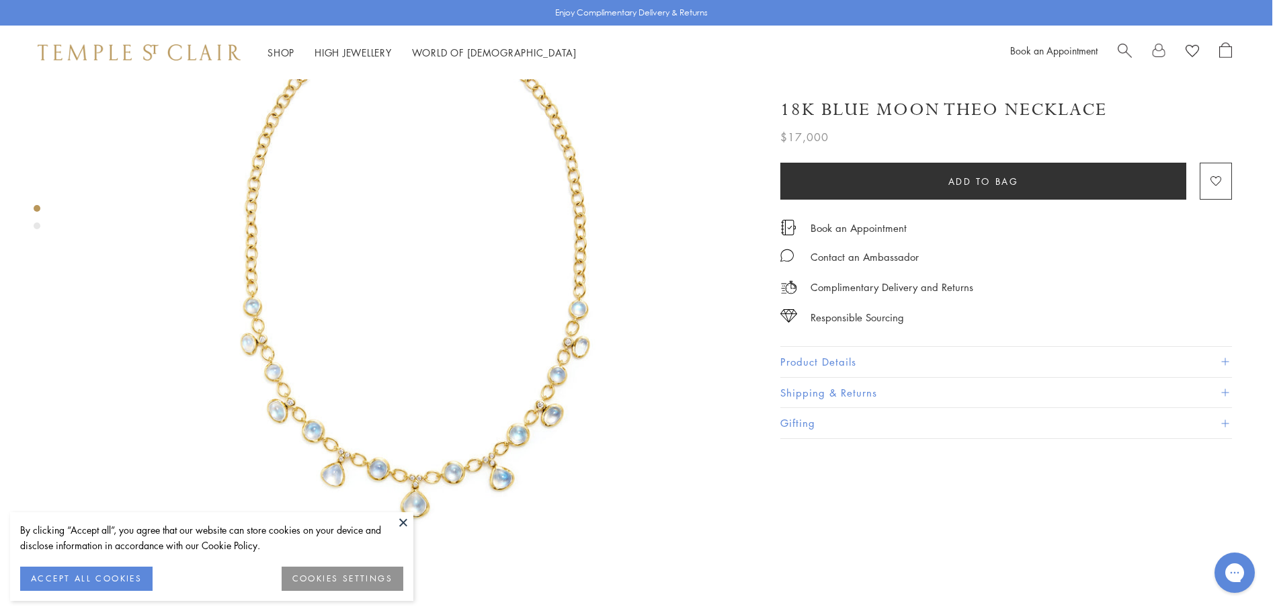
click at [401, 517] on button at bounding box center [403, 522] width 20 height 20
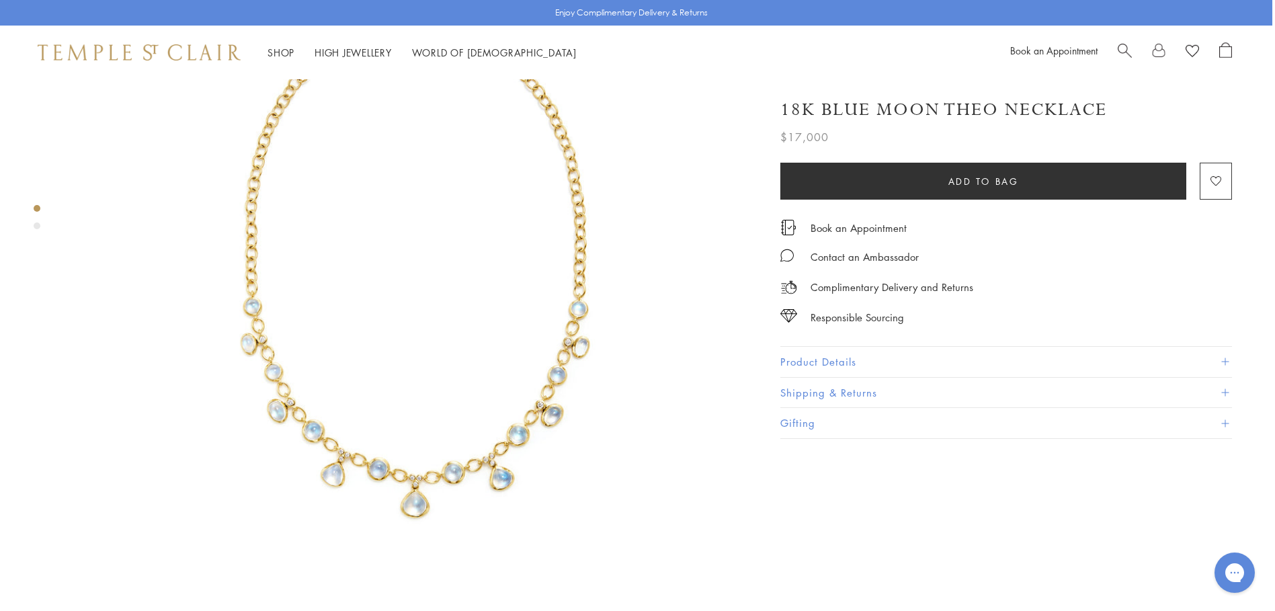
click at [36, 224] on div "Product gallery navigation" at bounding box center [37, 225] width 7 height 7
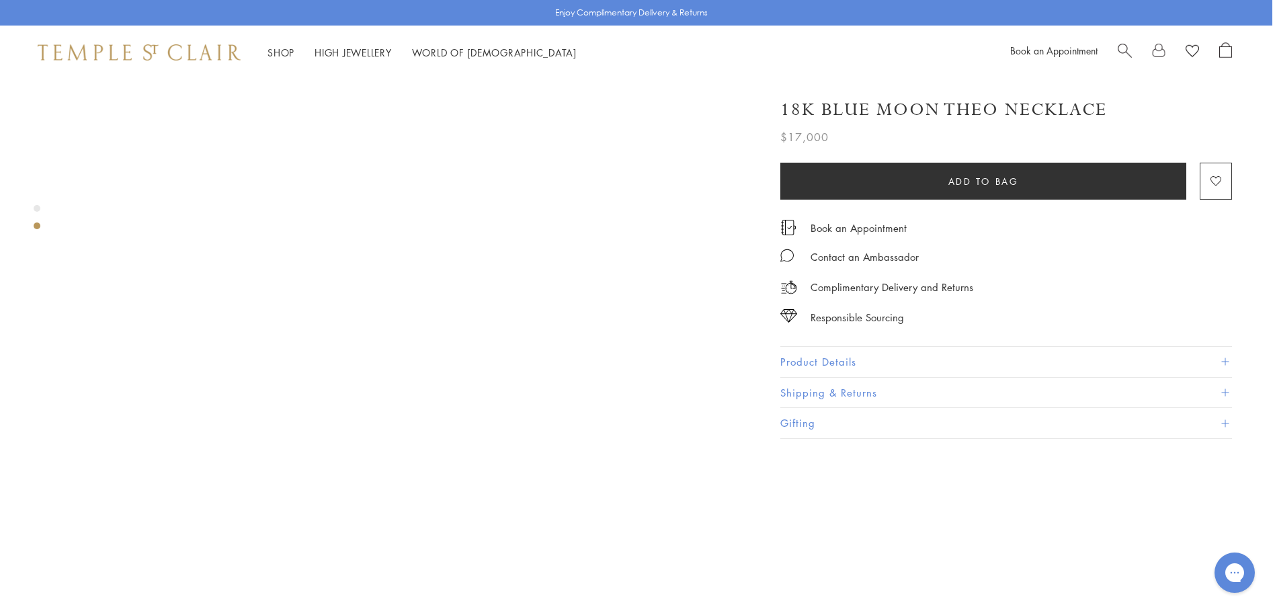
scroll to position [845, 3]
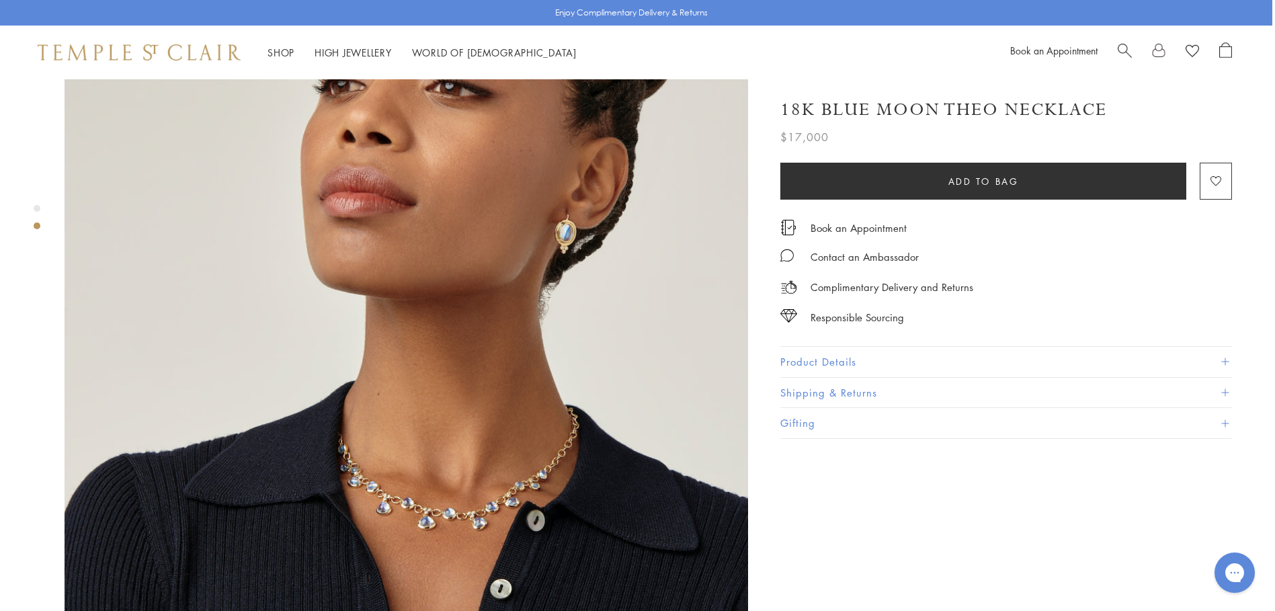
click at [794, 352] on button "Product Details" at bounding box center [1006, 362] width 452 height 30
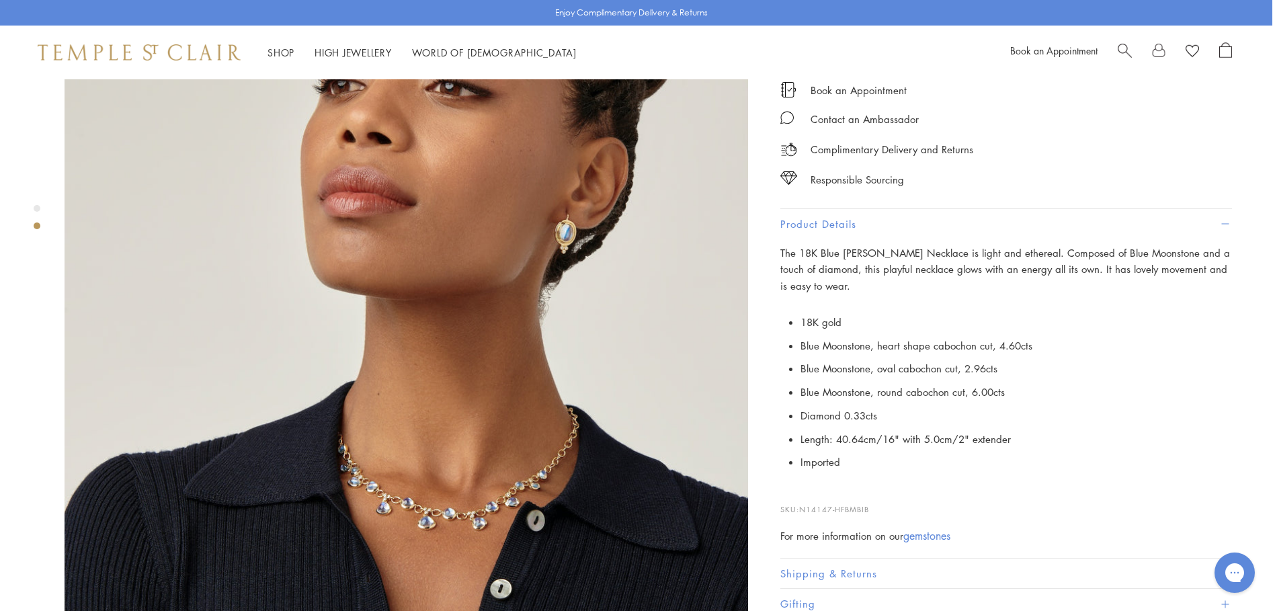
click at [1123, 51] on span "Search" at bounding box center [1124, 49] width 14 height 14
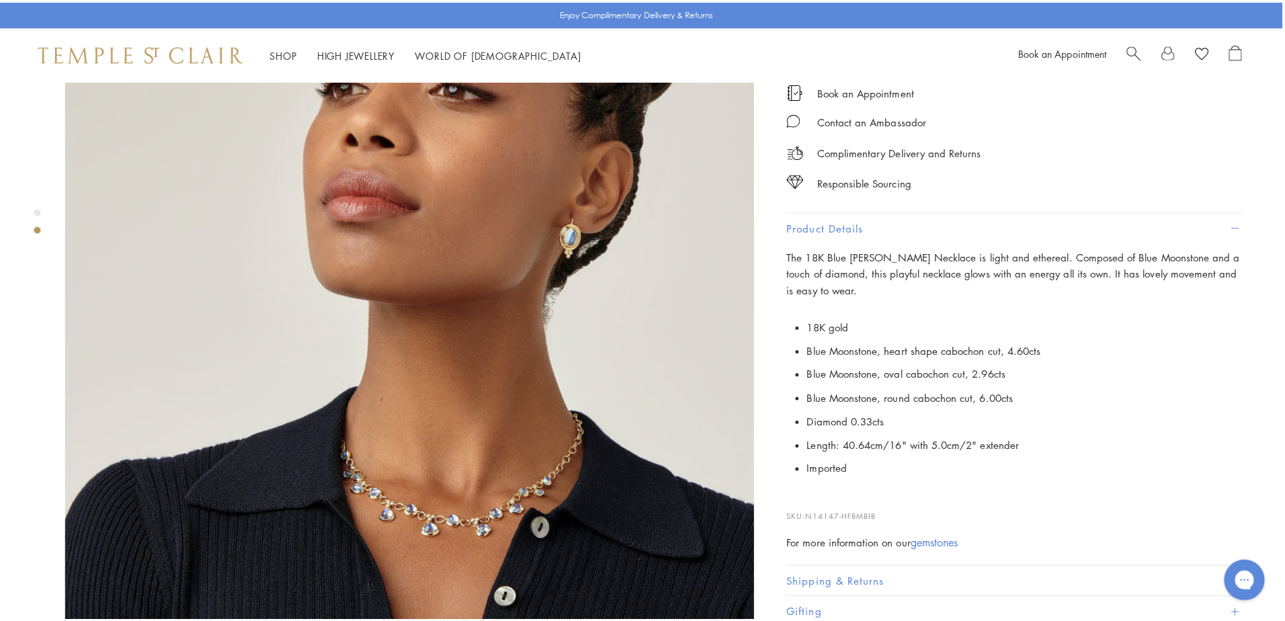
scroll to position [855, 3]
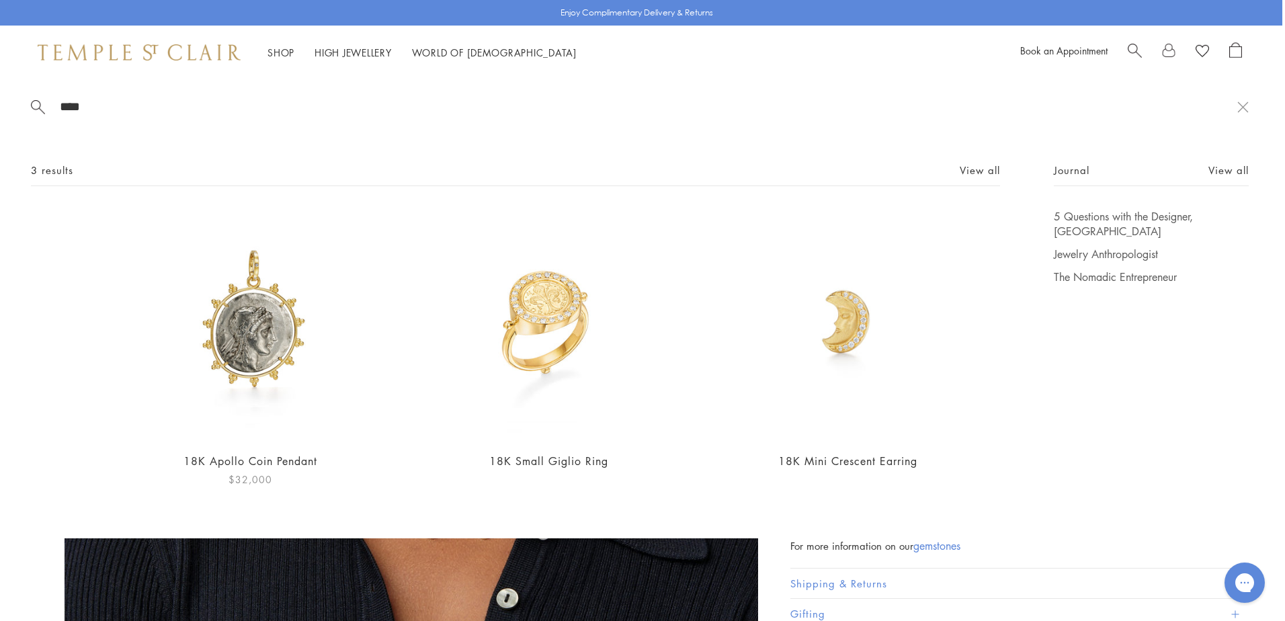
type input "****"
click at [233, 333] on img at bounding box center [250, 325] width 232 height 232
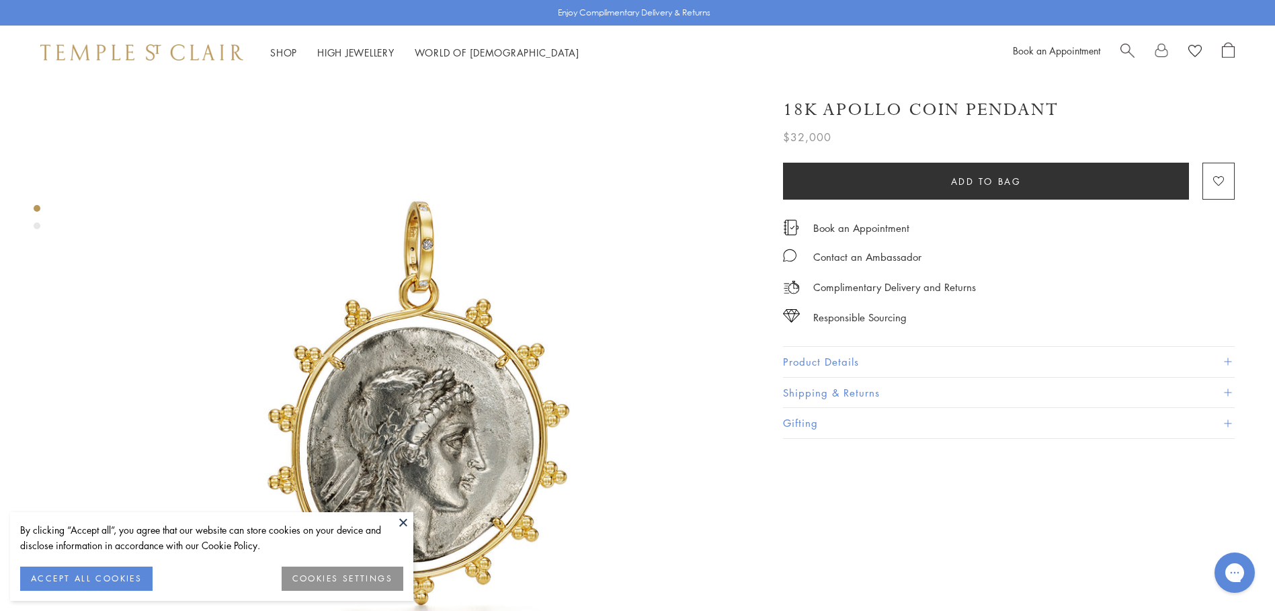
click at [402, 521] on button at bounding box center [403, 522] width 20 height 20
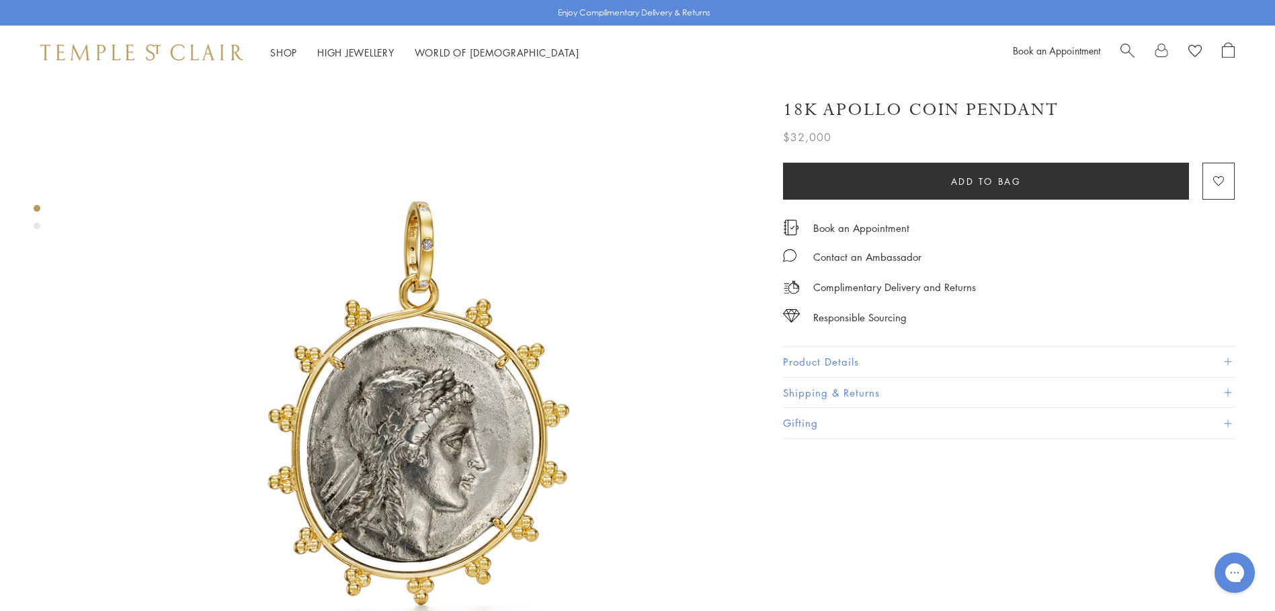
click at [34, 224] on div "Product gallery navigation" at bounding box center [37, 225] width 7 height 7
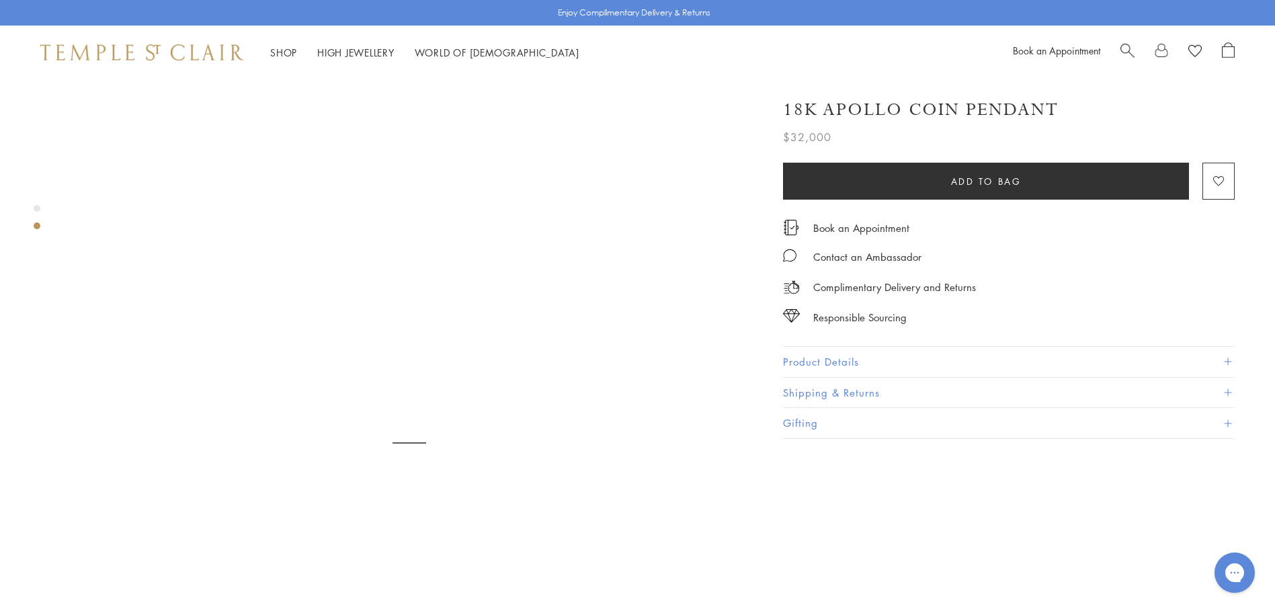
scroll to position [709, 0]
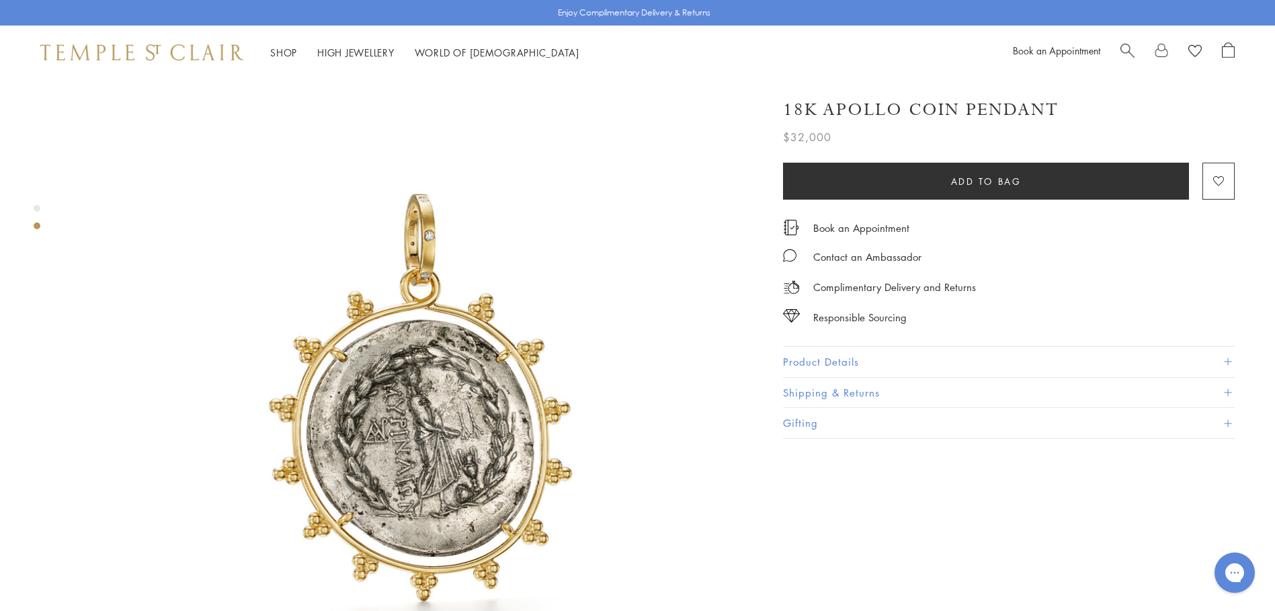
click at [791, 362] on button "Product Details" at bounding box center [1009, 362] width 452 height 30
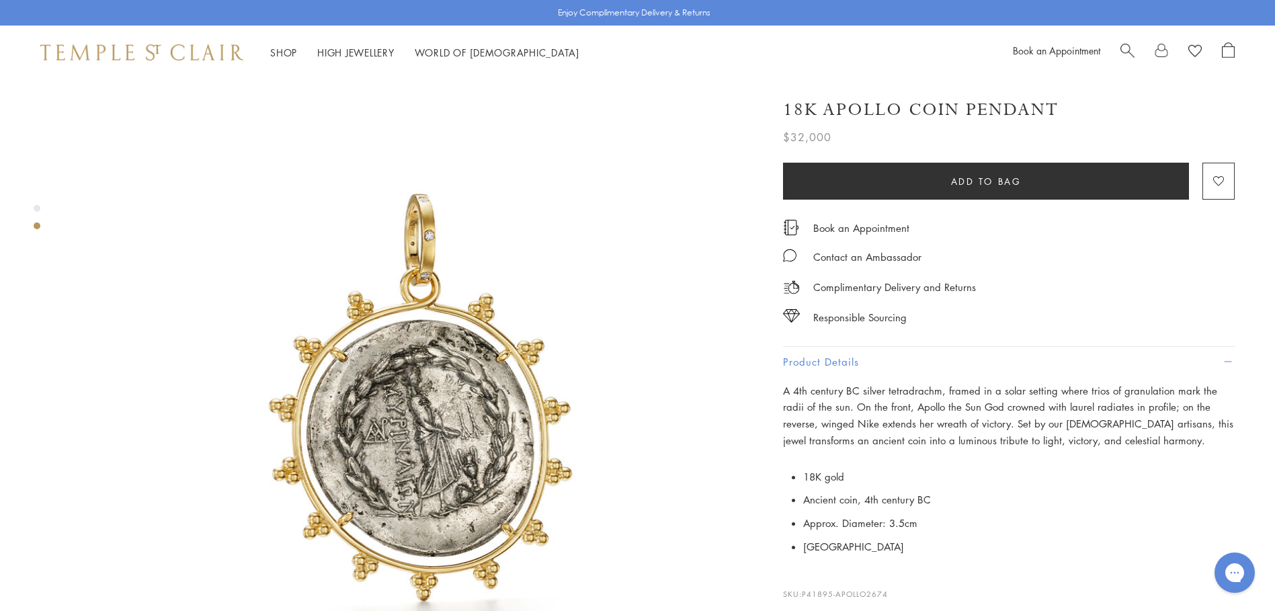
click at [36, 208] on div "Product gallery navigation" at bounding box center [37, 208] width 7 height 7
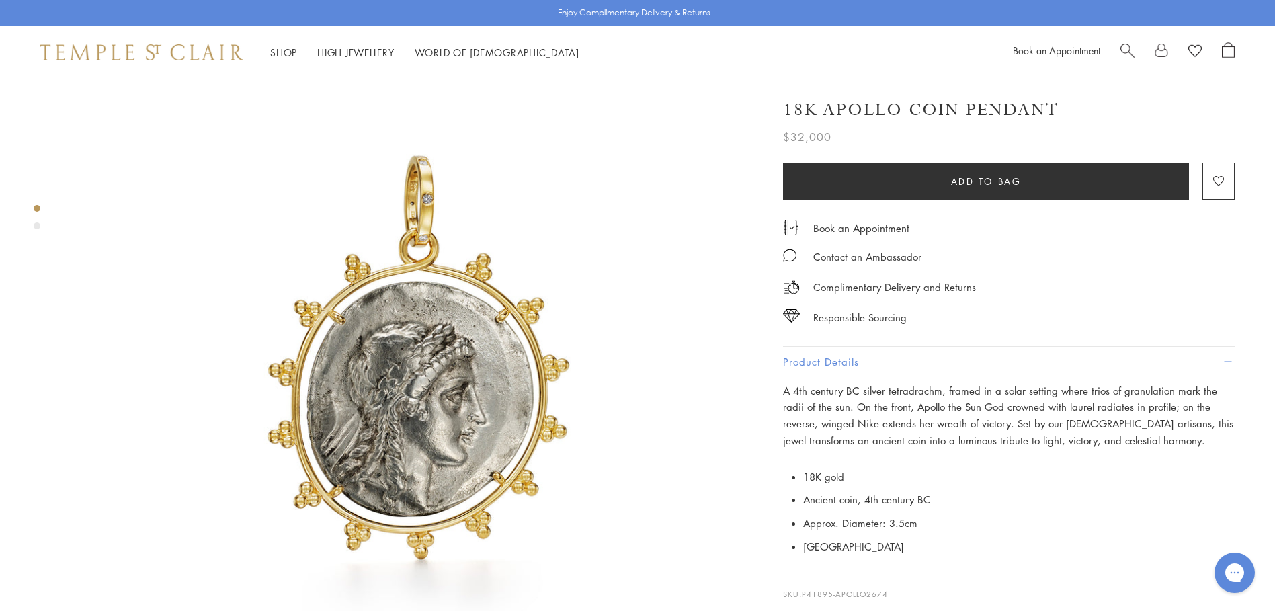
scroll to position [26, 0]
